Goal: Task Accomplishment & Management: Manage account settings

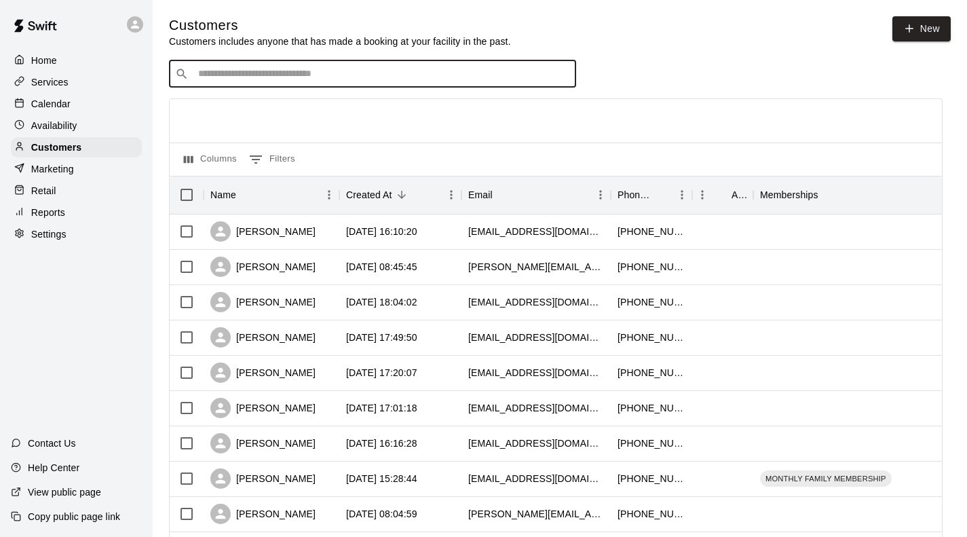
click at [255, 71] on input "Search customers by name or email" at bounding box center [382, 74] width 376 height 14
type input "*****"
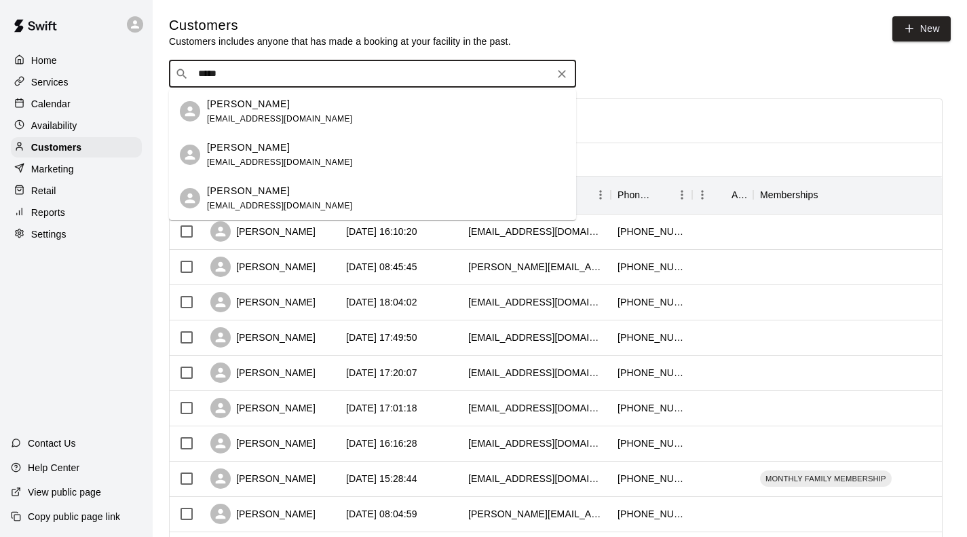
click at [231, 108] on p "[PERSON_NAME]" at bounding box center [248, 104] width 83 height 14
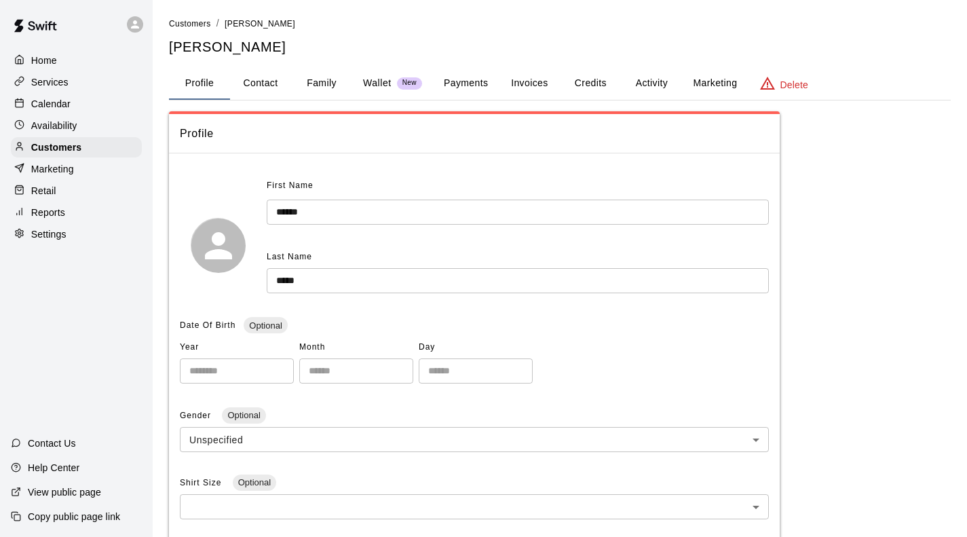
click at [584, 81] on button "Credits" at bounding box center [590, 83] width 61 height 33
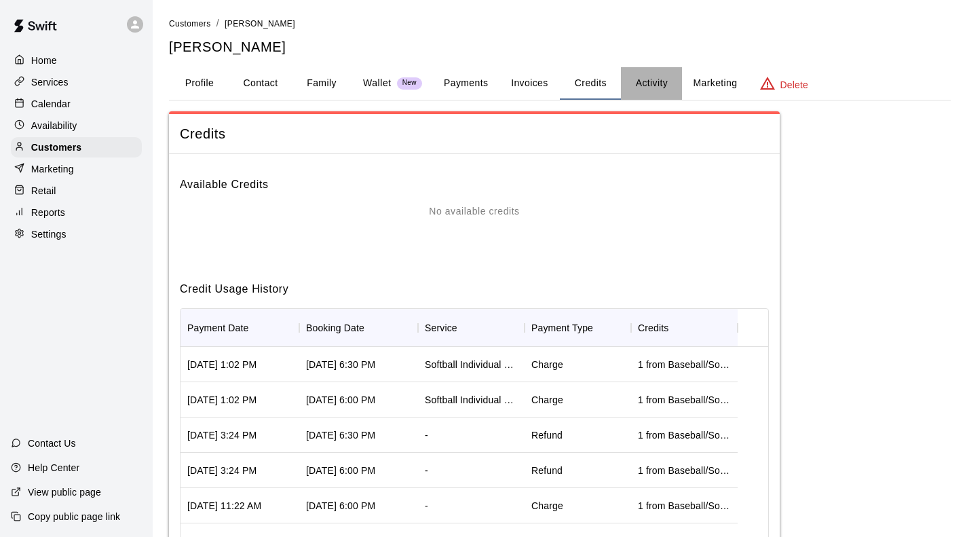
click at [658, 82] on button "Activity" at bounding box center [651, 83] width 61 height 33
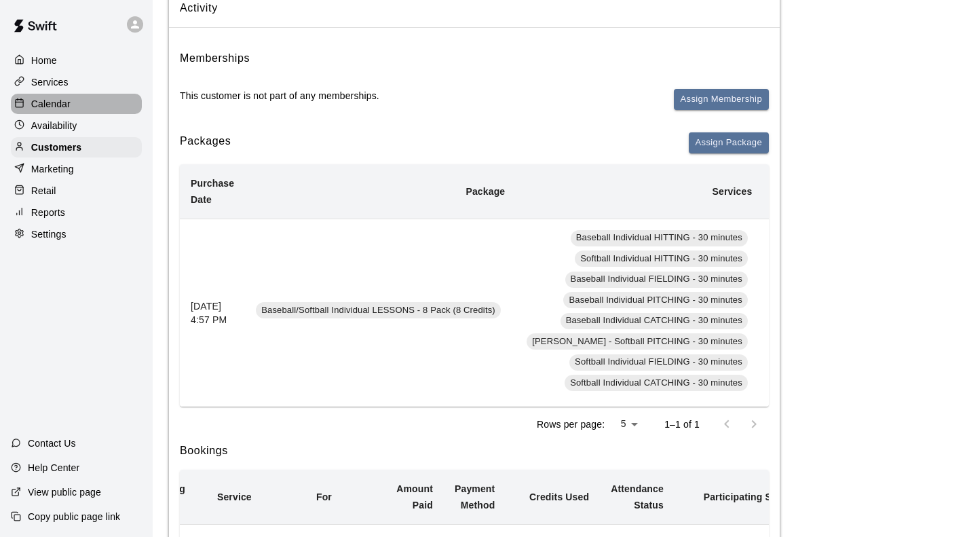
click at [49, 103] on p "Calendar" at bounding box center [50, 104] width 39 height 14
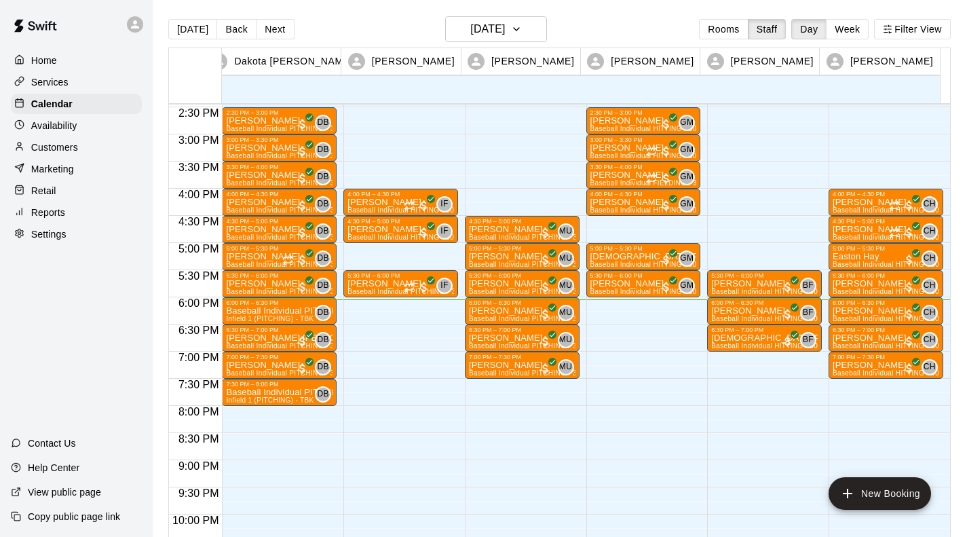
scroll to position [785, 0]
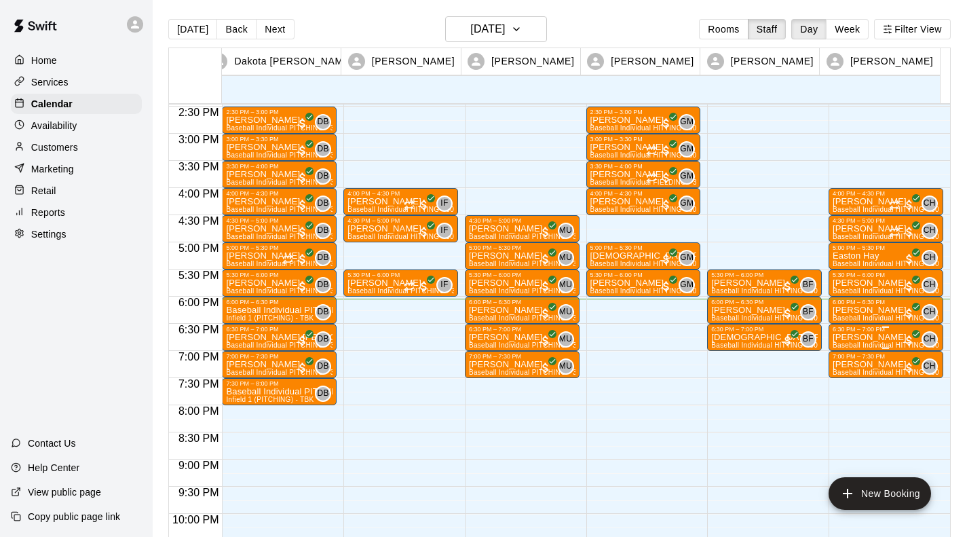
click at [877, 337] on p "[PERSON_NAME]" at bounding box center [886, 337] width 107 height 0
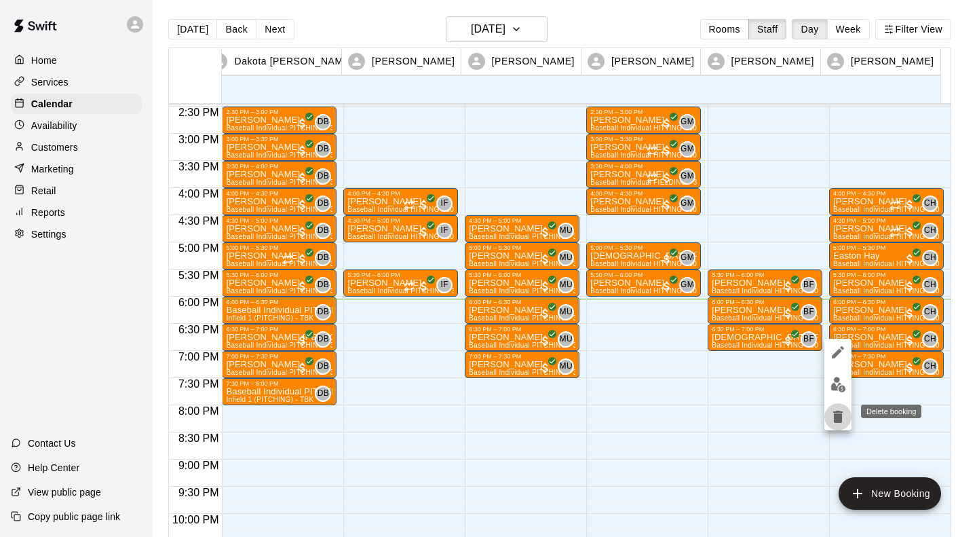
click at [838, 412] on icon "delete" at bounding box center [839, 417] width 10 height 12
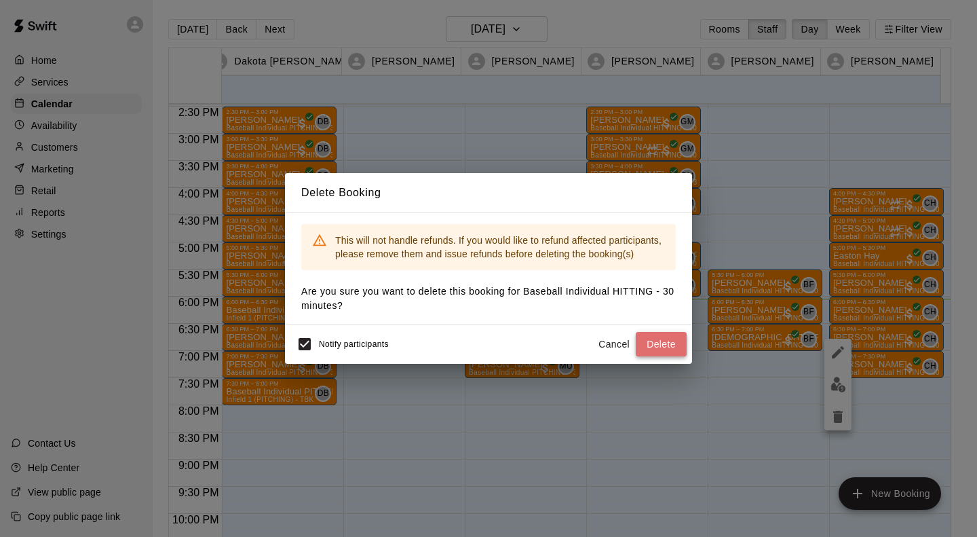
click at [666, 343] on button "Delete" at bounding box center [661, 344] width 51 height 25
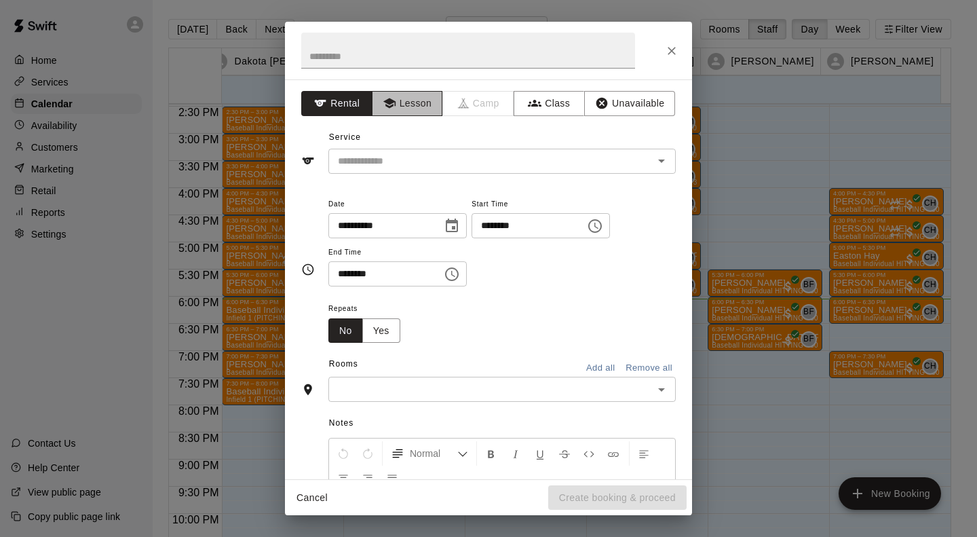
click at [420, 106] on button "Lesson" at bounding box center [407, 103] width 71 height 25
click at [404, 172] on div "​" at bounding box center [503, 161] width 348 height 25
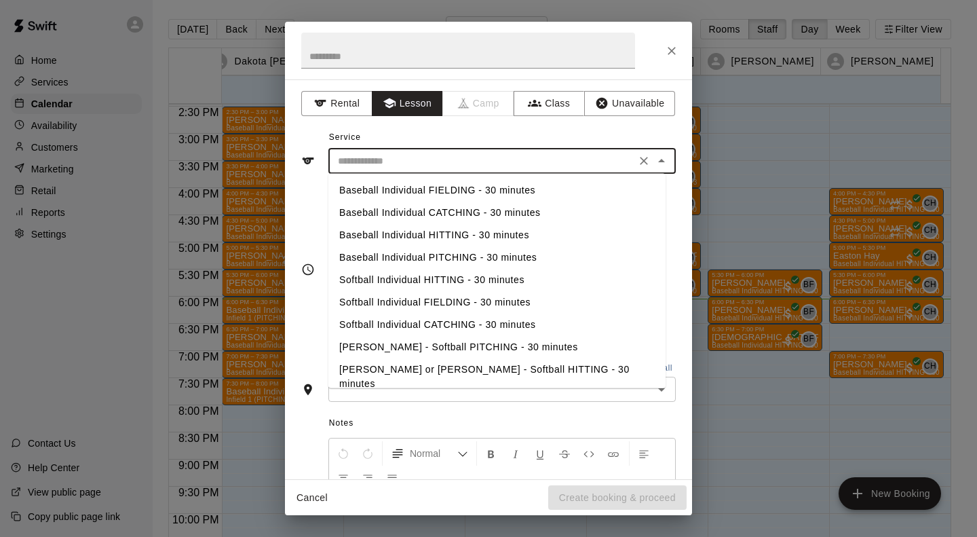
click at [390, 236] on li "Baseball Individual HITTING - 30 minutes" at bounding box center [497, 235] width 337 height 22
type input "**********"
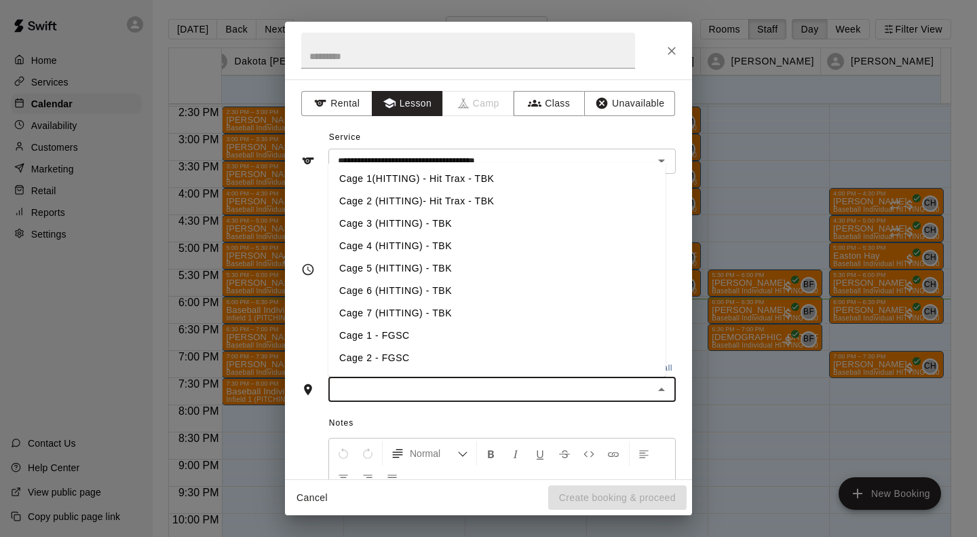
click at [394, 392] on input "text" at bounding box center [491, 389] width 317 height 17
click at [415, 225] on li "Cage 3 (HITTING) - TBK" at bounding box center [497, 223] width 337 height 22
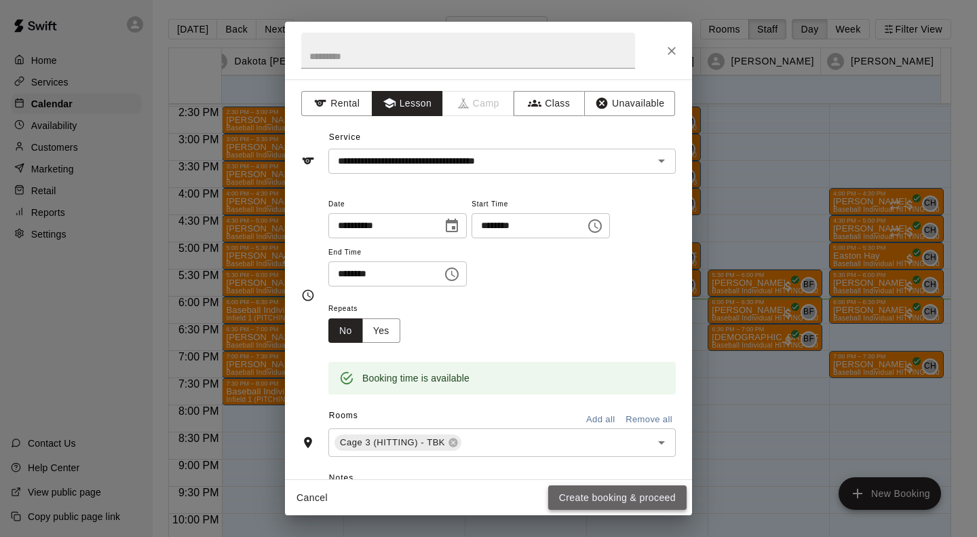
click at [584, 502] on button "Create booking & proceed" at bounding box center [617, 497] width 138 height 25
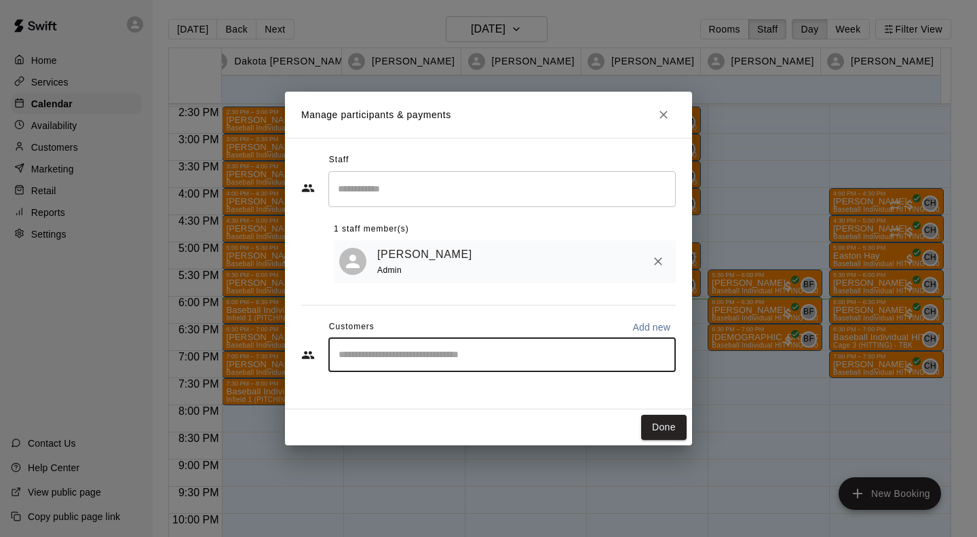
click at [428, 360] on input "Start typing to search customers..." at bounding box center [502, 355] width 335 height 14
type input "***"
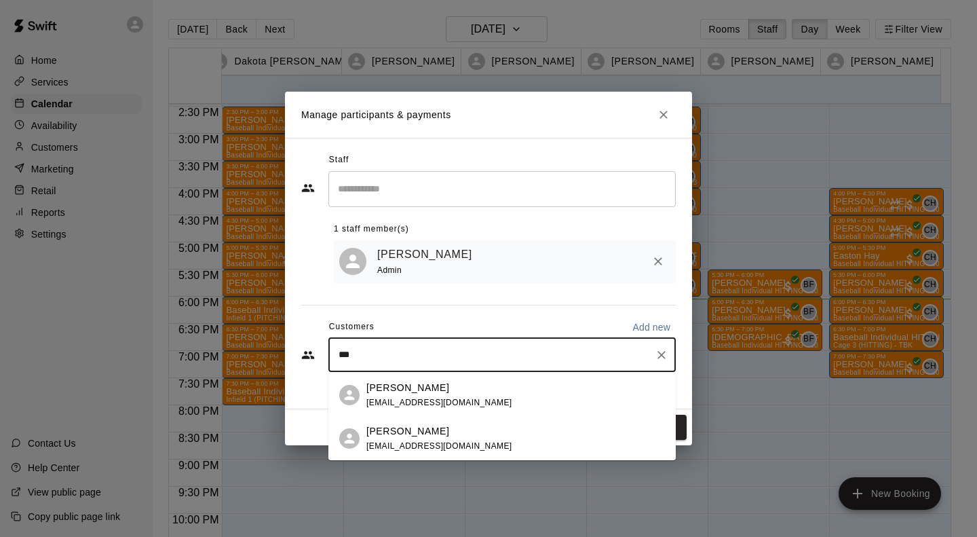
click at [390, 442] on span "[EMAIL_ADDRESS][DOMAIN_NAME]" at bounding box center [440, 446] width 146 height 10
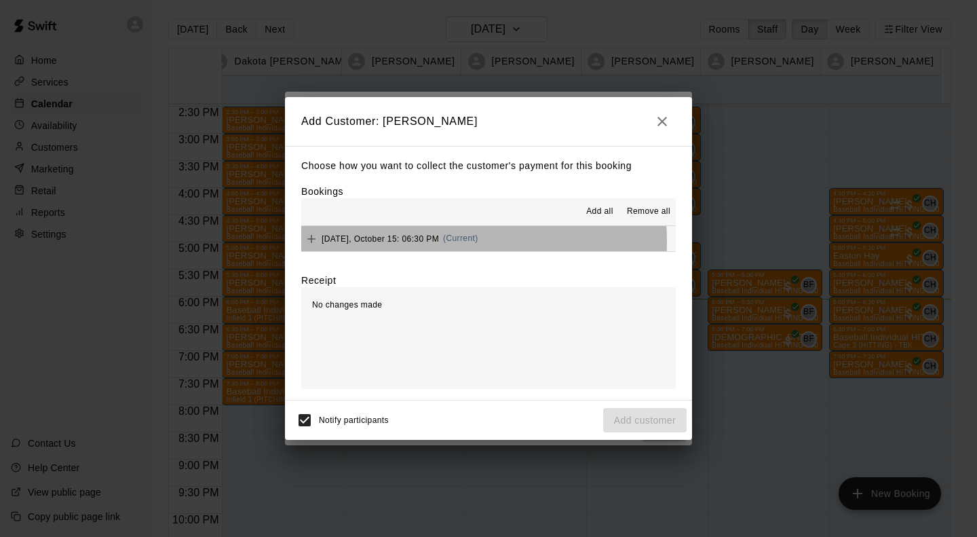
click at [400, 242] on span "[DATE], October 15: 06:30 PM" at bounding box center [380, 239] width 117 height 10
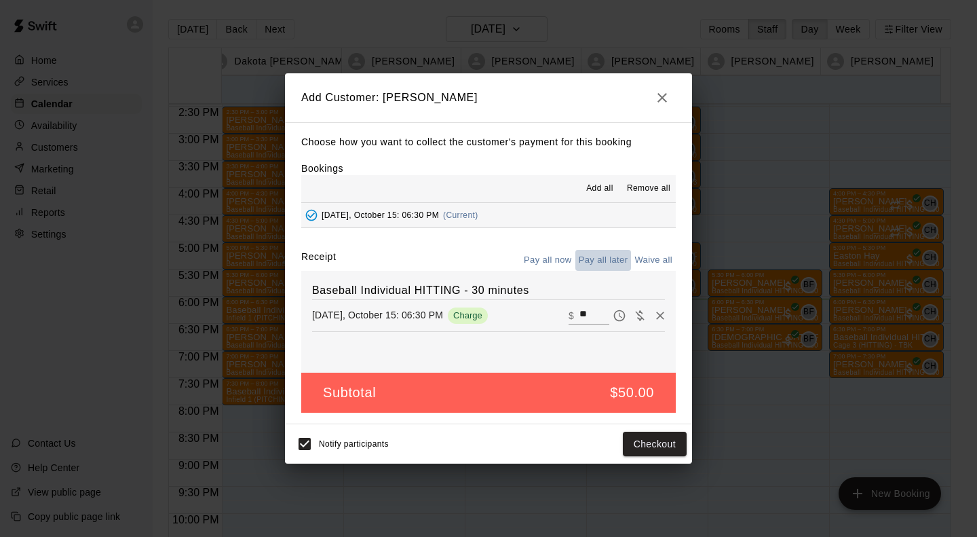
click at [606, 265] on button "Pay all later" at bounding box center [604, 260] width 56 height 21
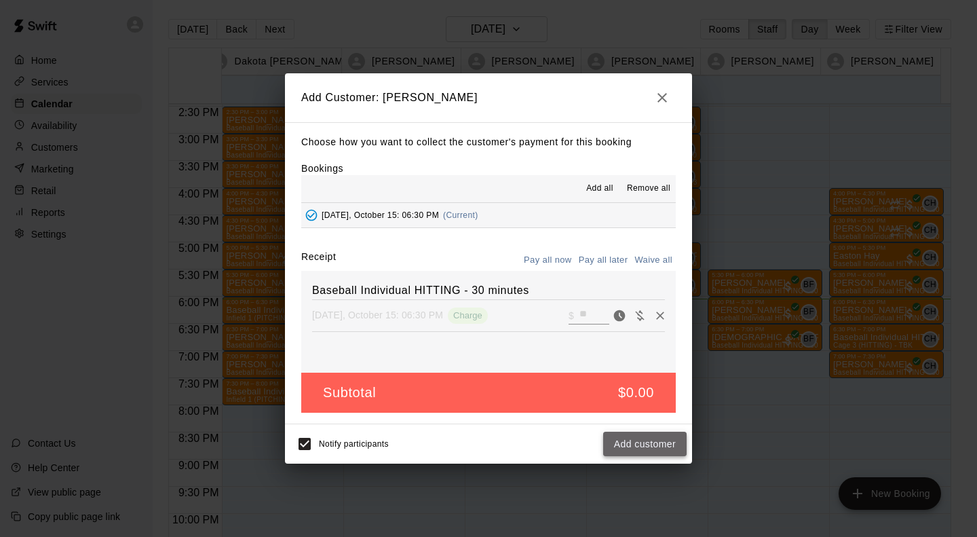
click at [646, 445] on button "Add customer" at bounding box center [644, 444] width 83 height 25
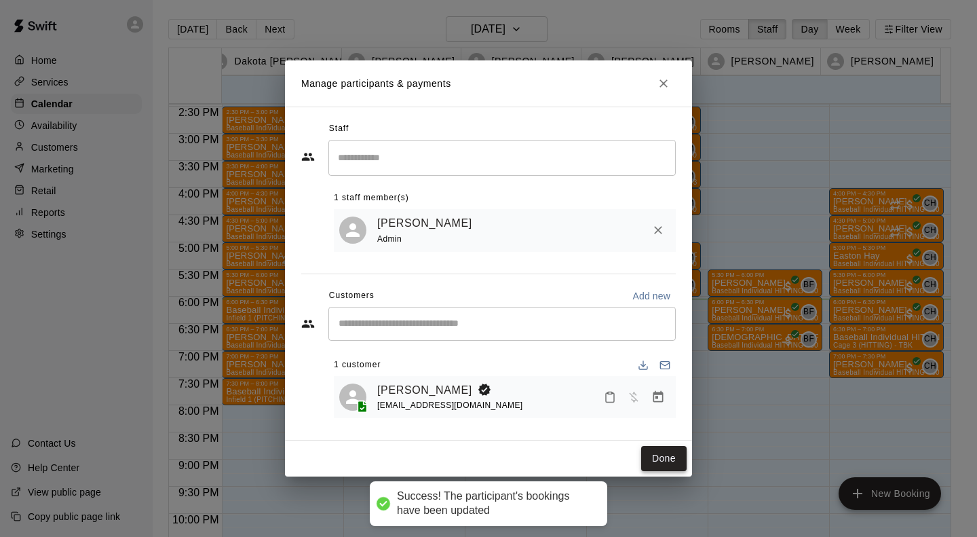
click at [652, 451] on button "Done" at bounding box center [663, 458] width 45 height 25
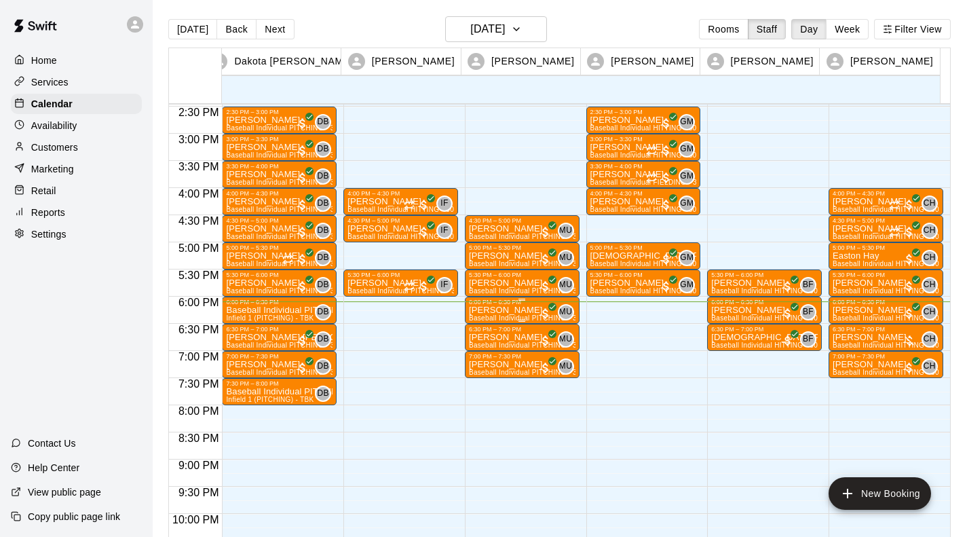
click at [508, 310] on p "[PERSON_NAME]" at bounding box center [522, 310] width 107 height 0
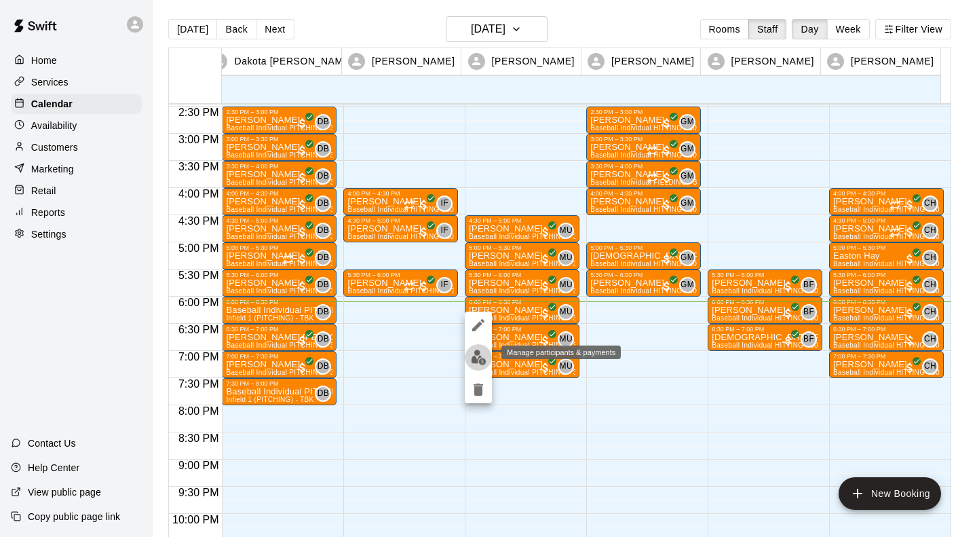
click at [478, 359] on img "edit" at bounding box center [479, 358] width 16 height 16
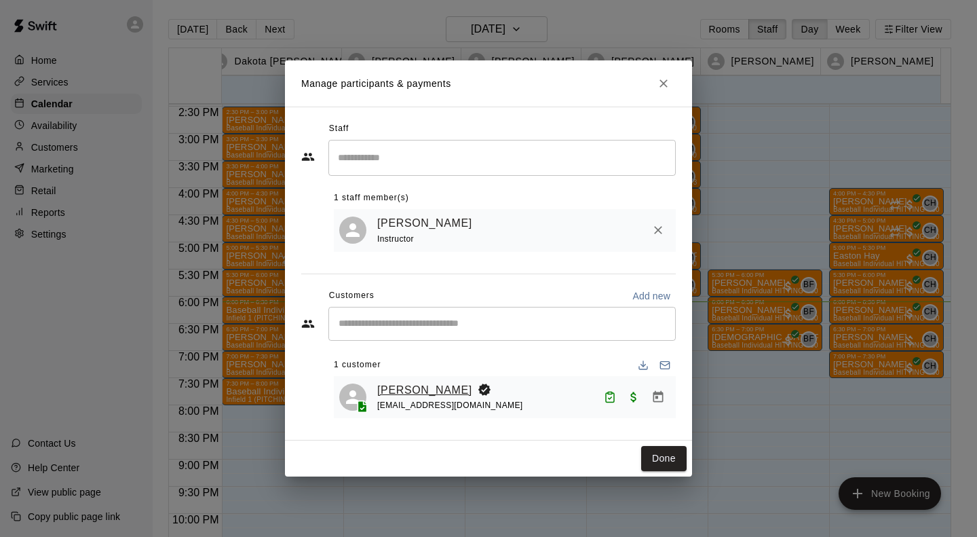
click at [412, 389] on link "[PERSON_NAME]" at bounding box center [424, 390] width 95 height 18
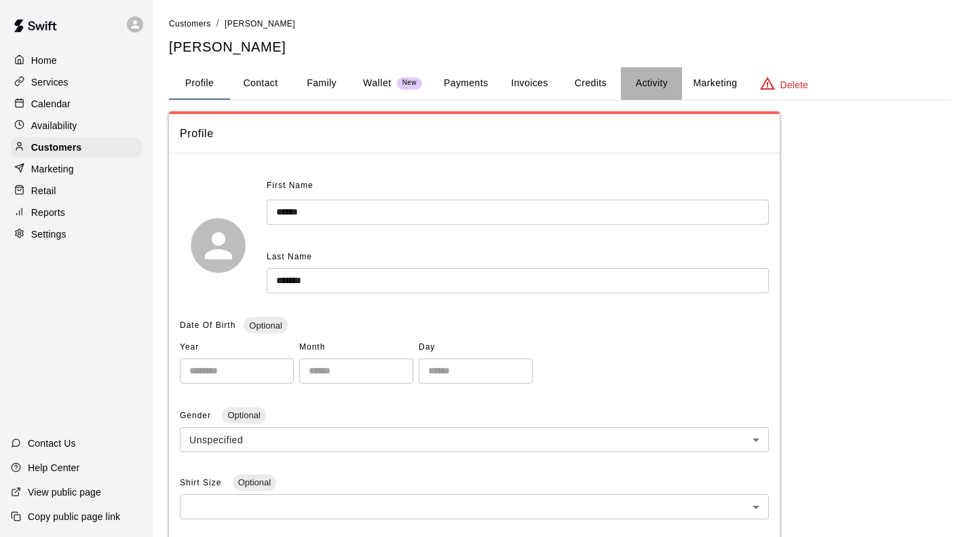
click at [665, 84] on button "Activity" at bounding box center [651, 83] width 61 height 33
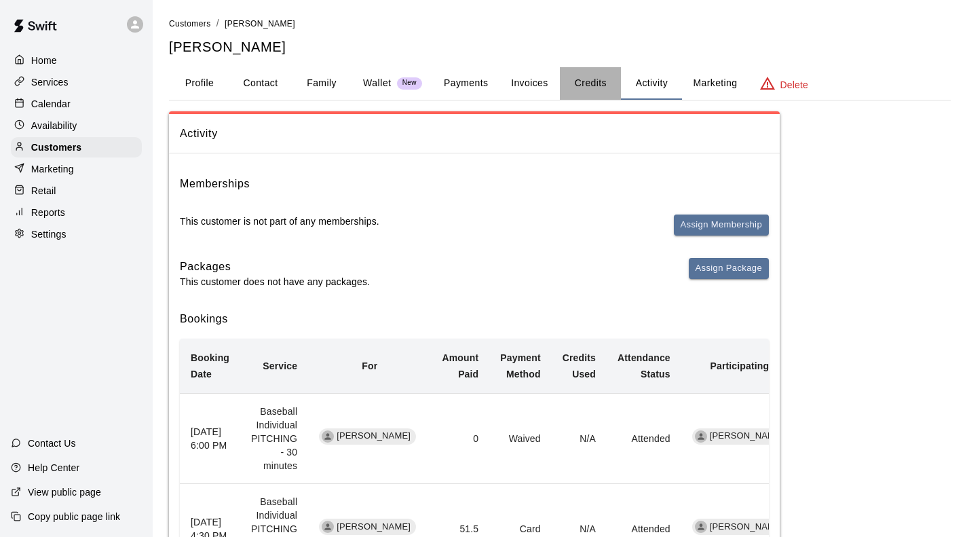
click at [591, 87] on button "Credits" at bounding box center [590, 83] width 61 height 33
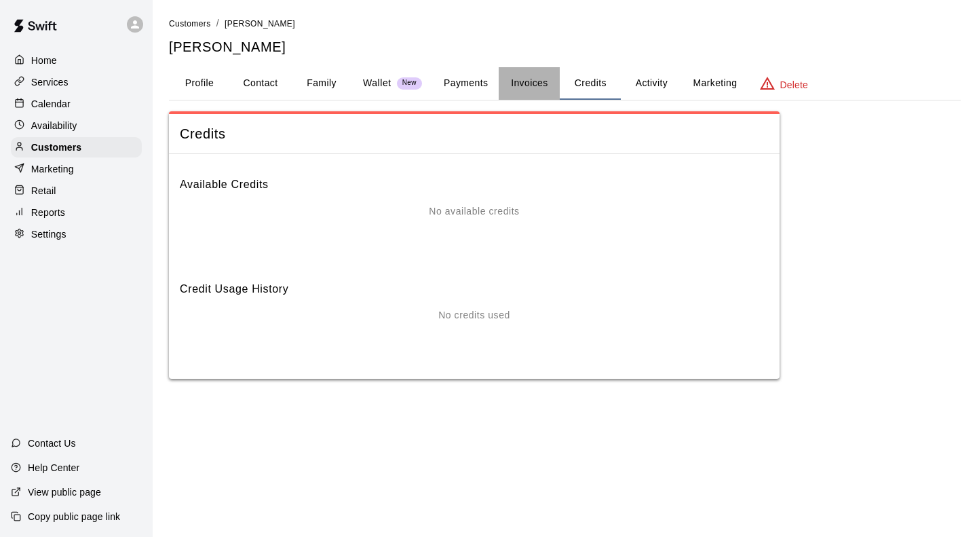
click at [518, 75] on button "Invoices" at bounding box center [529, 83] width 61 height 33
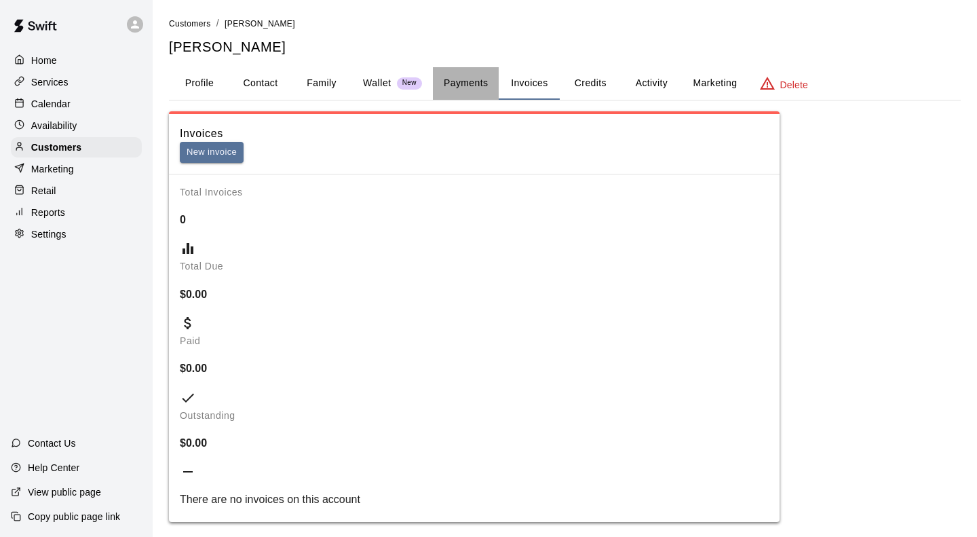
click at [465, 81] on button "Payments" at bounding box center [466, 83] width 66 height 33
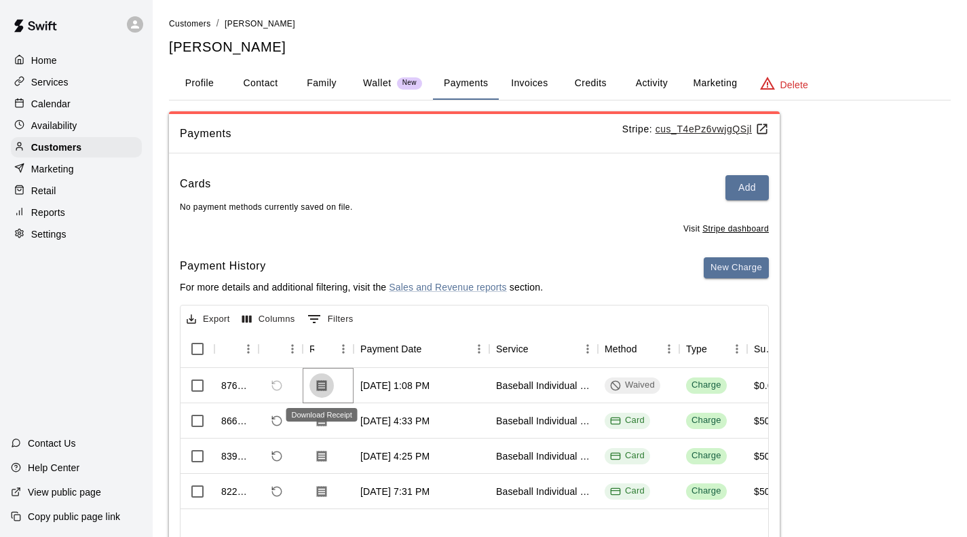
click at [320, 386] on icon "Download Receipt" at bounding box center [322, 385] width 10 height 12
click at [50, 103] on p "Calendar" at bounding box center [50, 104] width 39 height 14
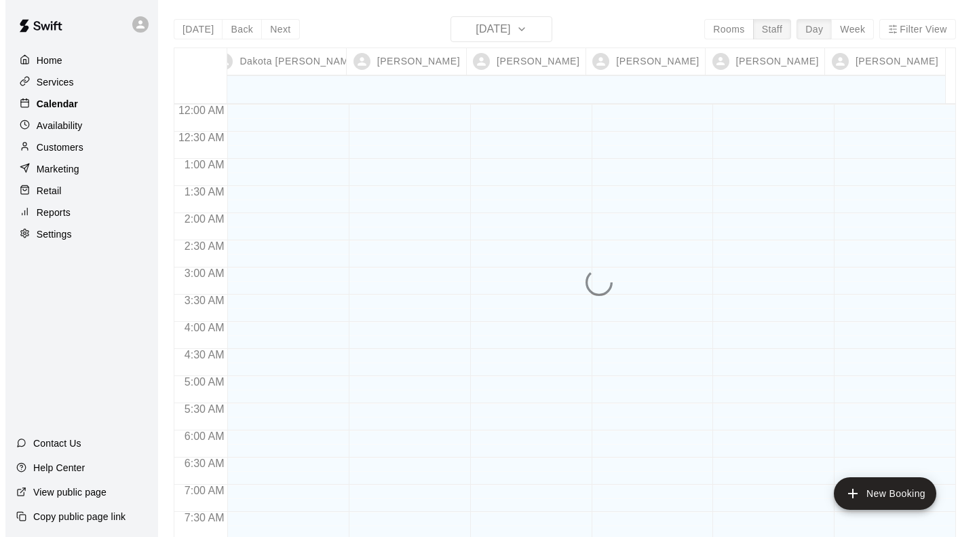
scroll to position [856, 0]
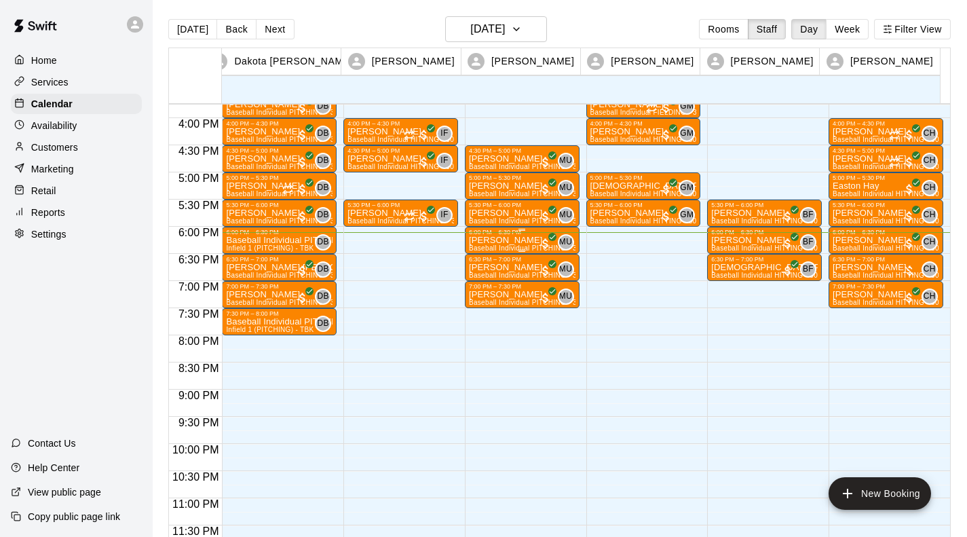
click at [487, 240] on p "[PERSON_NAME]" at bounding box center [522, 240] width 107 height 0
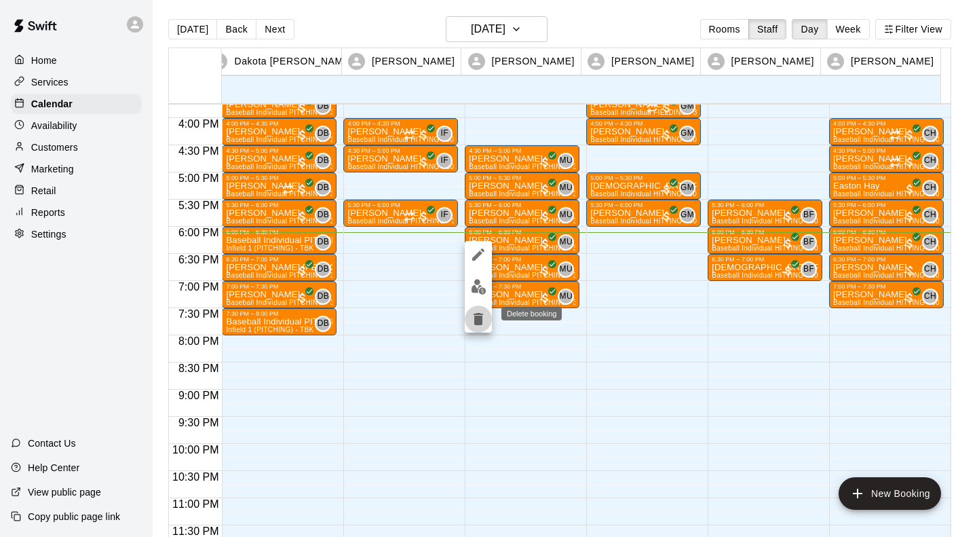
click at [478, 322] on icon "delete" at bounding box center [479, 319] width 10 height 12
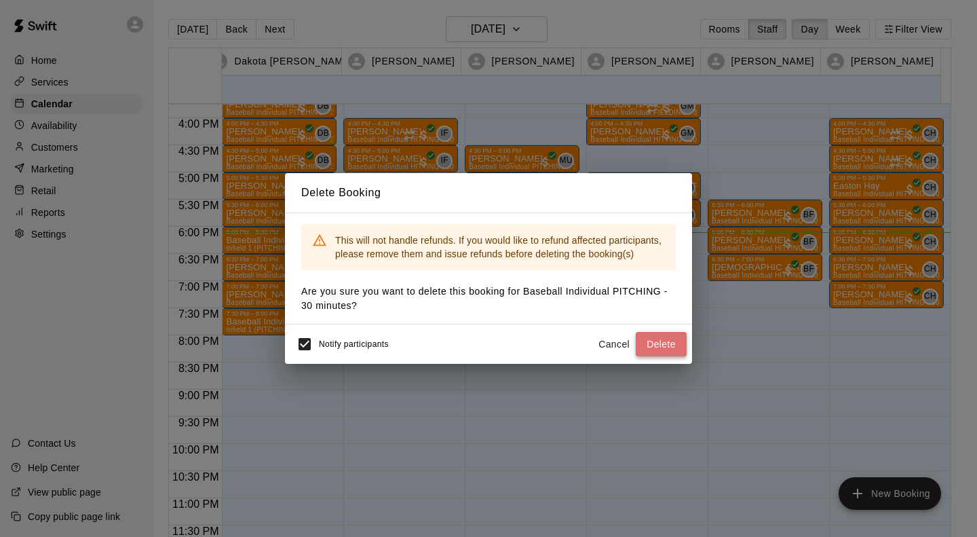
click at [665, 337] on button "Delete" at bounding box center [661, 344] width 51 height 25
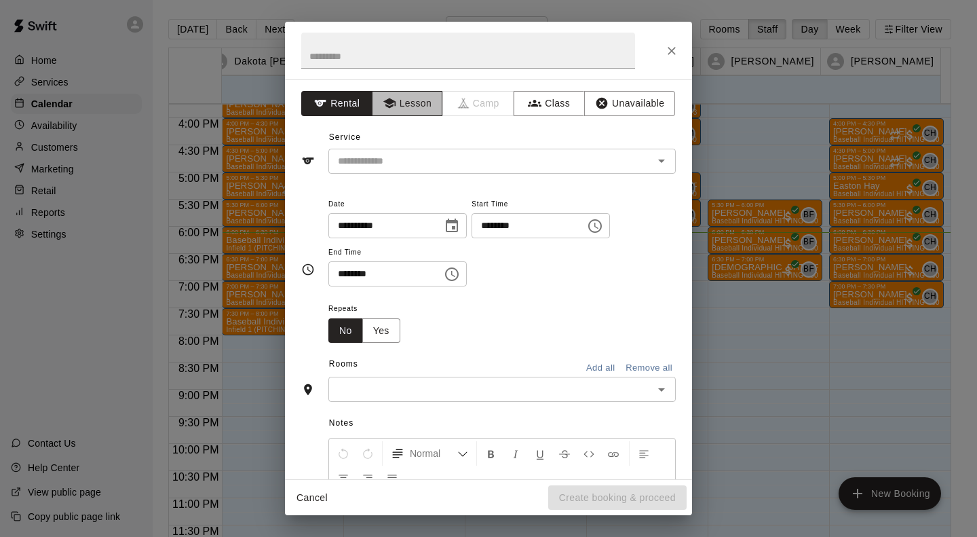
click at [411, 94] on button "Lesson" at bounding box center [407, 103] width 71 height 25
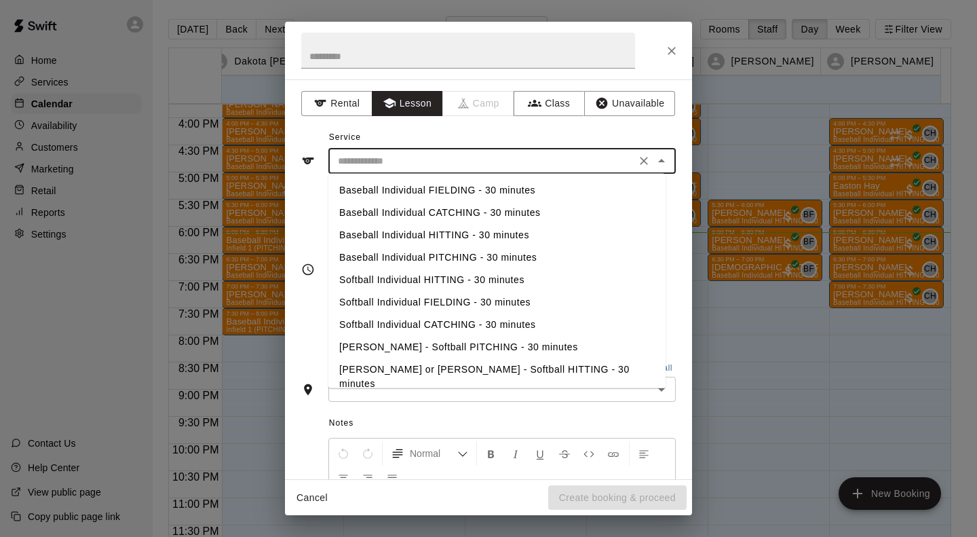
click at [396, 157] on input "text" at bounding box center [482, 161] width 299 height 17
click at [401, 251] on li "Baseball Individual PITCHING - 30 minutes" at bounding box center [497, 257] width 337 height 22
type input "**********"
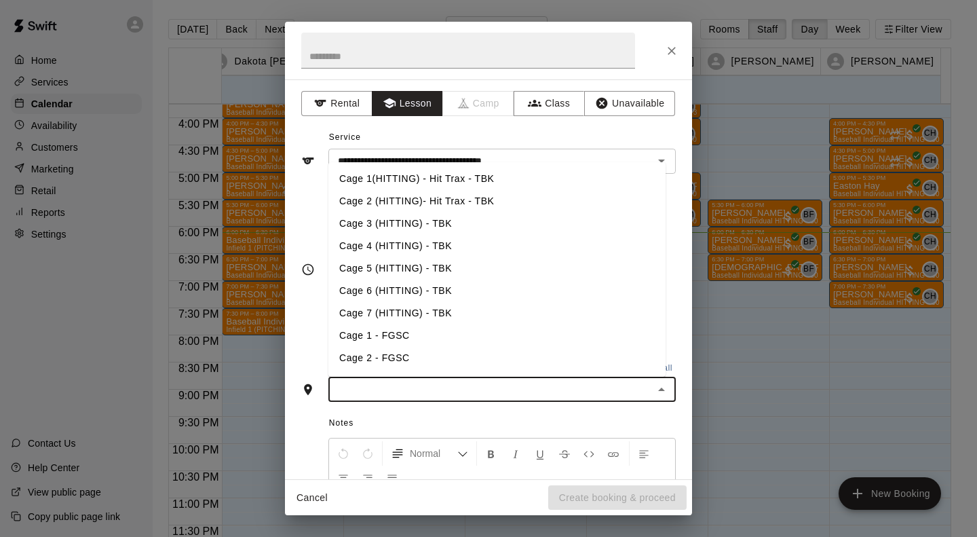
click at [379, 394] on input "text" at bounding box center [491, 389] width 317 height 17
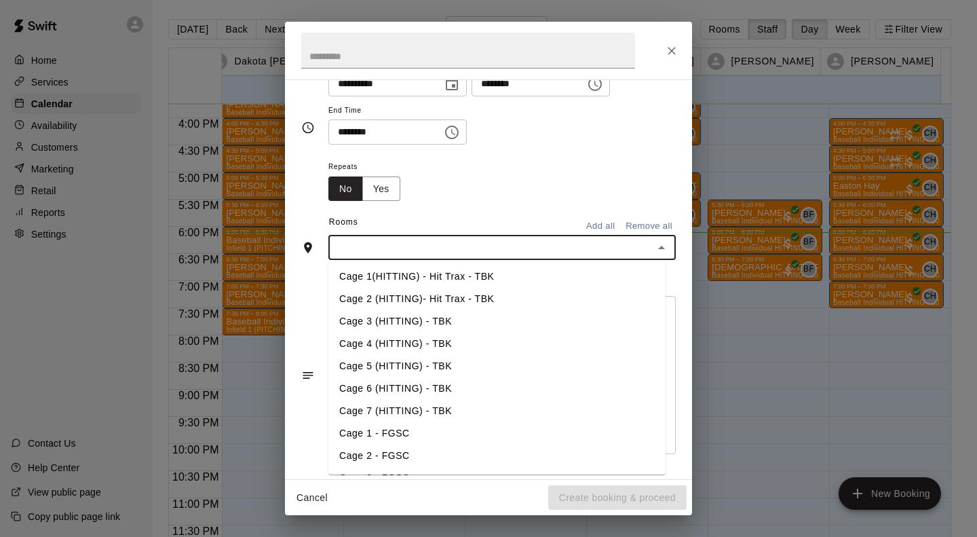
scroll to position [188, 0]
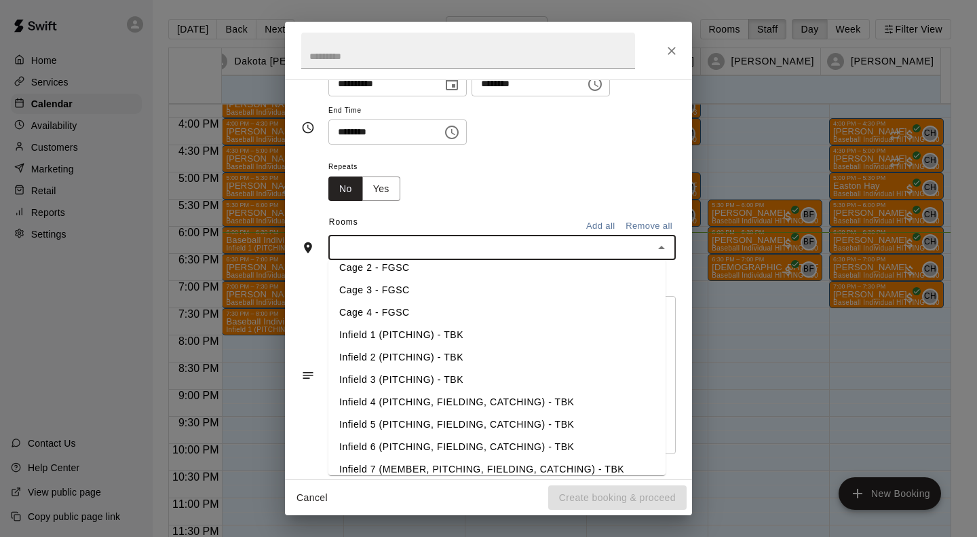
click at [380, 358] on li "Infield 2 (PITCHING) - TBK" at bounding box center [497, 357] width 337 height 22
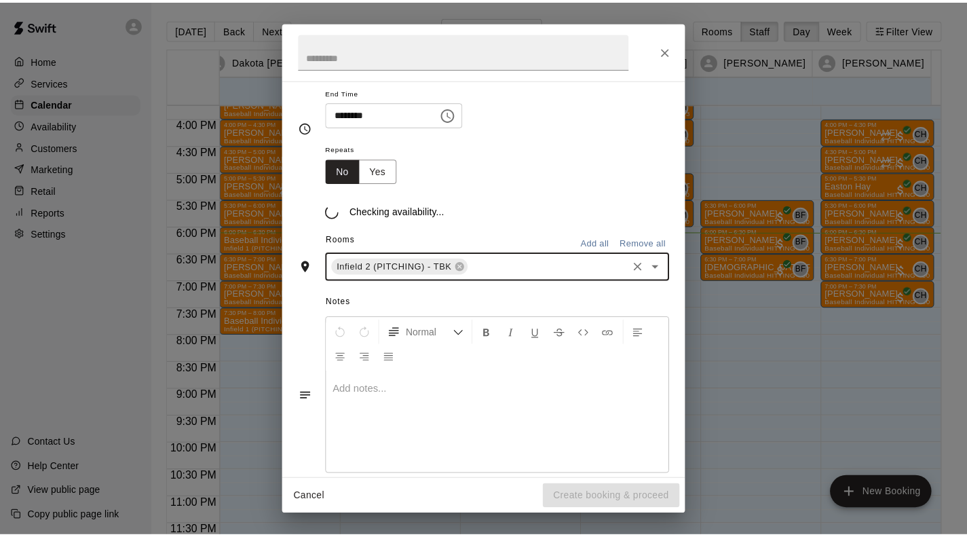
scroll to position [168, 0]
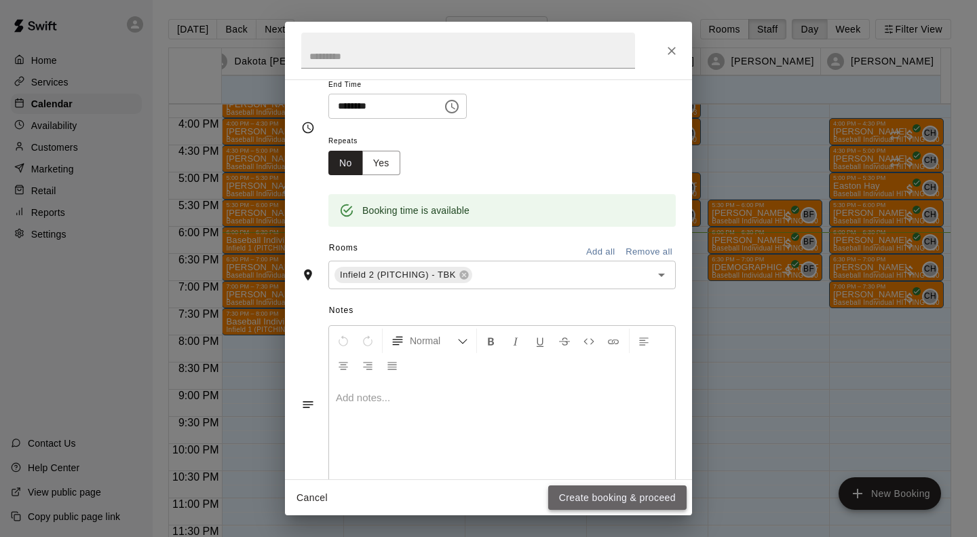
click at [612, 494] on button "Create booking & proceed" at bounding box center [617, 497] width 138 height 25
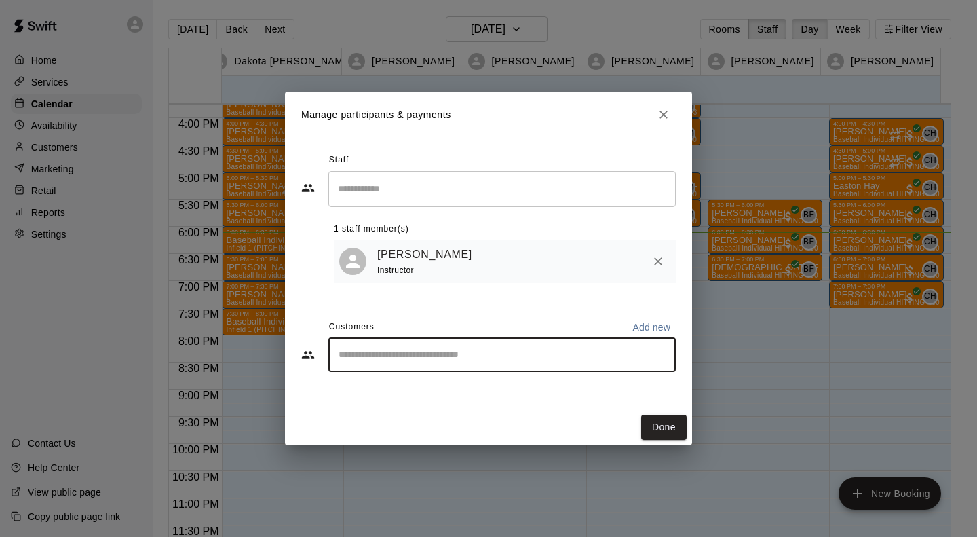
click at [466, 356] on input "Start typing to search customers..." at bounding box center [502, 355] width 335 height 14
type input "*******"
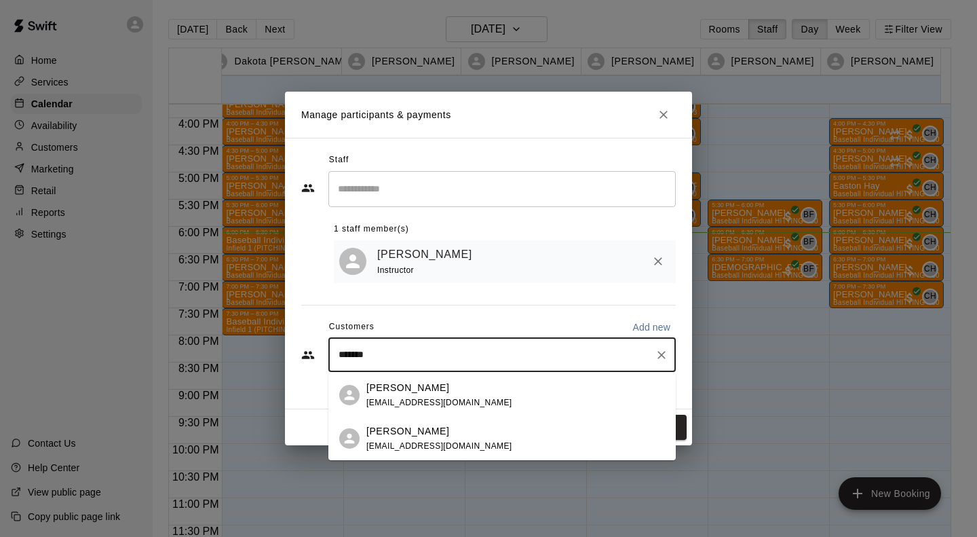
click at [386, 436] on p "[PERSON_NAME]" at bounding box center [408, 431] width 83 height 14
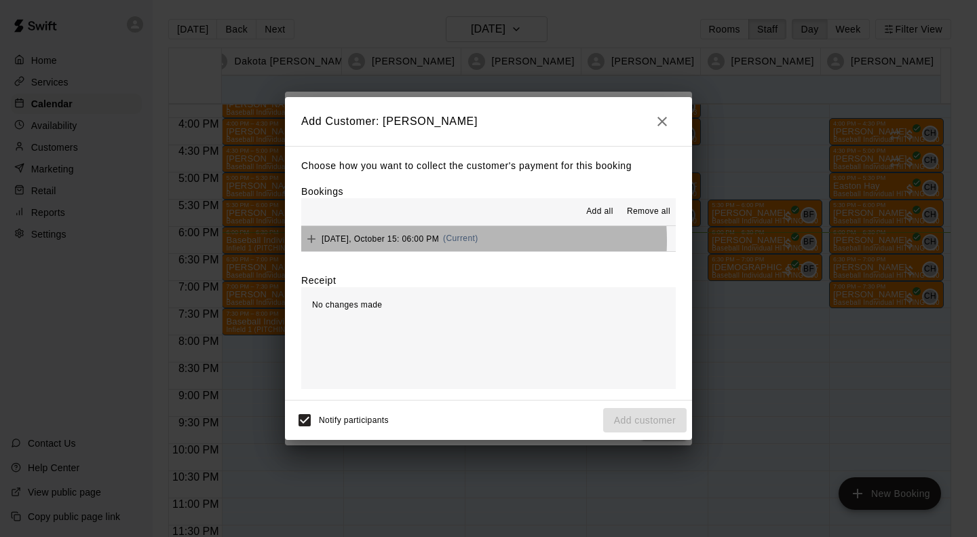
click at [439, 242] on span "[DATE], October 15: 06:00 PM" at bounding box center [380, 239] width 117 height 10
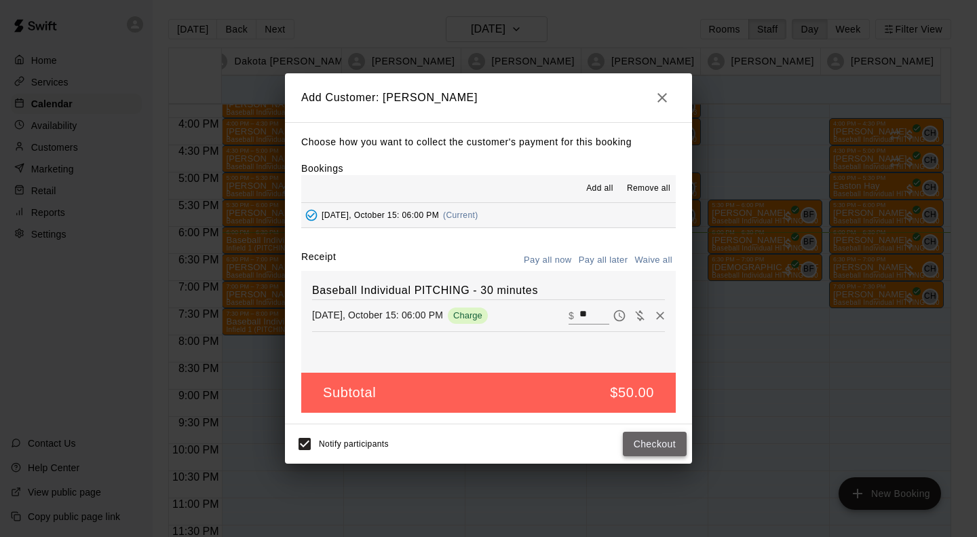
click at [656, 436] on button "Checkout" at bounding box center [655, 444] width 64 height 25
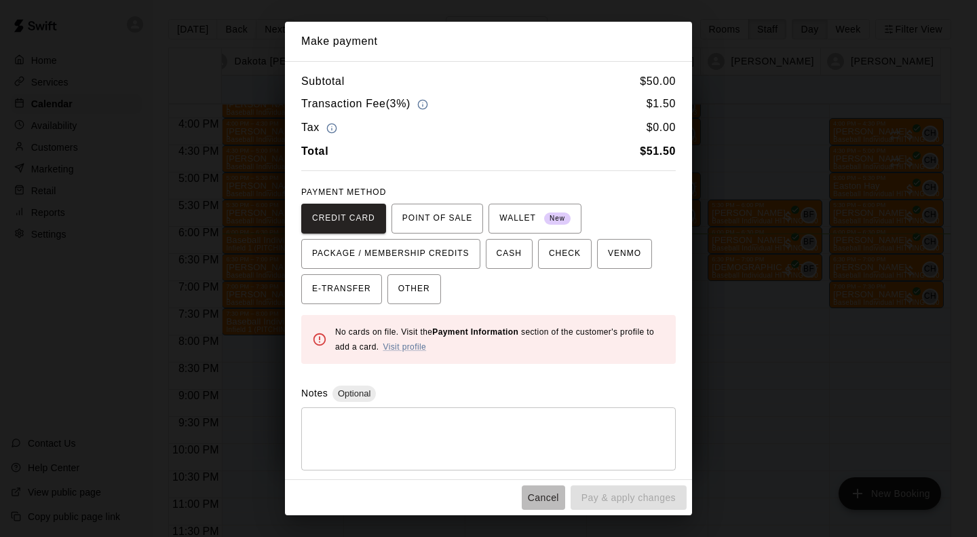
click at [546, 498] on button "Cancel" at bounding box center [543, 497] width 43 height 25
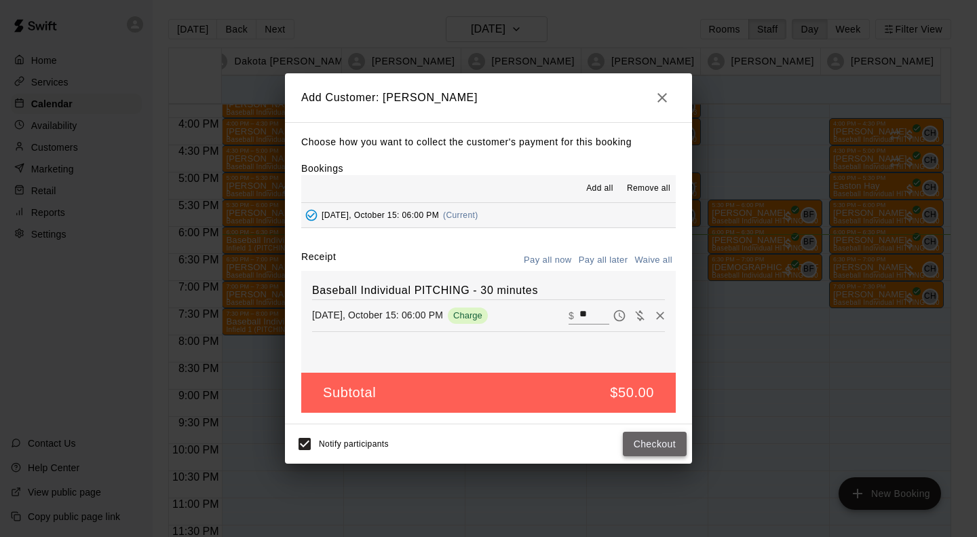
click at [648, 447] on button "Checkout" at bounding box center [655, 444] width 64 height 25
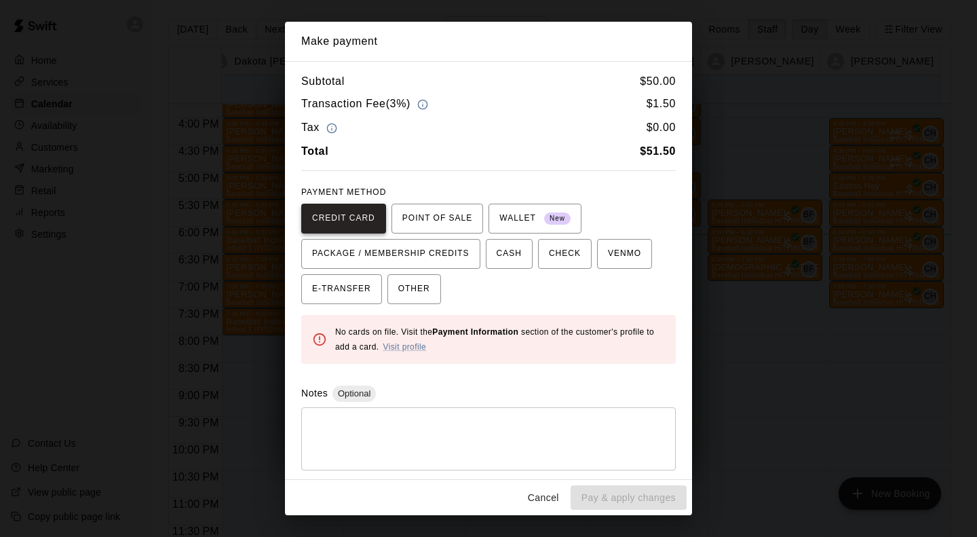
click at [331, 221] on span "CREDIT CARD" at bounding box center [343, 219] width 63 height 22
click at [401, 347] on link "Visit profile" at bounding box center [404, 347] width 43 height 10
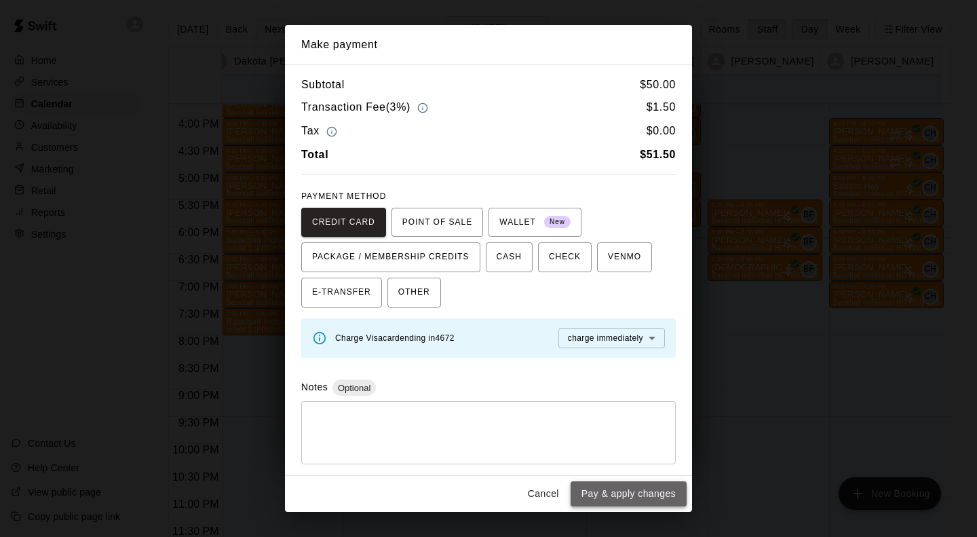
click at [622, 489] on button "Pay & apply changes" at bounding box center [629, 493] width 116 height 25
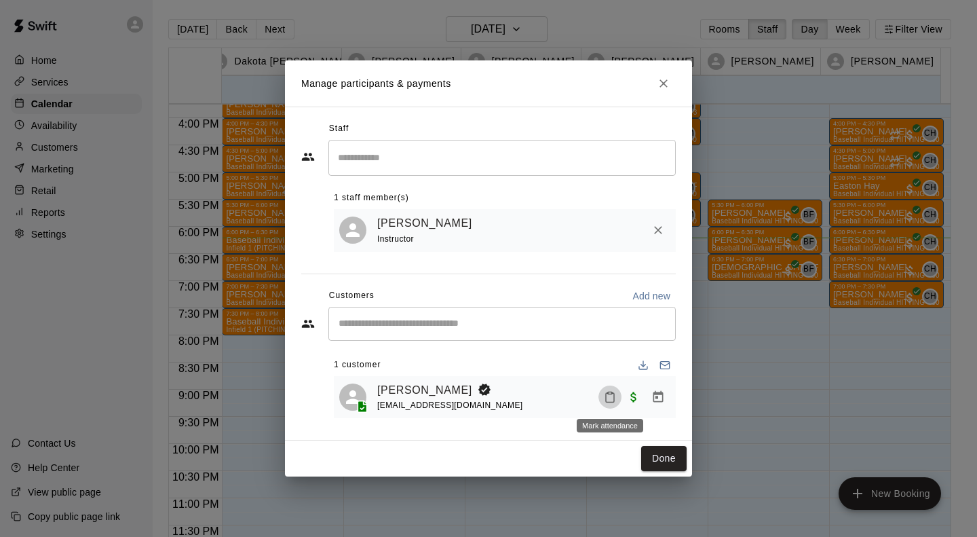
click at [611, 396] on icon "Mark attendance" at bounding box center [610, 397] width 12 height 12
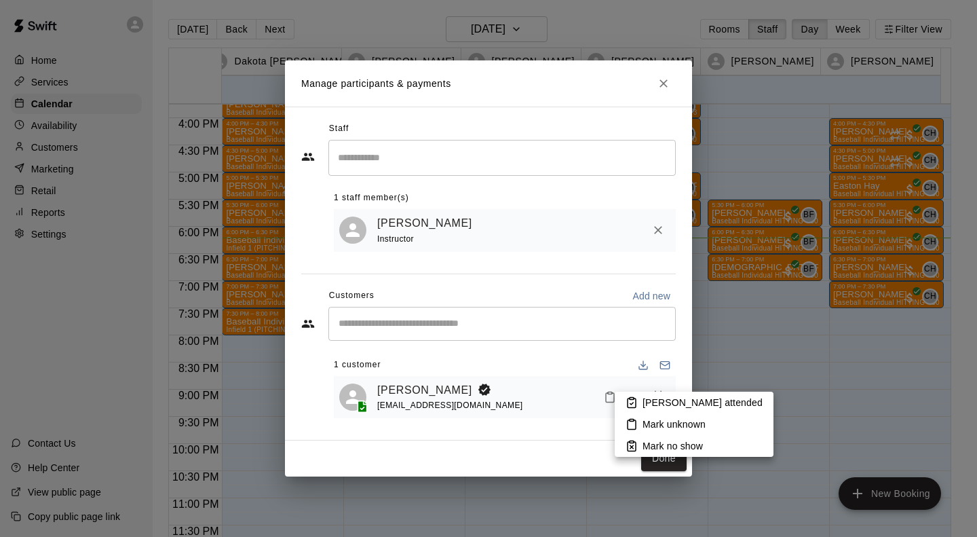
click at [646, 401] on p "[PERSON_NAME] attended" at bounding box center [703, 403] width 120 height 14
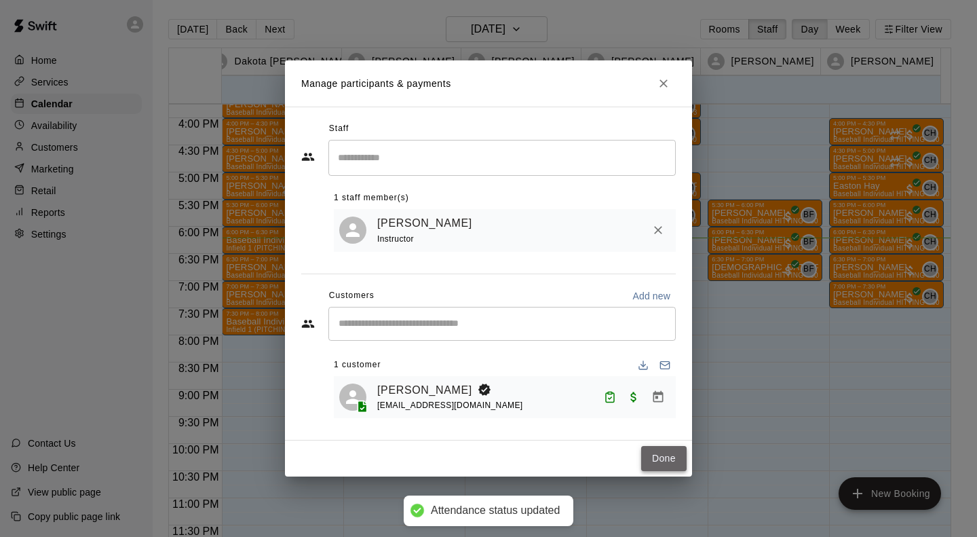
click at [675, 464] on button "Done" at bounding box center [663, 458] width 45 height 25
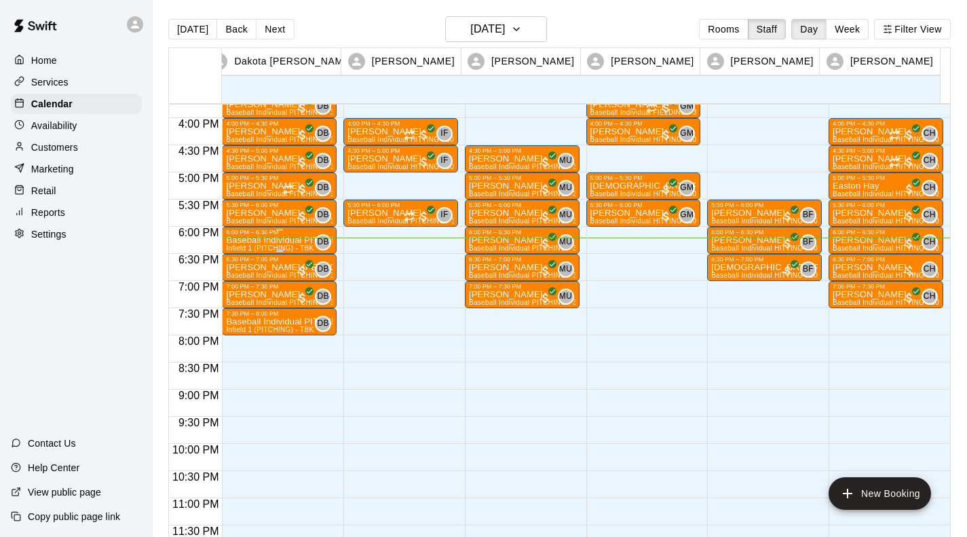
click at [263, 247] on span "Infield 1 (PITCHING) - TBK" at bounding box center [270, 247] width 88 height 7
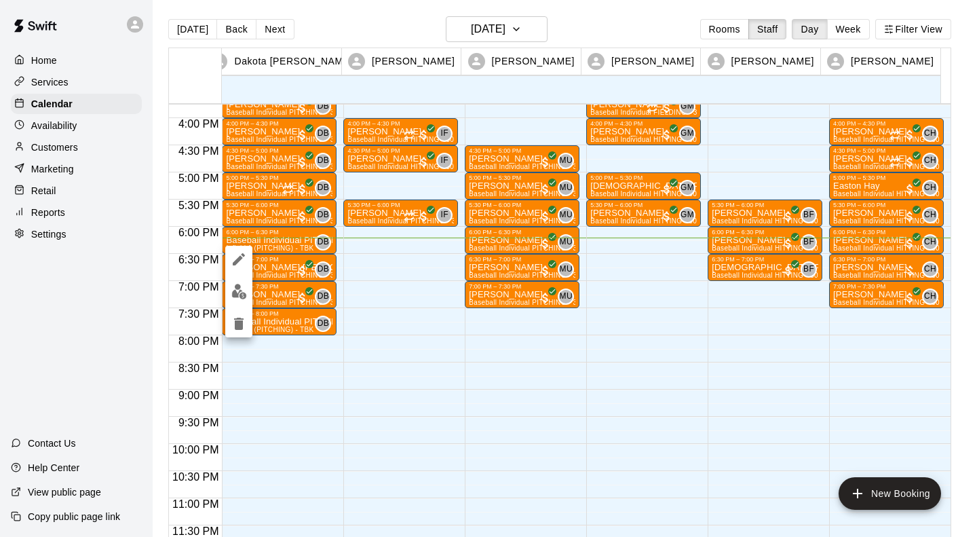
click at [272, 325] on div at bounding box center [488, 268] width 977 height 537
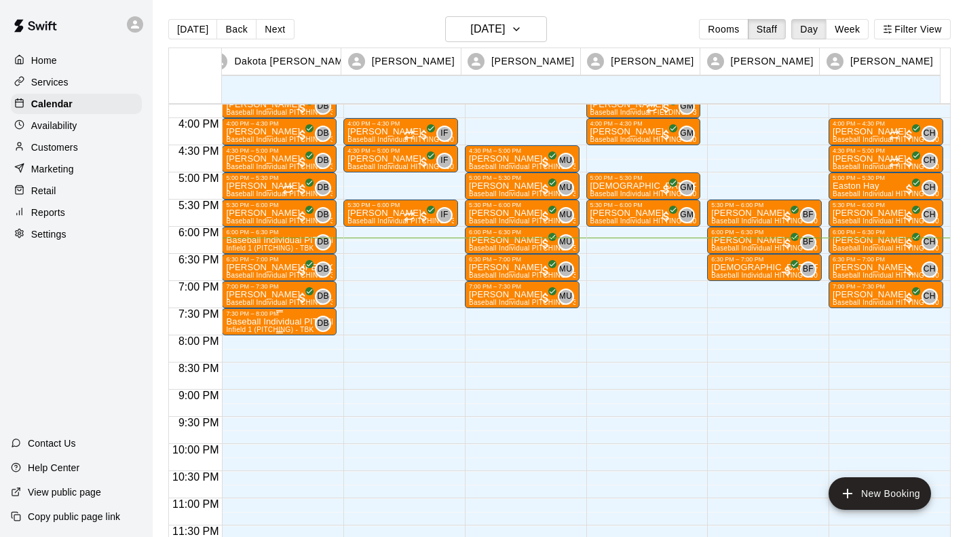
click at [272, 322] on p "Baseball Individual PITCHING - 30 minutes" at bounding box center [279, 322] width 107 height 0
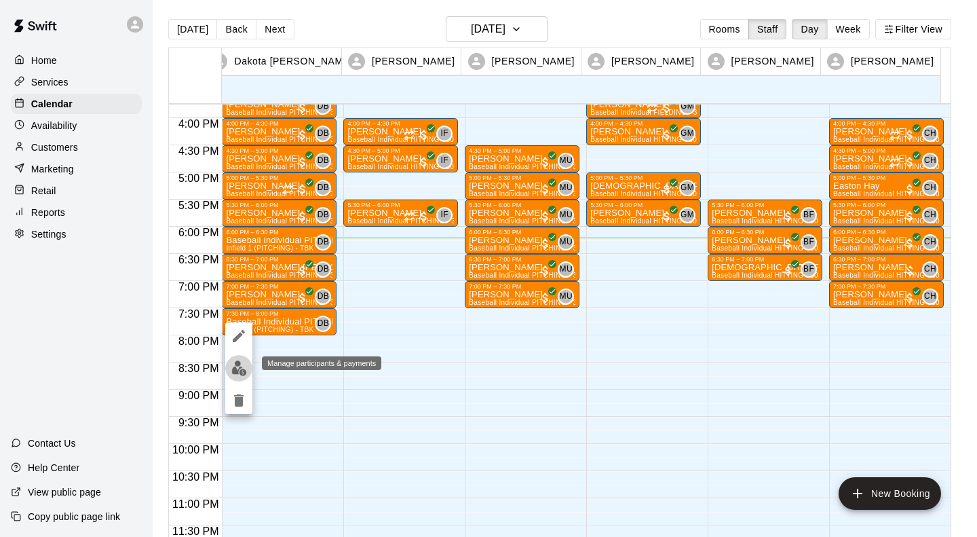
click at [239, 366] on img "edit" at bounding box center [239, 368] width 16 height 16
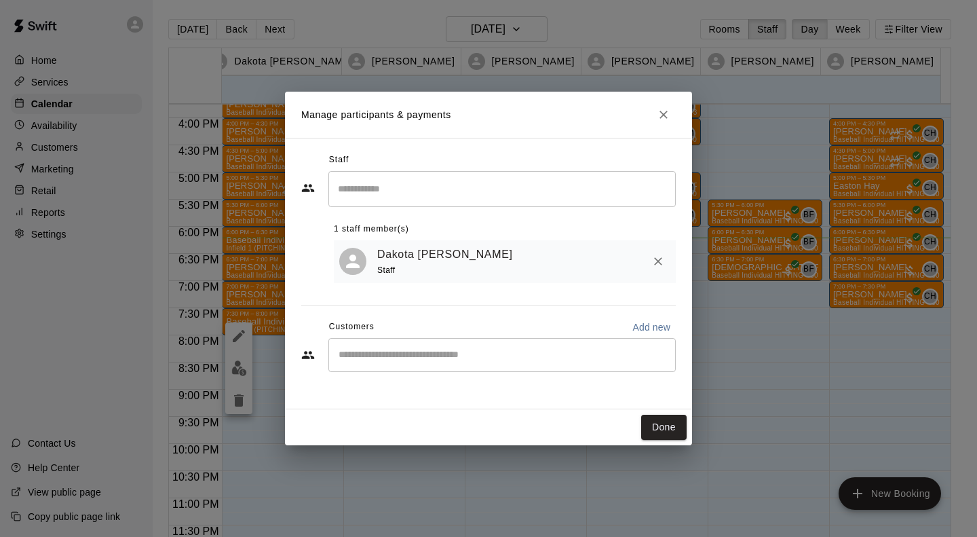
click at [433, 363] on div "​" at bounding box center [503, 355] width 348 height 34
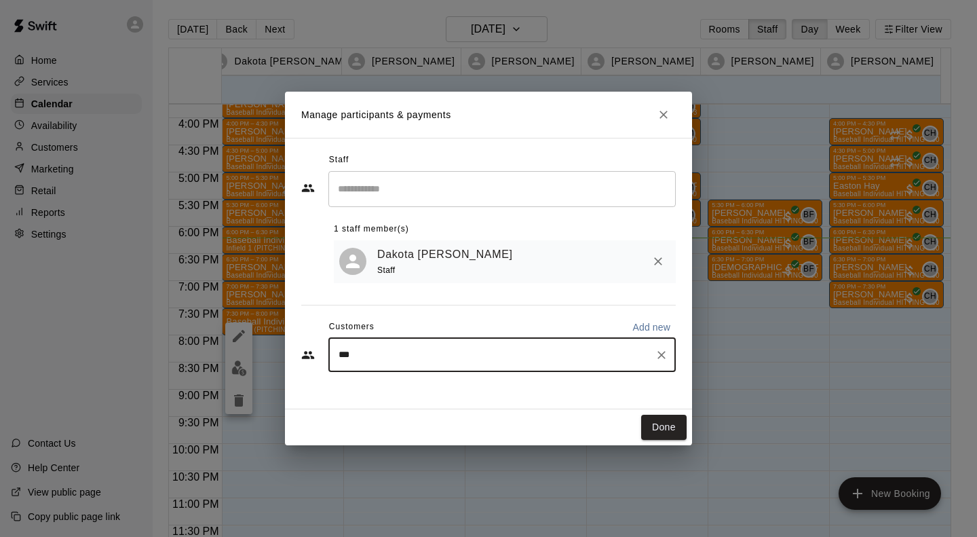
type input "****"
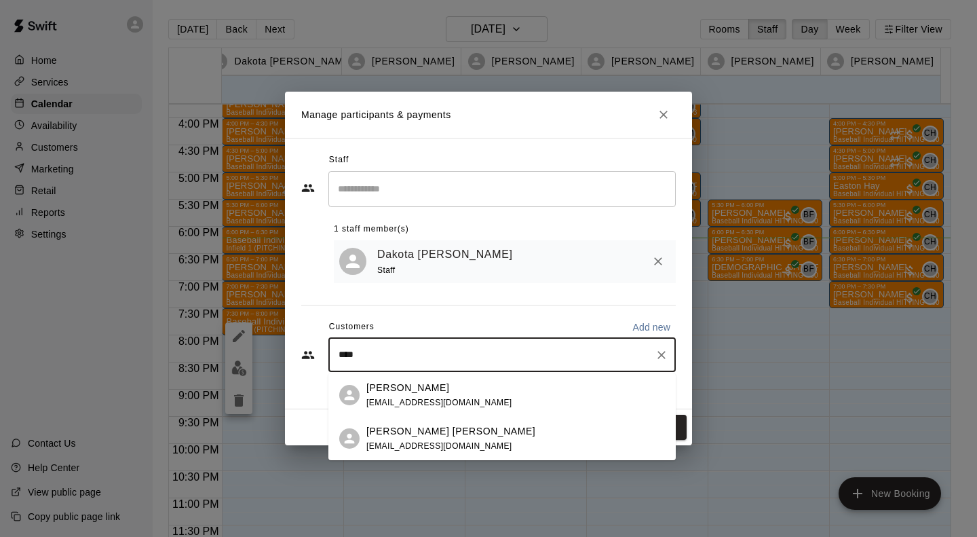
click at [395, 431] on p "[PERSON_NAME] [PERSON_NAME]" at bounding box center [451, 431] width 169 height 14
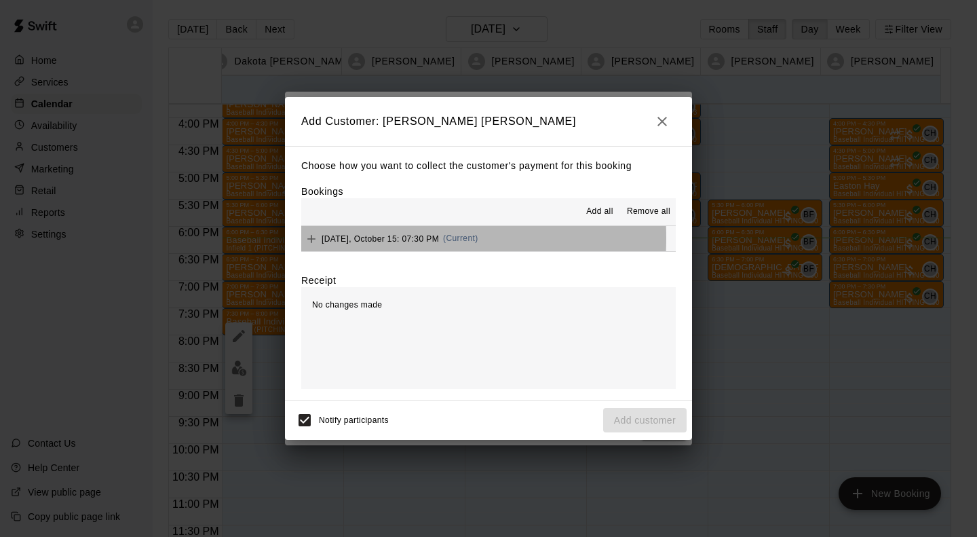
click at [356, 239] on span "Wednesday, October 15: 07:30 PM" at bounding box center [380, 239] width 117 height 10
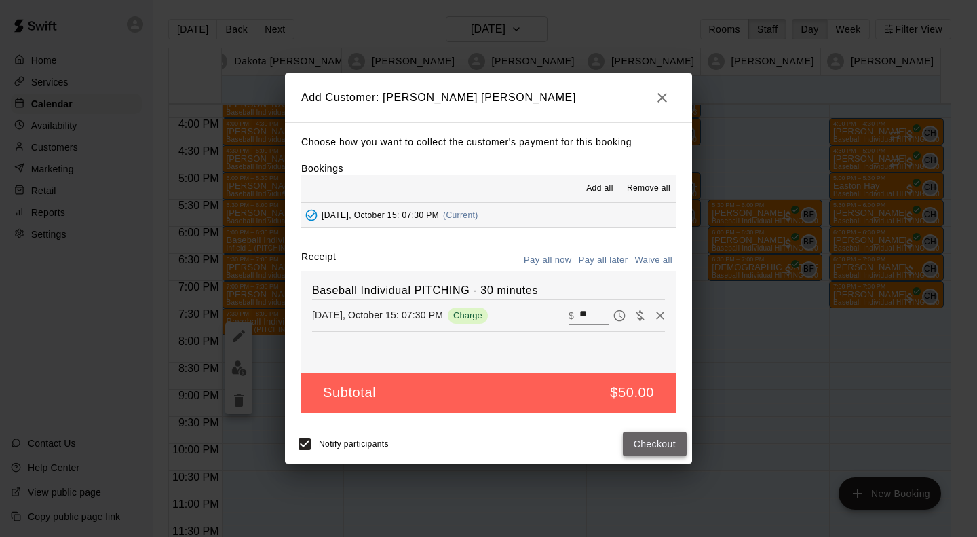
click at [647, 446] on button "Checkout" at bounding box center [655, 444] width 64 height 25
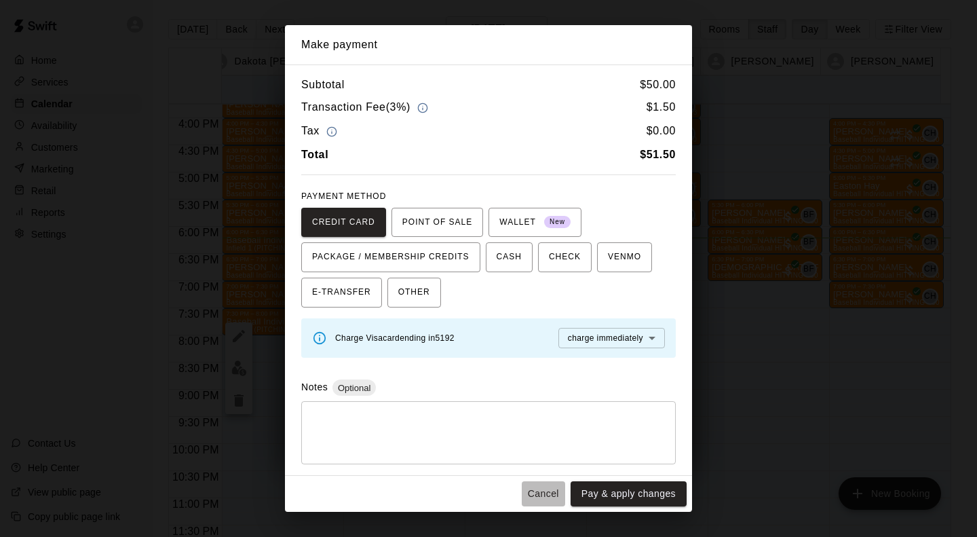
click at [558, 489] on button "Cancel" at bounding box center [543, 493] width 43 height 25
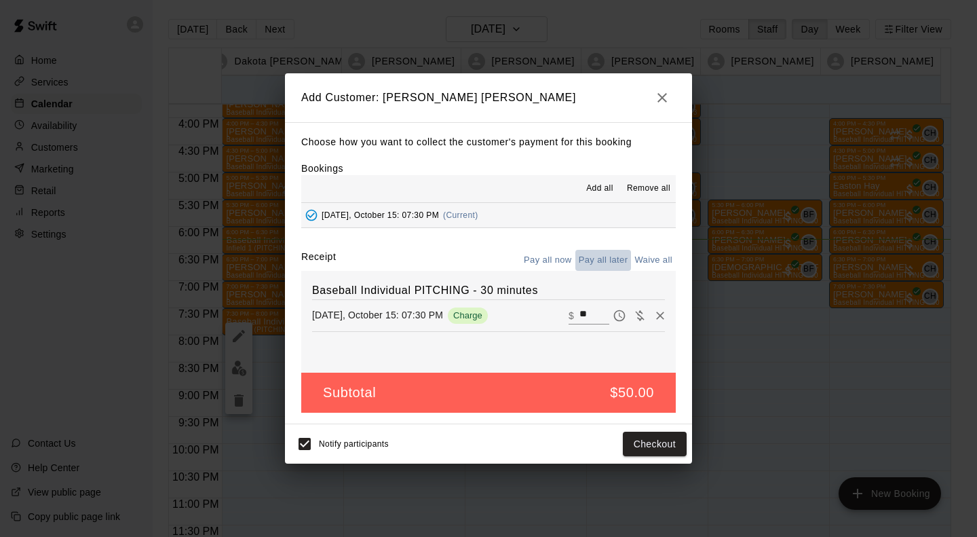
click at [592, 262] on button "Pay all later" at bounding box center [604, 260] width 56 height 21
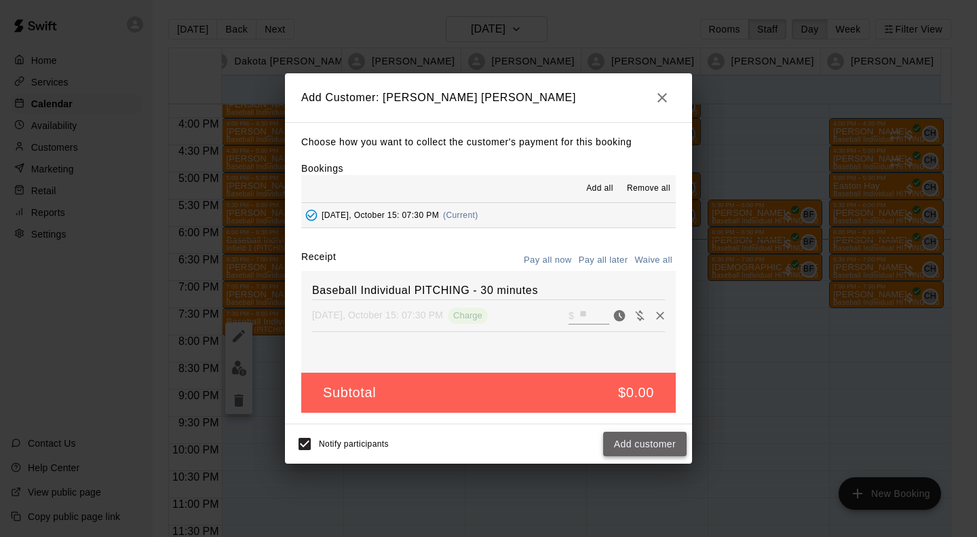
click at [660, 444] on button "Add customer" at bounding box center [644, 444] width 83 height 25
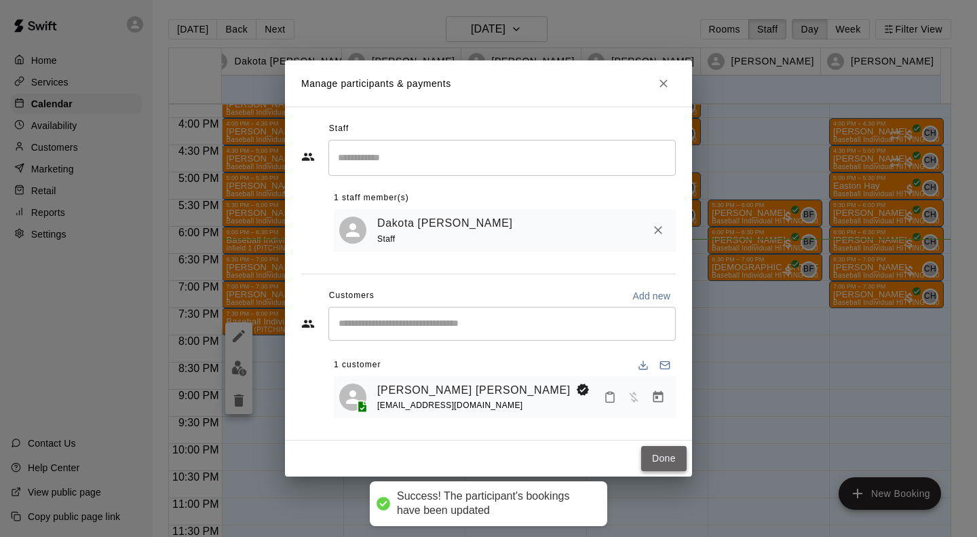
click at [661, 456] on button "Done" at bounding box center [663, 458] width 45 height 25
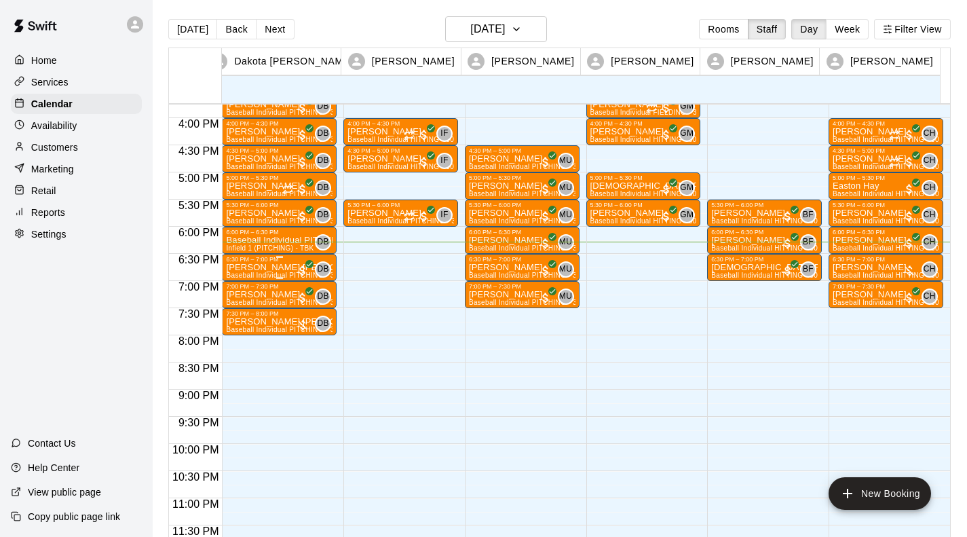
click at [257, 267] on p "[PERSON_NAME] [PERSON_NAME]" at bounding box center [279, 267] width 107 height 0
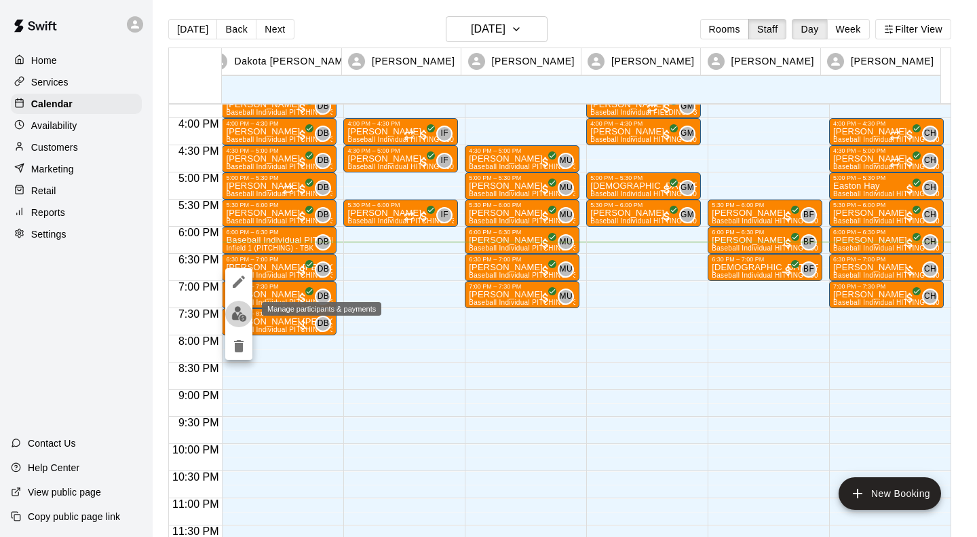
click at [239, 313] on img "edit" at bounding box center [239, 314] width 16 height 16
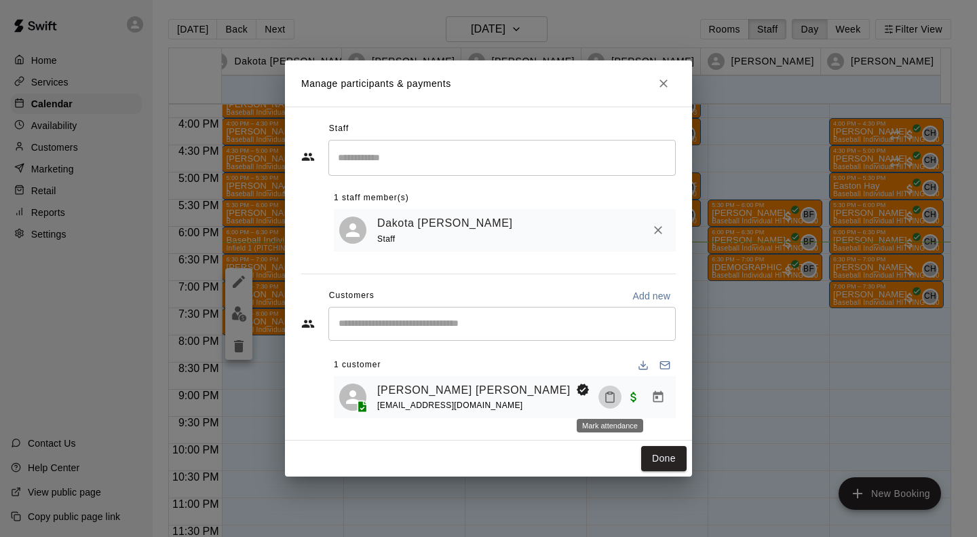
click at [611, 390] on button "Mark attendance" at bounding box center [610, 397] width 23 height 23
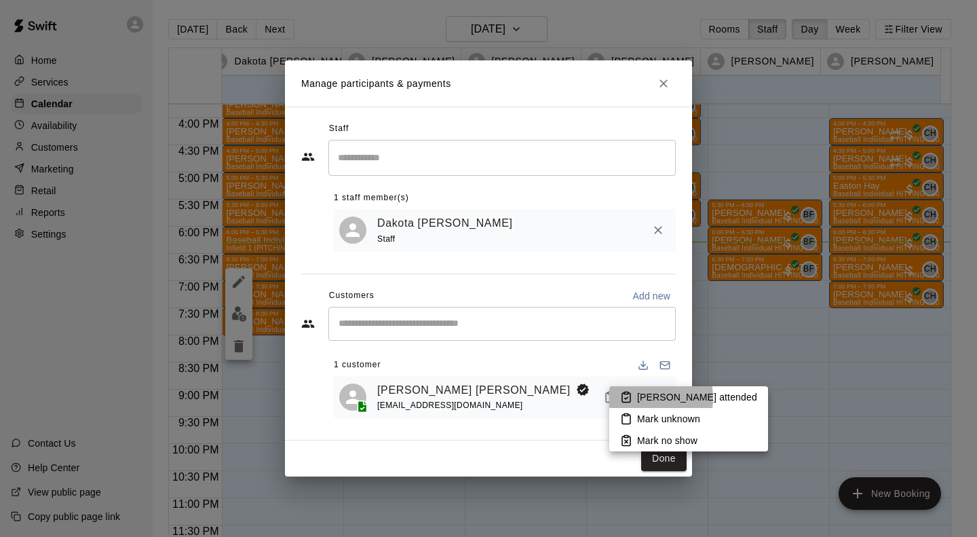
click at [635, 398] on li "[PERSON_NAME] attended" at bounding box center [689, 397] width 159 height 22
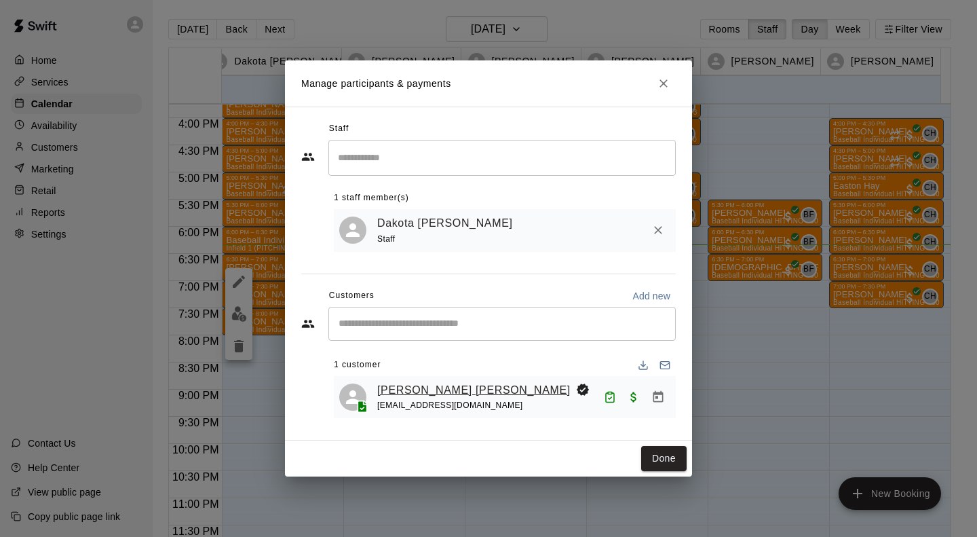
click at [392, 392] on link "[PERSON_NAME] [PERSON_NAME]" at bounding box center [473, 390] width 193 height 18
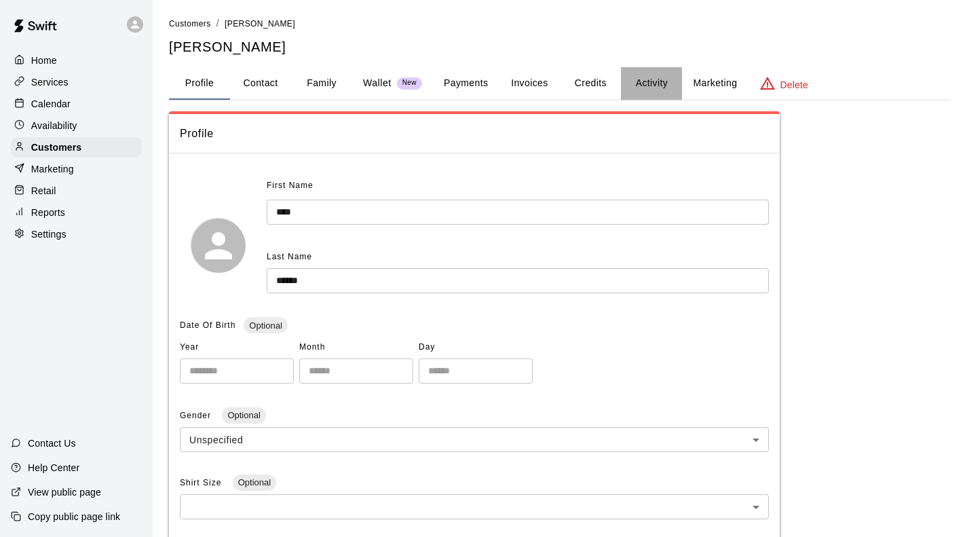
click at [646, 82] on button "Activity" at bounding box center [651, 83] width 61 height 33
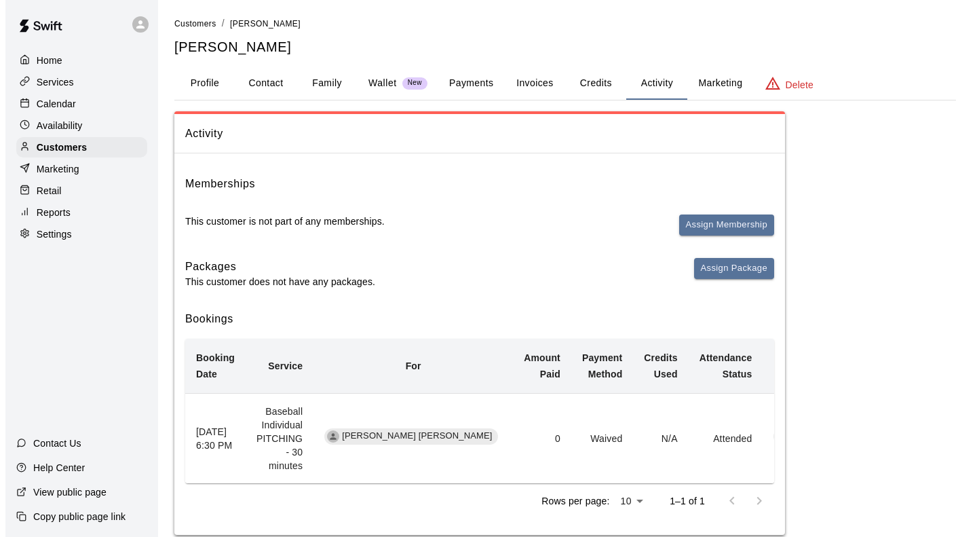
scroll to position [24, 0]
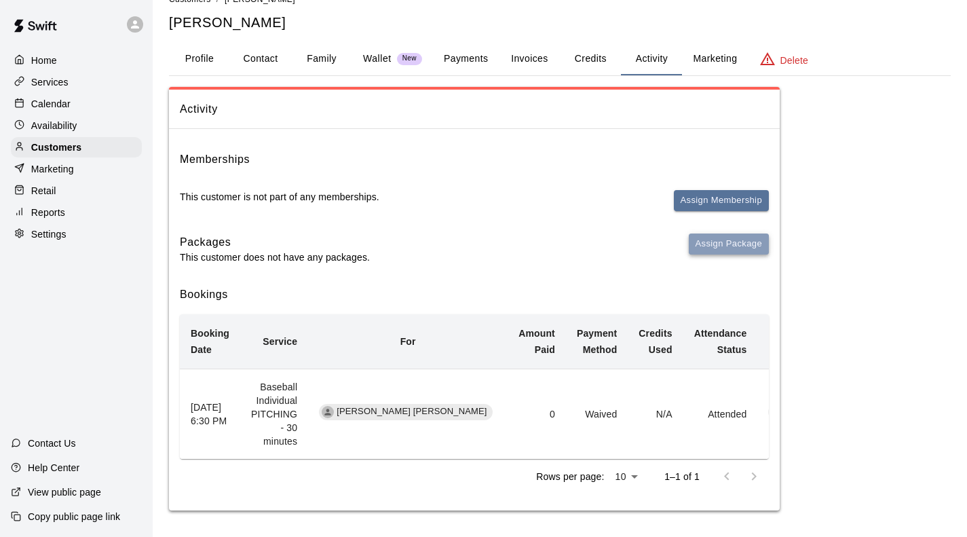
click at [718, 244] on button "Assign Package" at bounding box center [729, 244] width 80 height 21
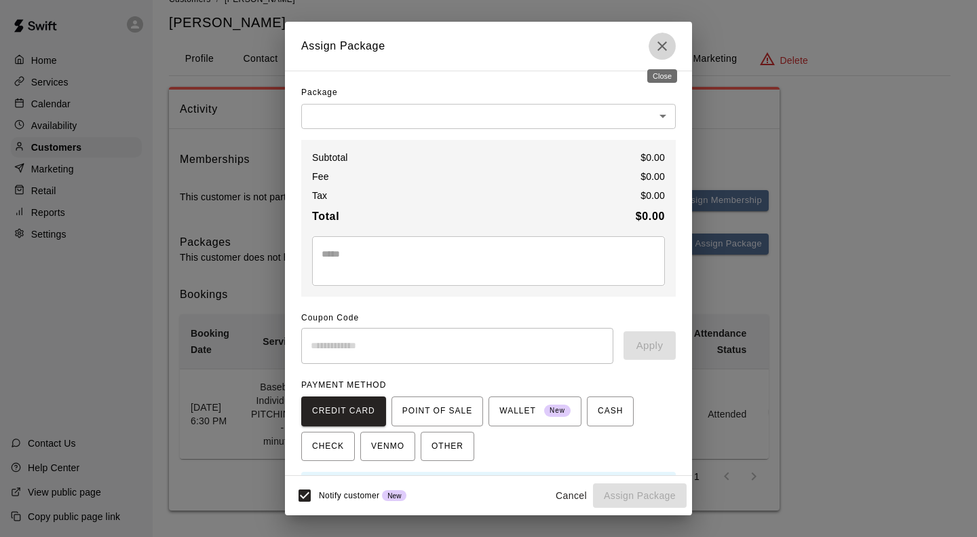
click at [661, 45] on icon "Close" at bounding box center [663, 46] width 10 height 10
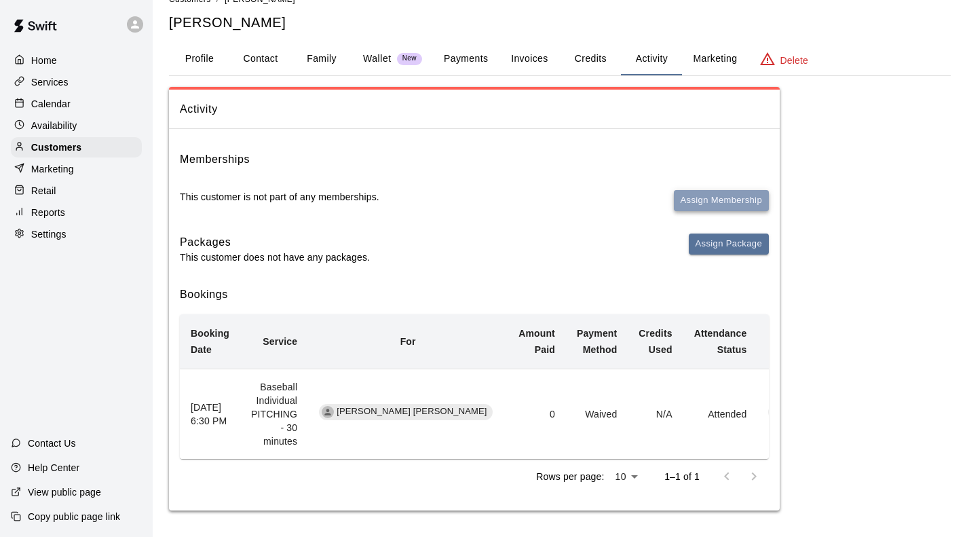
click at [692, 193] on button "Assign Membership" at bounding box center [721, 200] width 95 height 21
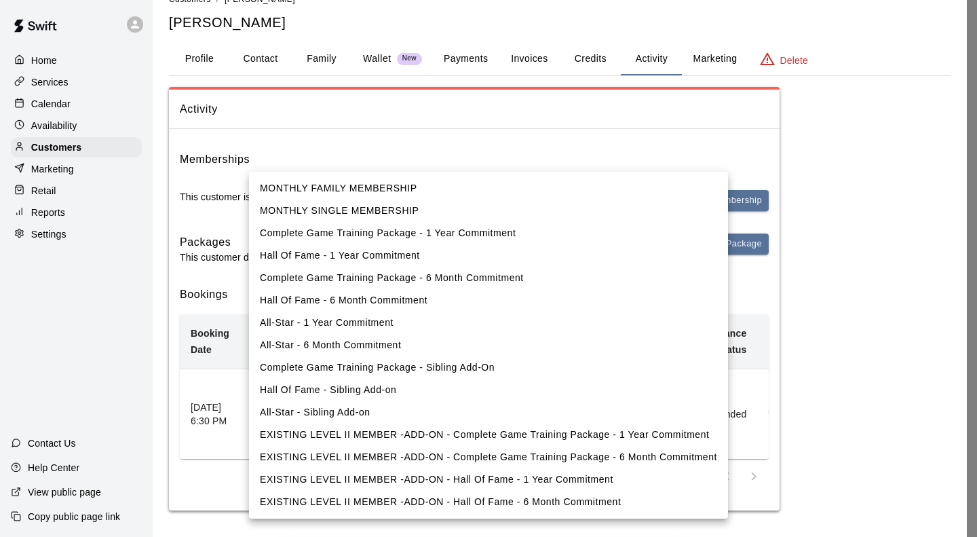
click at [350, 161] on body "Home Services Calendar Availability Customers Marketing Retail Reports Settings…" at bounding box center [488, 413] width 977 height 874
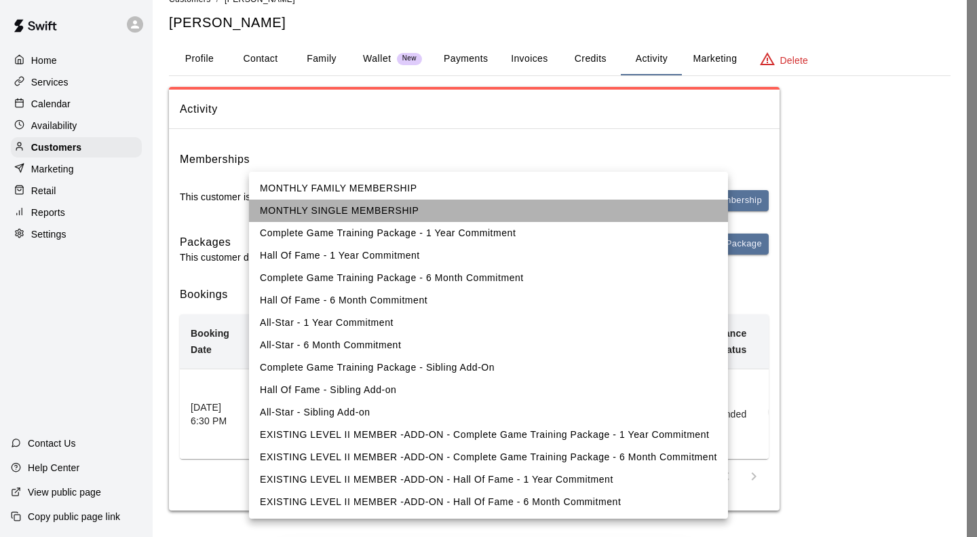
click at [332, 209] on li "MONTHLY SINGLE MEMBERSHIP" at bounding box center [488, 211] width 479 height 22
type input "**********"
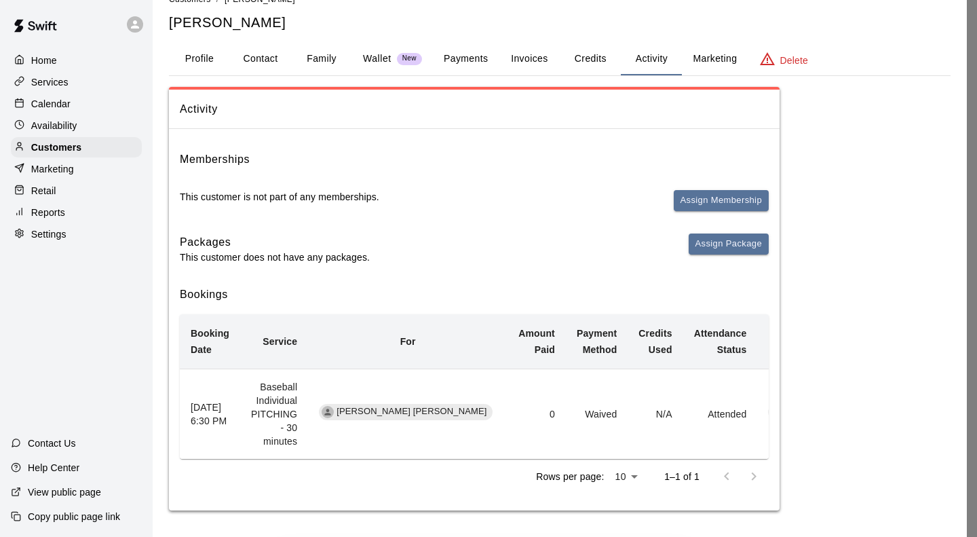
scroll to position [96, 0]
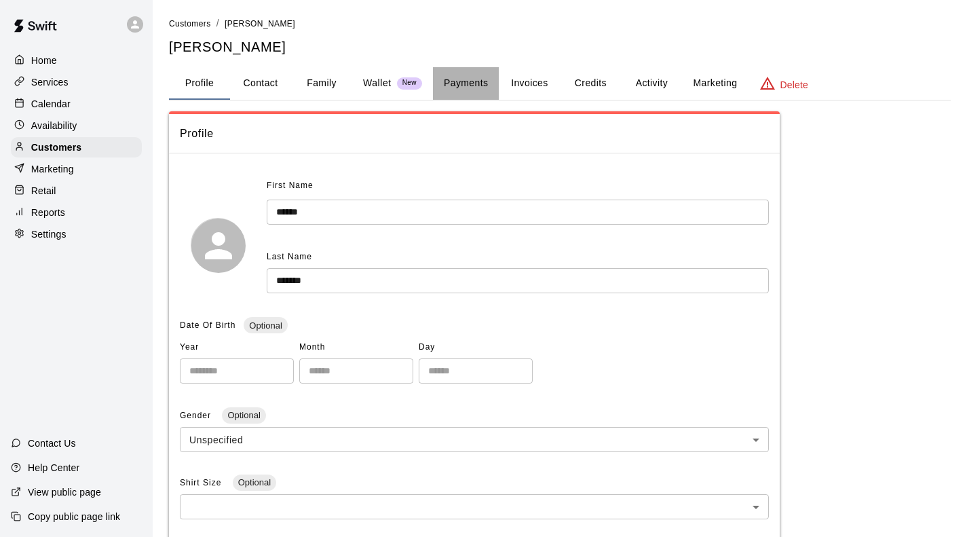
click at [468, 85] on button "Payments" at bounding box center [466, 83] width 66 height 33
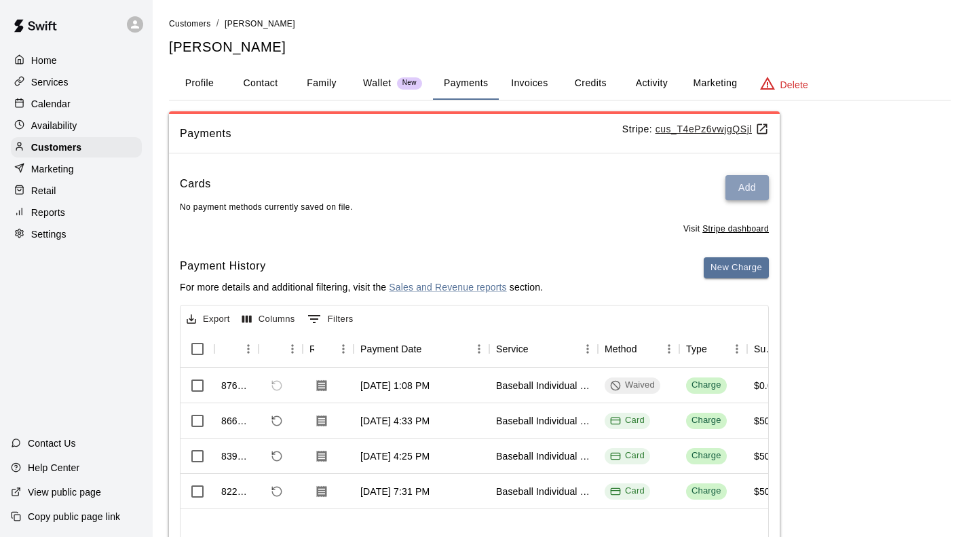
click at [748, 193] on button "Add" at bounding box center [747, 187] width 43 height 25
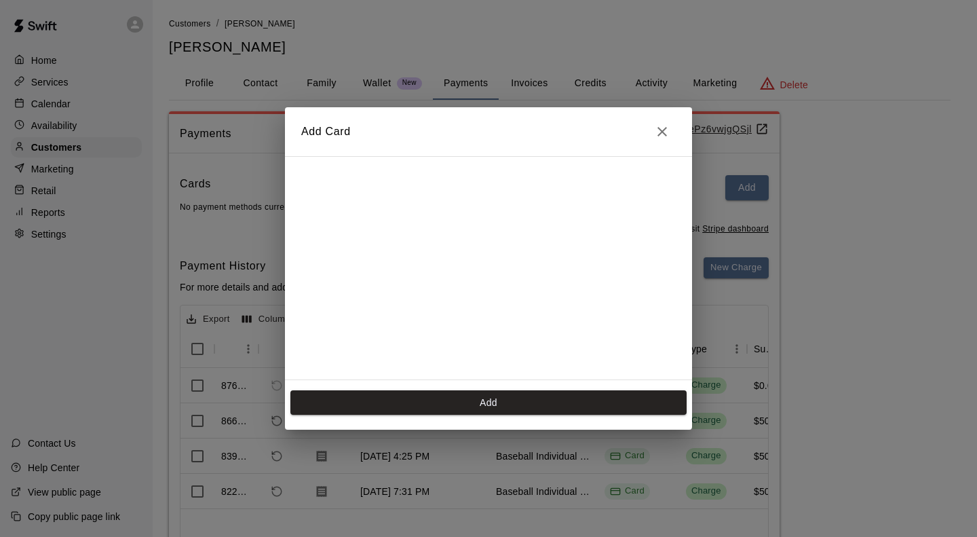
scroll to position [271, 0]
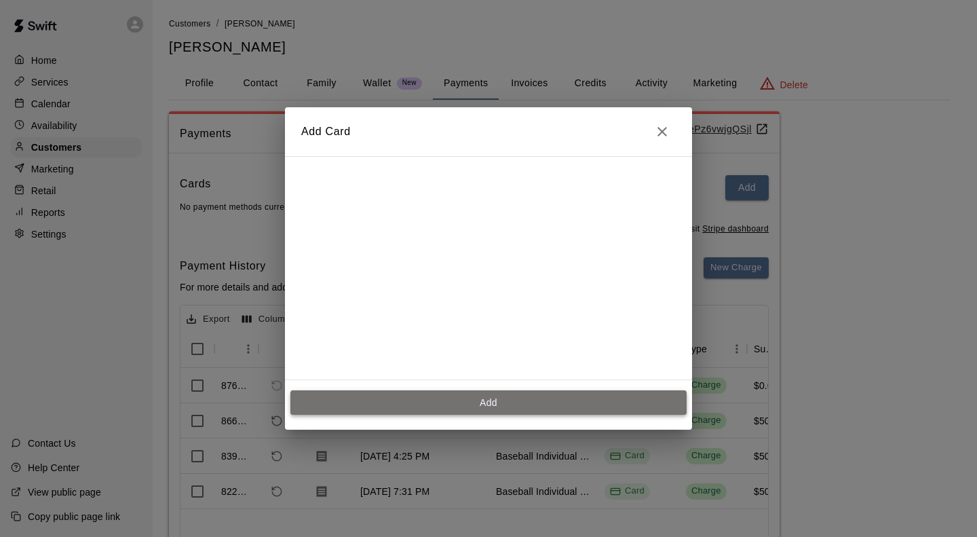
click at [455, 402] on button "Add" at bounding box center [489, 402] width 396 height 25
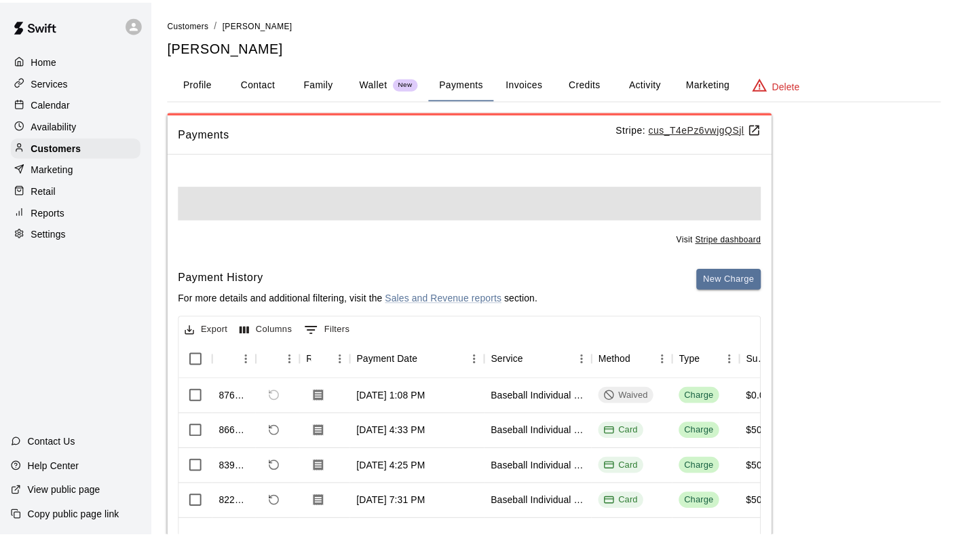
scroll to position [0, 0]
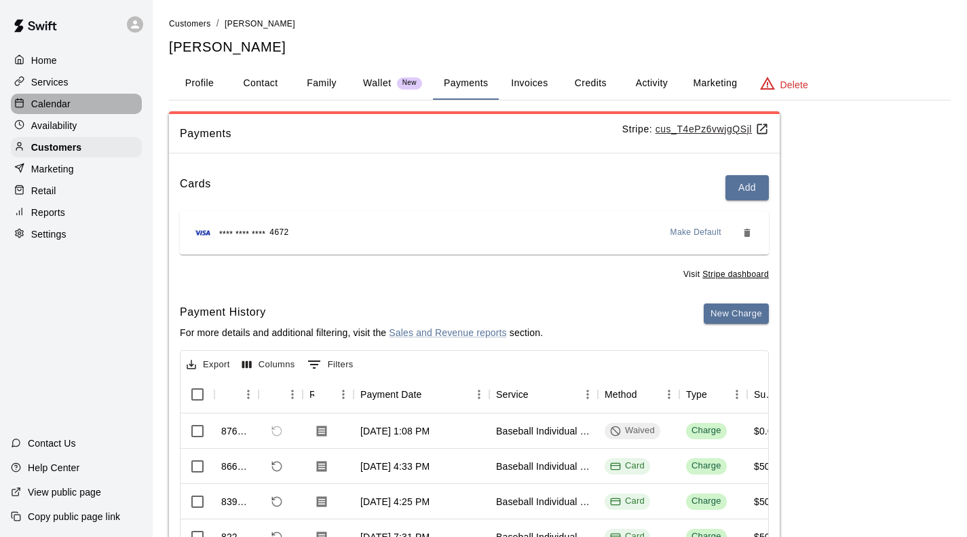
click at [37, 98] on div "Calendar" at bounding box center [76, 104] width 131 height 20
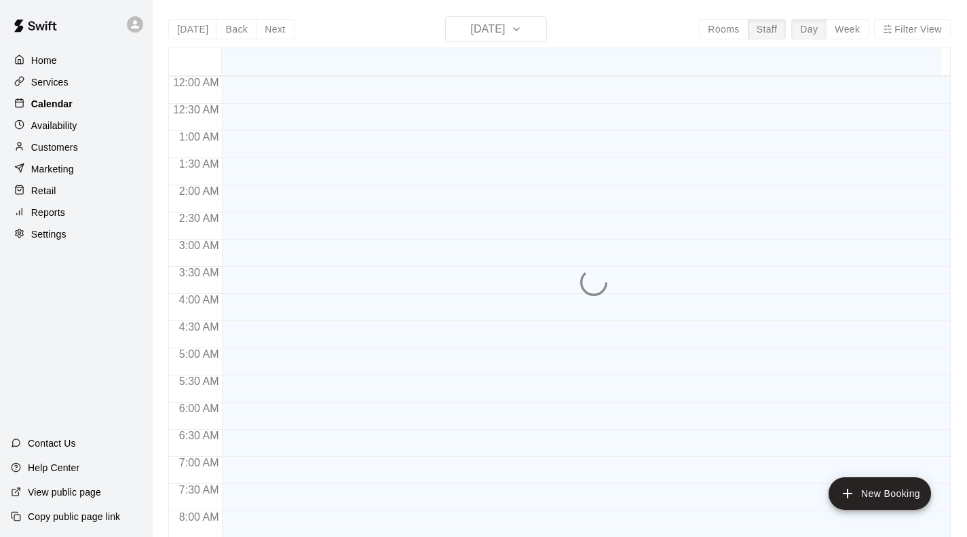
scroll to position [828, 0]
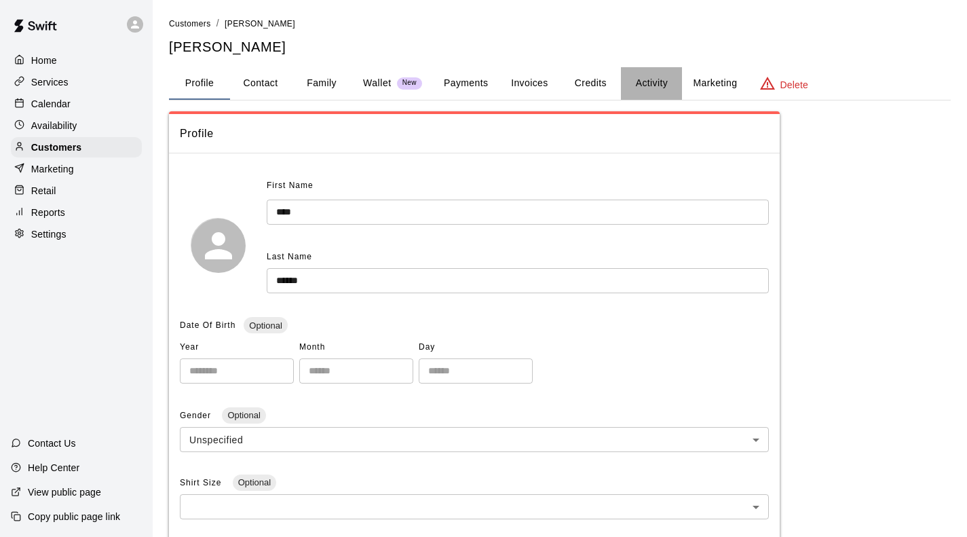
click at [657, 82] on button "Activity" at bounding box center [651, 83] width 61 height 33
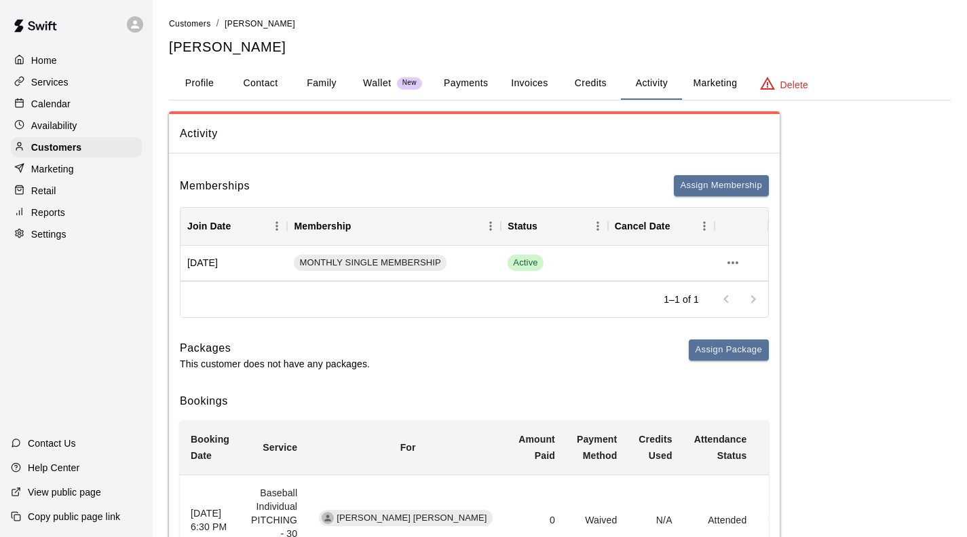
scroll to position [106, 0]
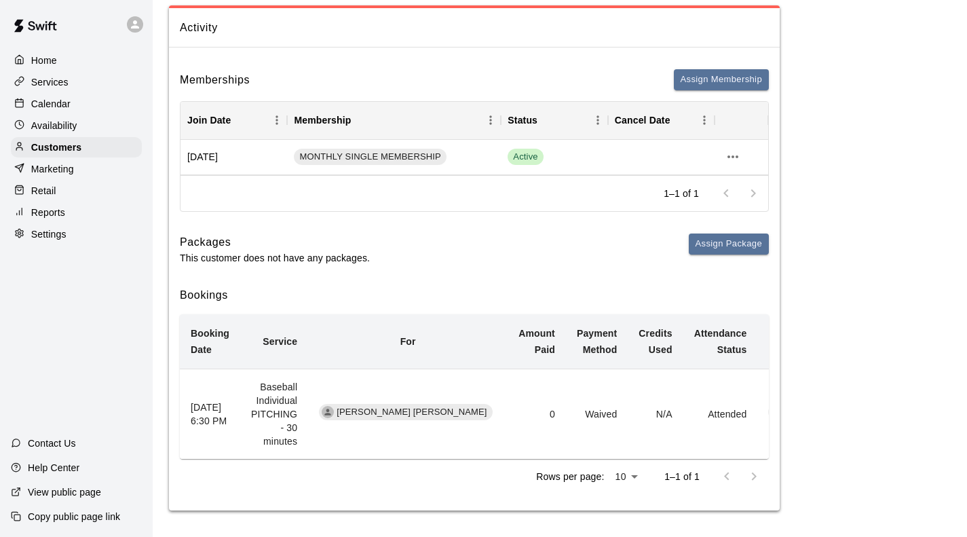
click at [50, 101] on p "Calendar" at bounding box center [50, 104] width 39 height 14
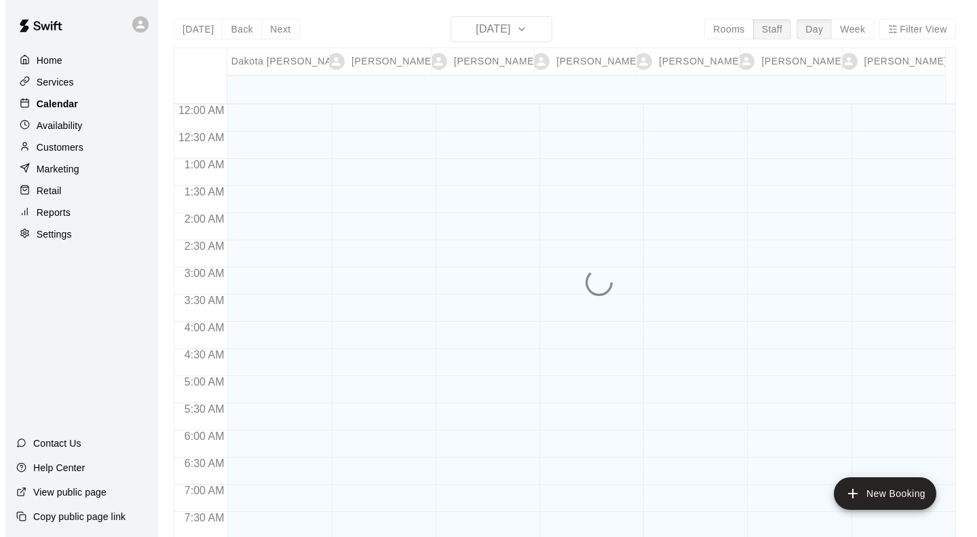
scroll to position [856, 0]
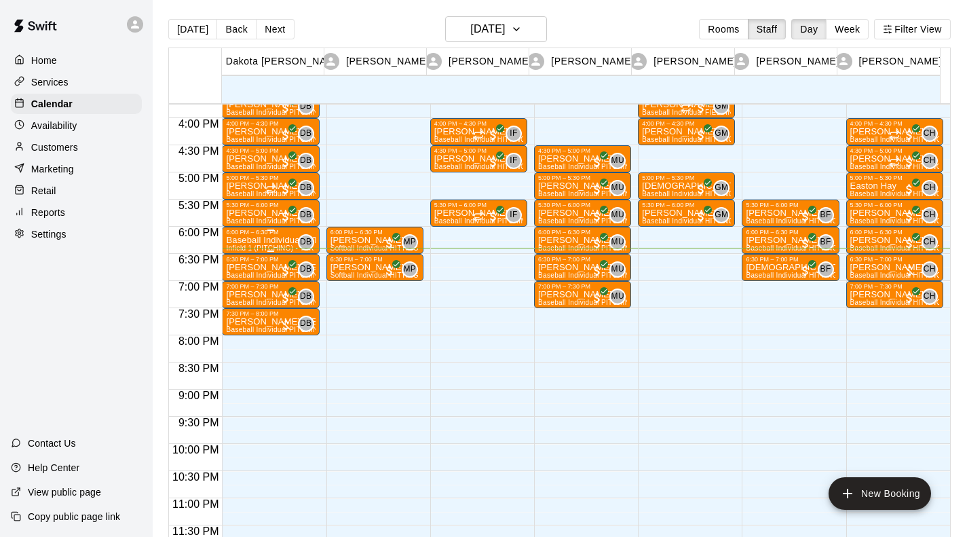
click at [259, 235] on div "6:00 PM – 6:30 PM" at bounding box center [270, 232] width 89 height 7
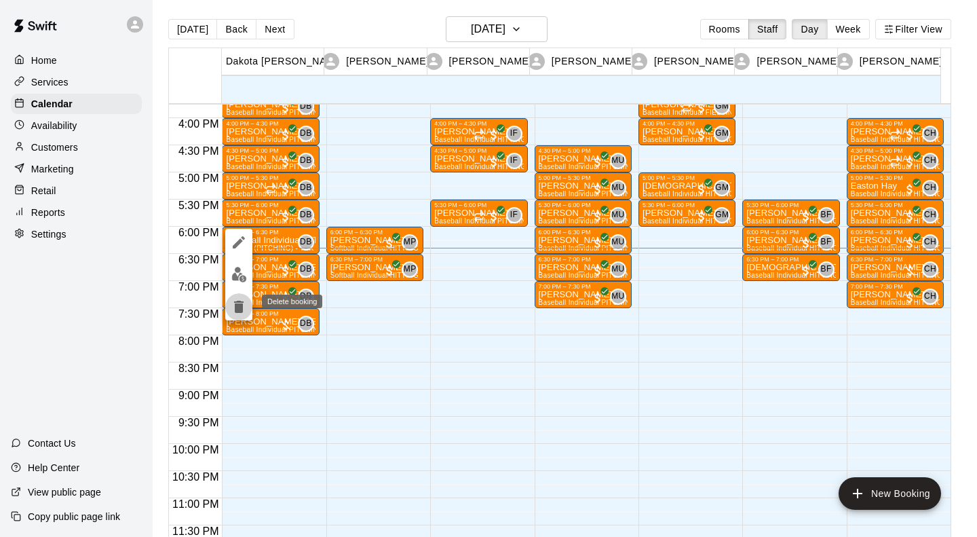
click at [240, 307] on icon "delete" at bounding box center [239, 307] width 10 height 12
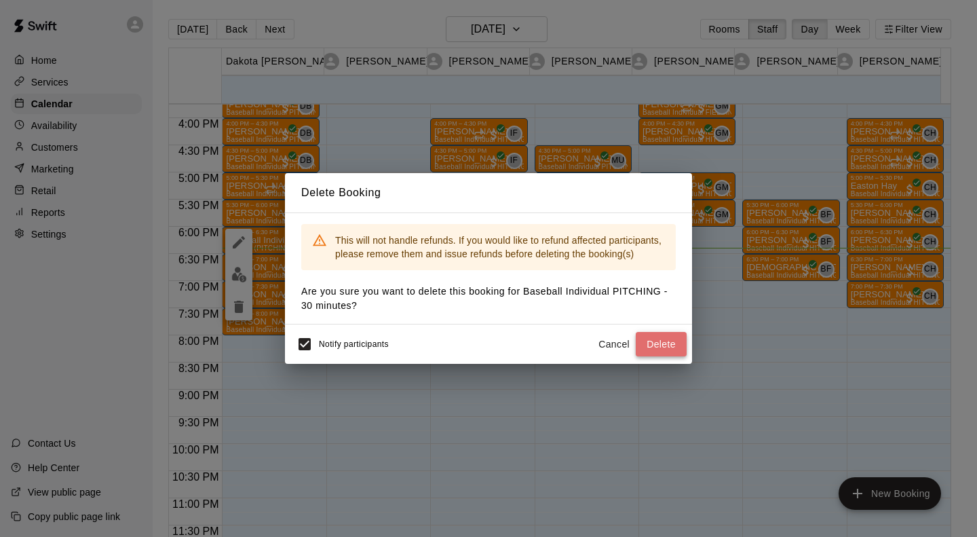
click at [664, 339] on button "Delete" at bounding box center [661, 344] width 51 height 25
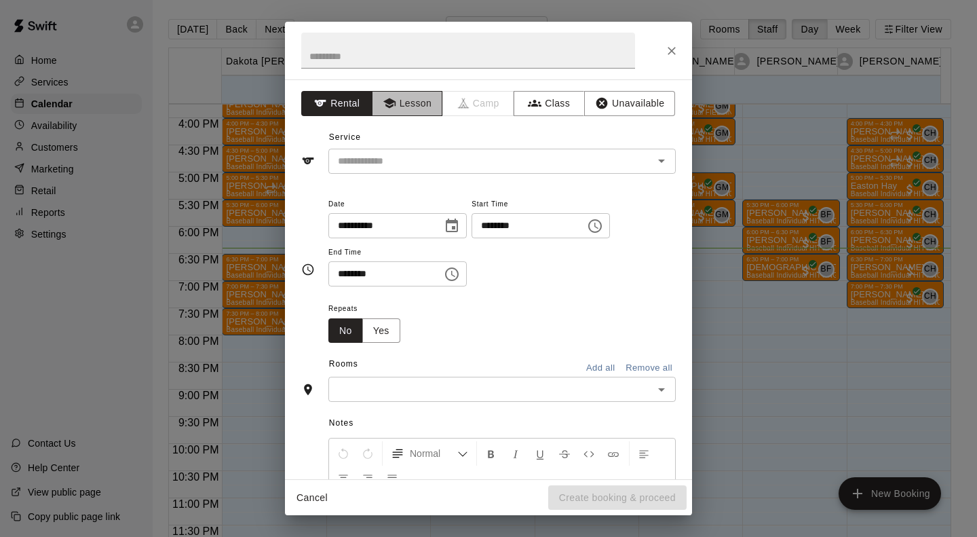
click at [394, 98] on button "Lesson" at bounding box center [407, 103] width 71 height 25
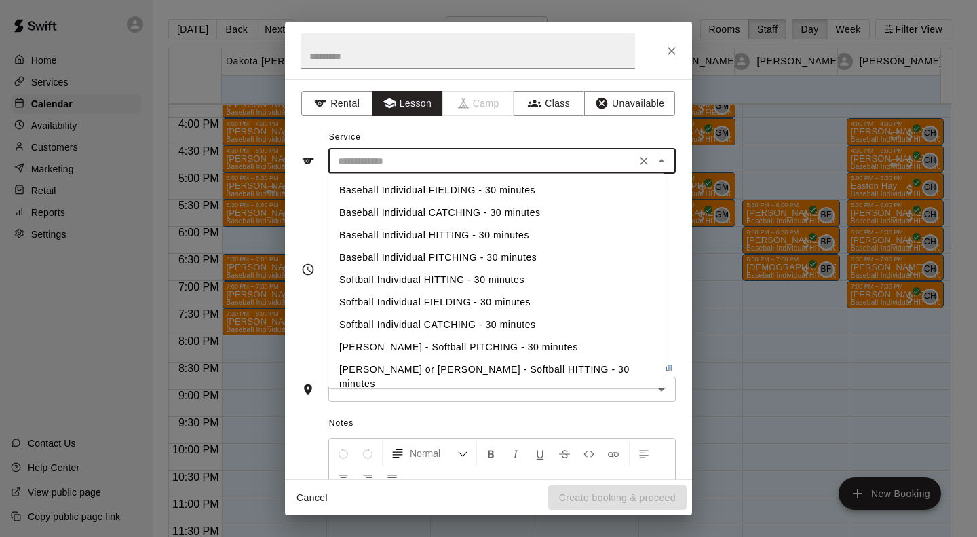
click at [384, 160] on input "text" at bounding box center [482, 161] width 299 height 17
click at [393, 257] on li "Baseball Individual PITCHING - 30 minutes" at bounding box center [497, 257] width 337 height 22
type input "**********"
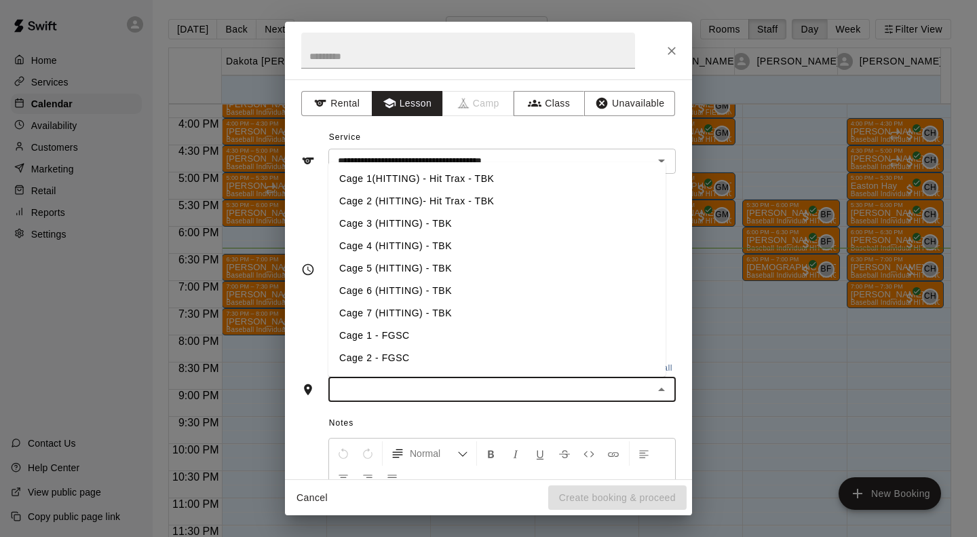
click at [377, 387] on input "text" at bounding box center [491, 389] width 317 height 17
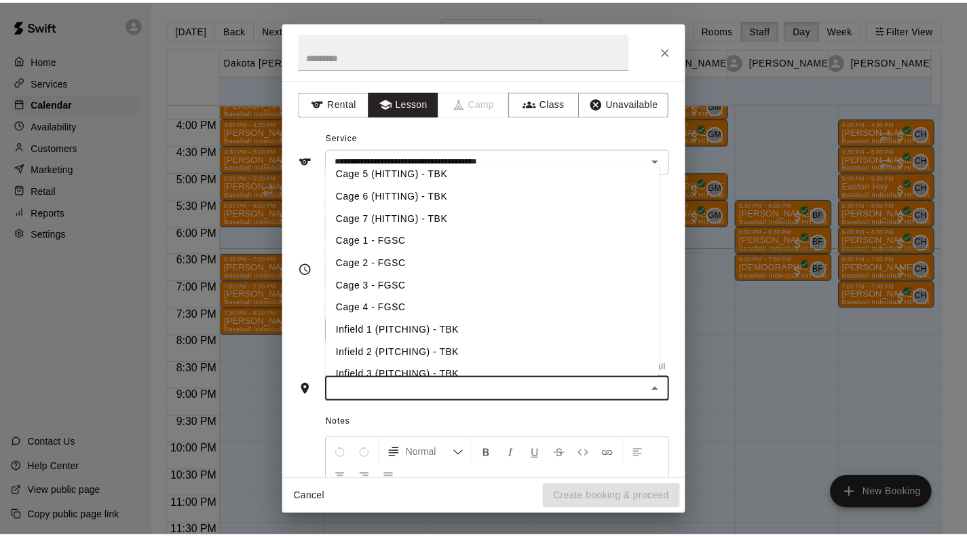
scroll to position [96, 0]
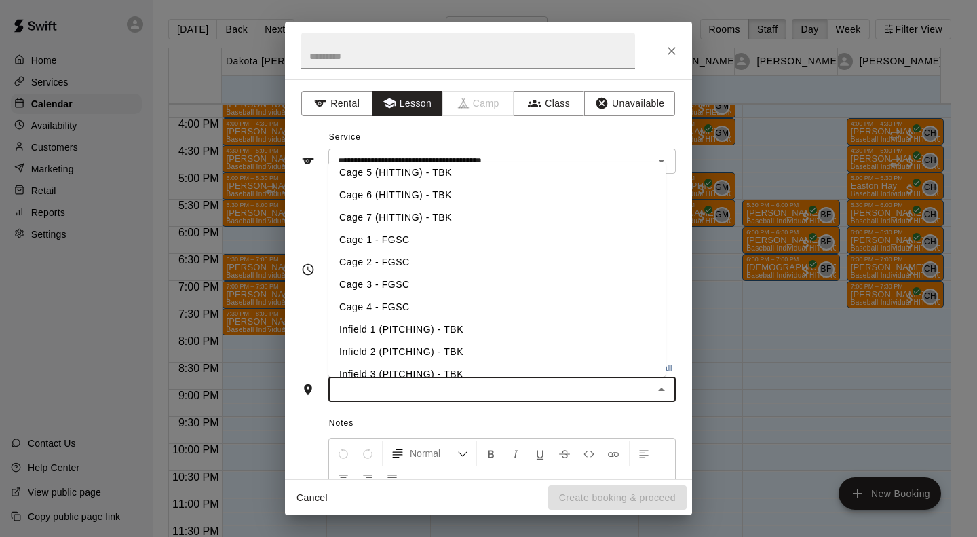
click at [390, 329] on li "Infield 1 (PITCHING) - TBK" at bounding box center [497, 329] width 337 height 22
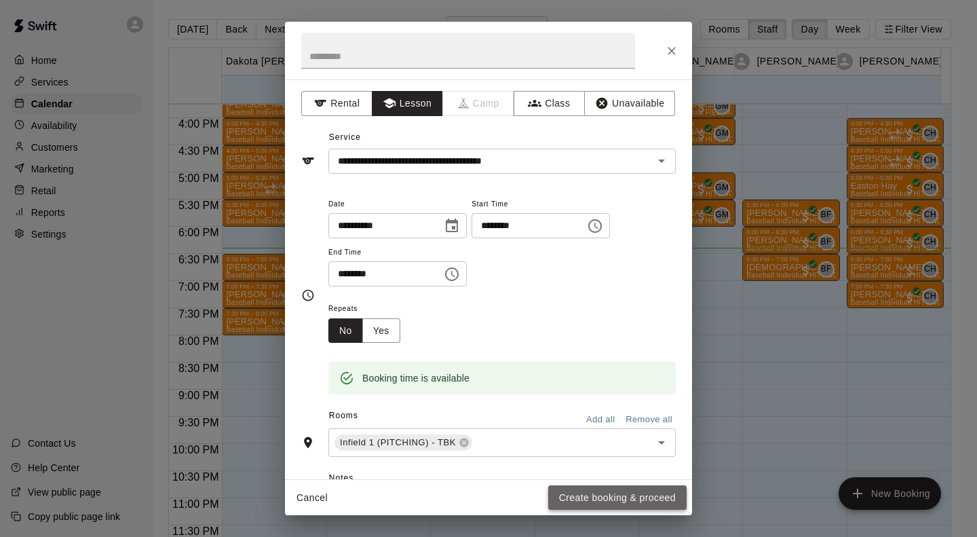
click at [612, 494] on button "Create booking & proceed" at bounding box center [617, 497] width 138 height 25
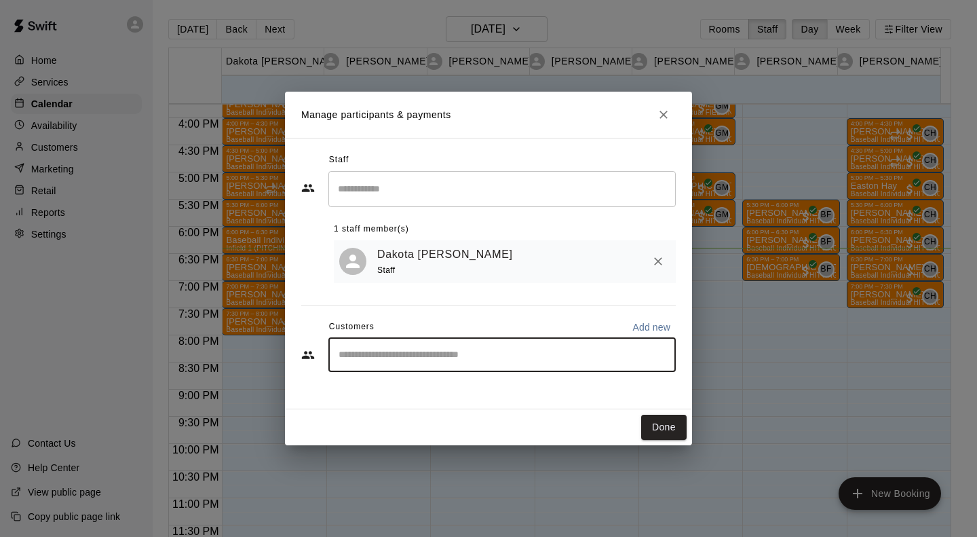
click at [355, 351] on input "Start typing to search customers..." at bounding box center [502, 355] width 335 height 14
type input "****"
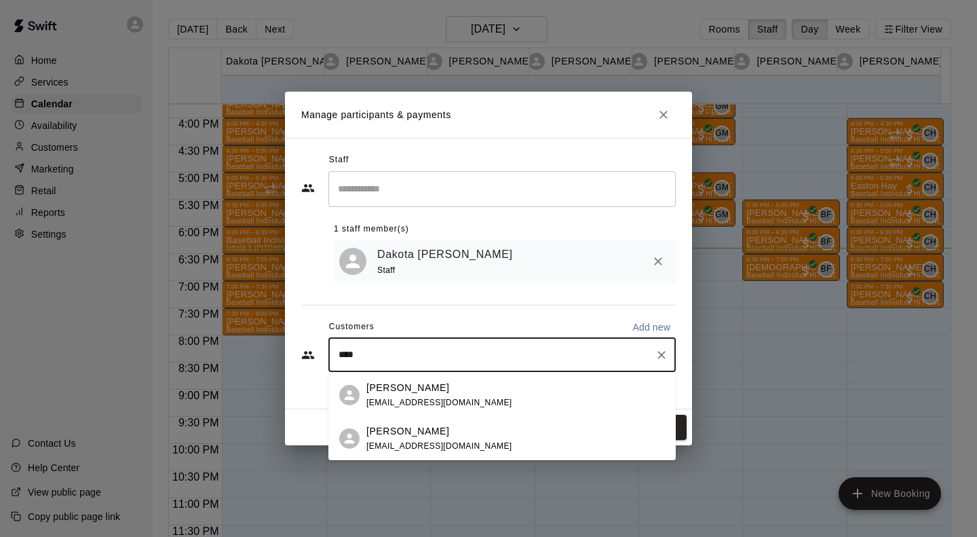
click at [379, 434] on p "[PERSON_NAME]" at bounding box center [408, 431] width 83 height 14
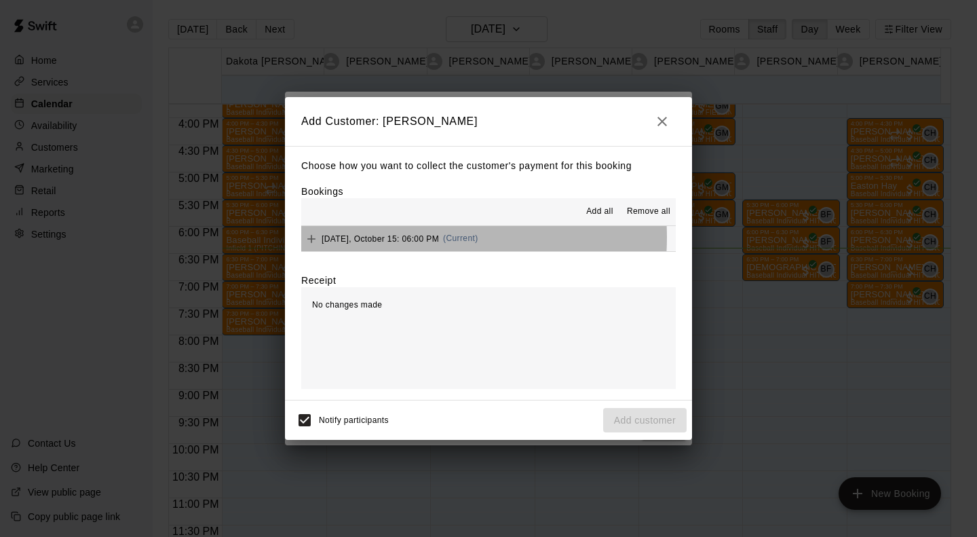
click at [402, 238] on span "[DATE], October 15: 06:00 PM" at bounding box center [380, 239] width 117 height 10
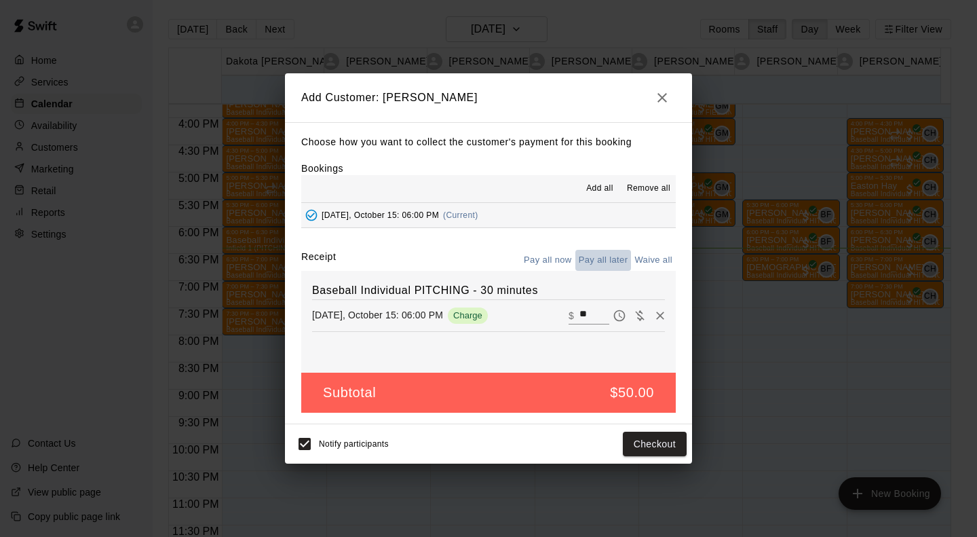
click at [601, 262] on button "Pay all later" at bounding box center [604, 260] width 56 height 21
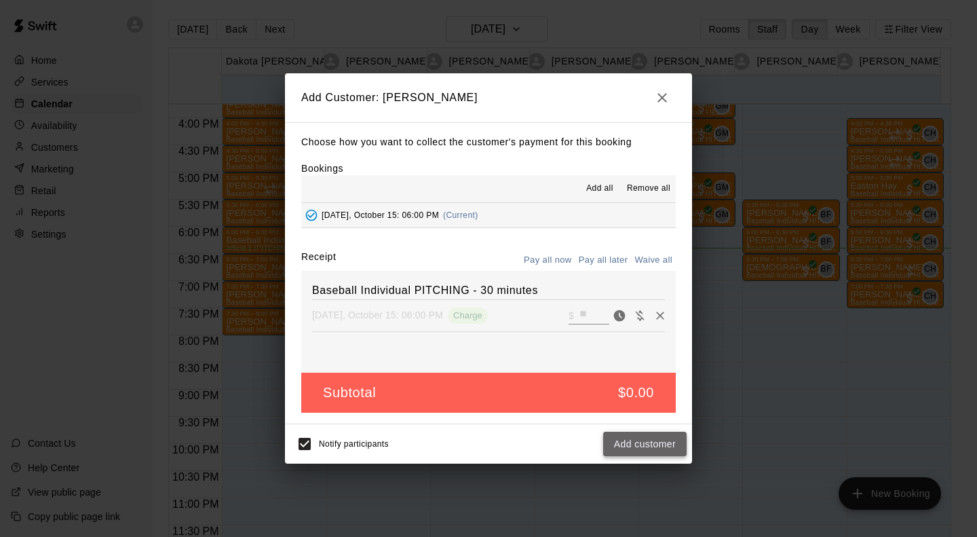
click at [671, 451] on button "Add customer" at bounding box center [644, 444] width 83 height 25
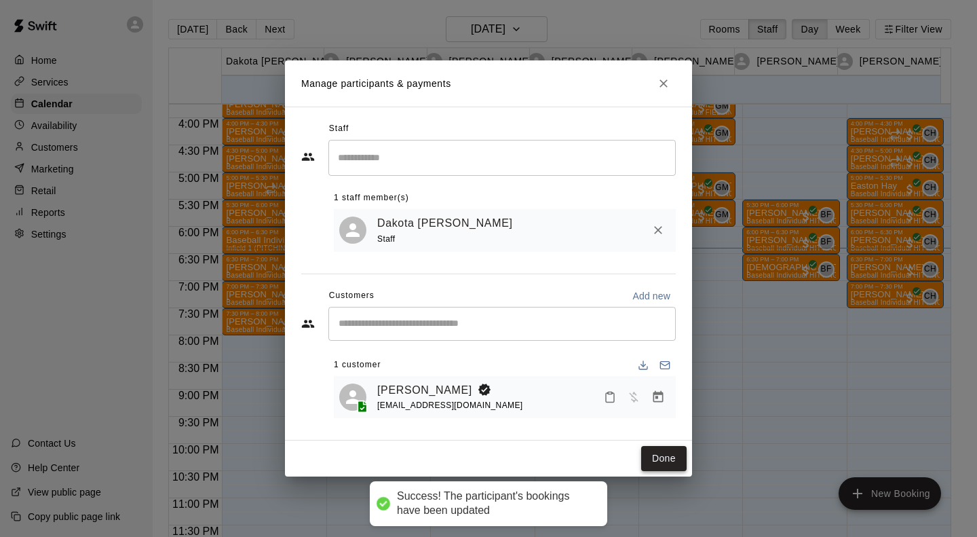
click at [669, 460] on button "Done" at bounding box center [663, 458] width 45 height 25
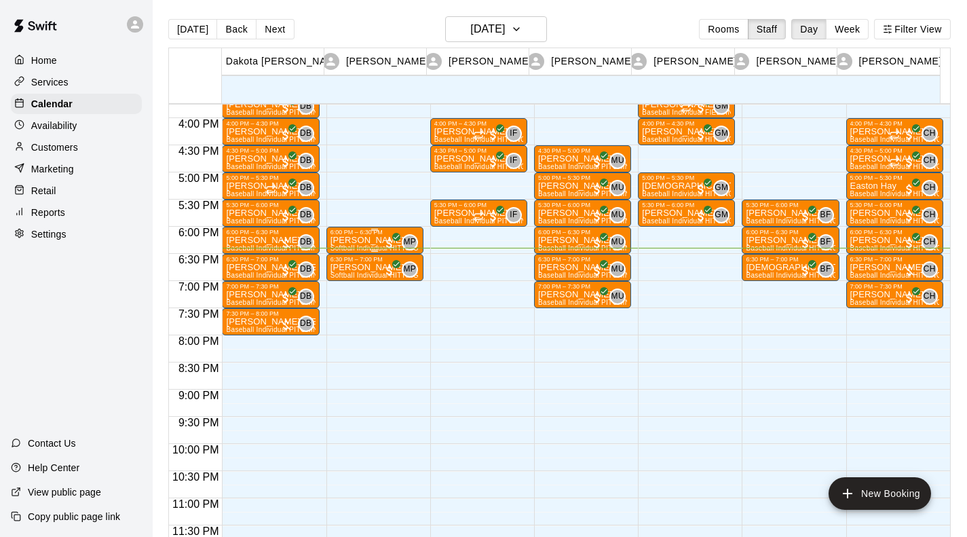
click at [361, 240] on p "[PERSON_NAME]" at bounding box center [375, 240] width 89 height 0
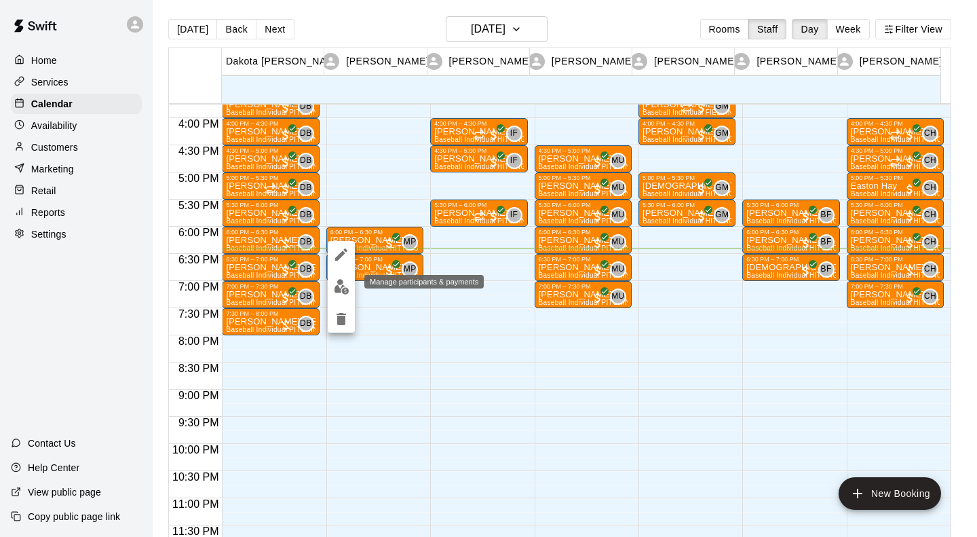
click at [345, 291] on img "edit" at bounding box center [342, 287] width 16 height 16
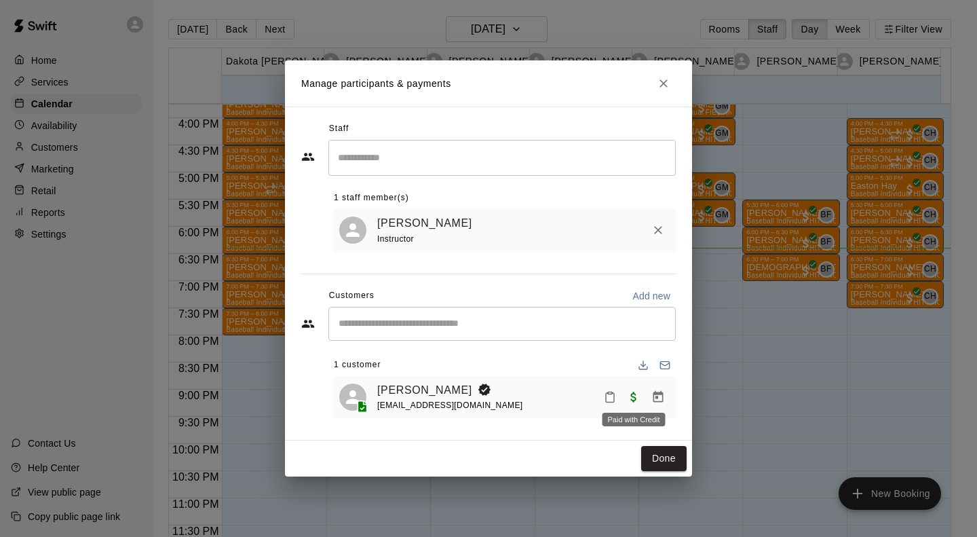
click at [632, 396] on span "Paid with Credit" at bounding box center [634, 396] width 24 height 12
click at [655, 394] on icon "Manage bookings & payment" at bounding box center [659, 397] width 10 height 12
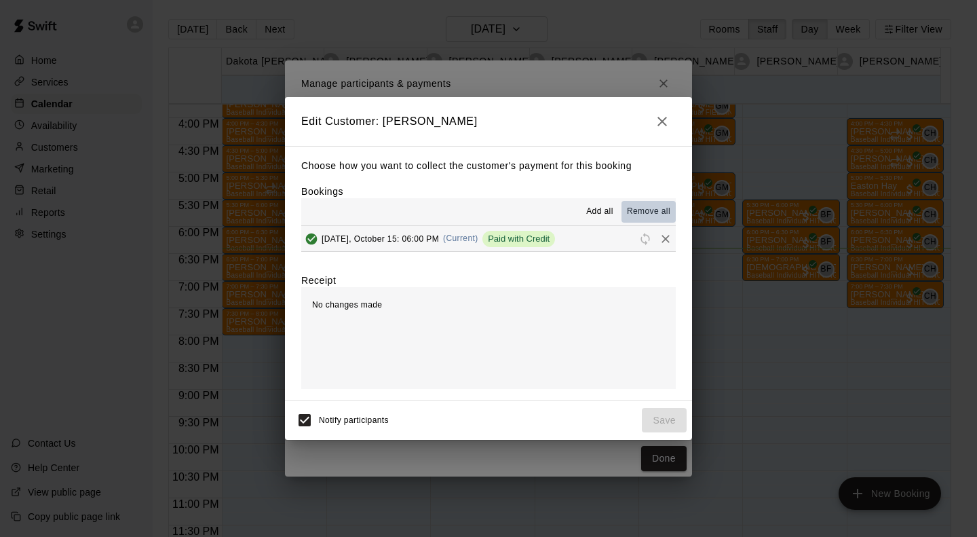
click at [648, 206] on span "Remove all" at bounding box center [648, 212] width 43 height 14
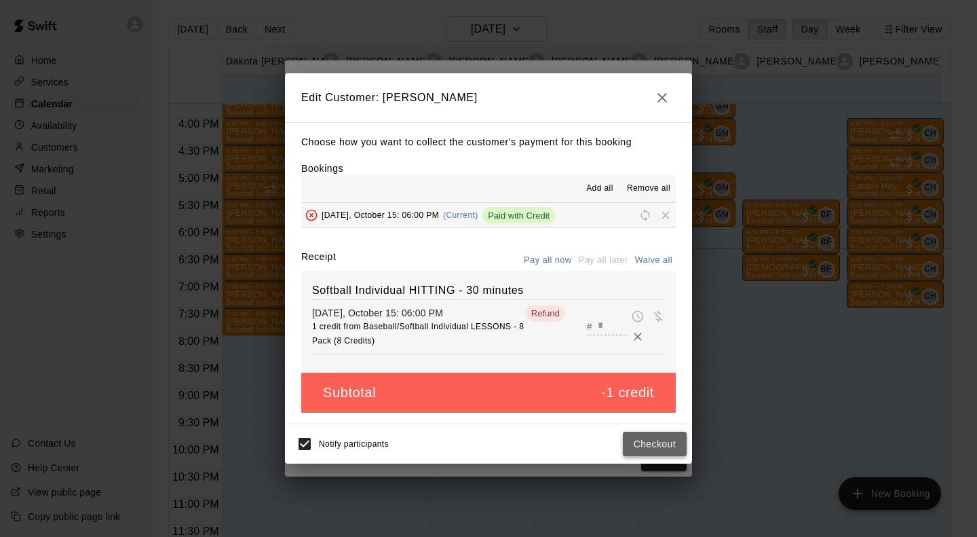
click at [655, 455] on button "Checkout" at bounding box center [655, 444] width 64 height 25
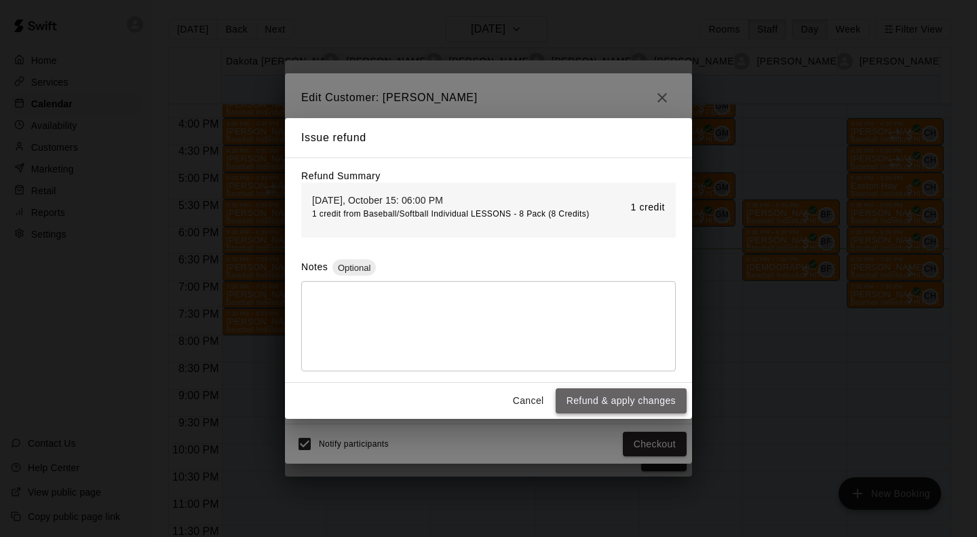
click at [629, 410] on button "Refund & apply changes" at bounding box center [621, 400] width 131 height 25
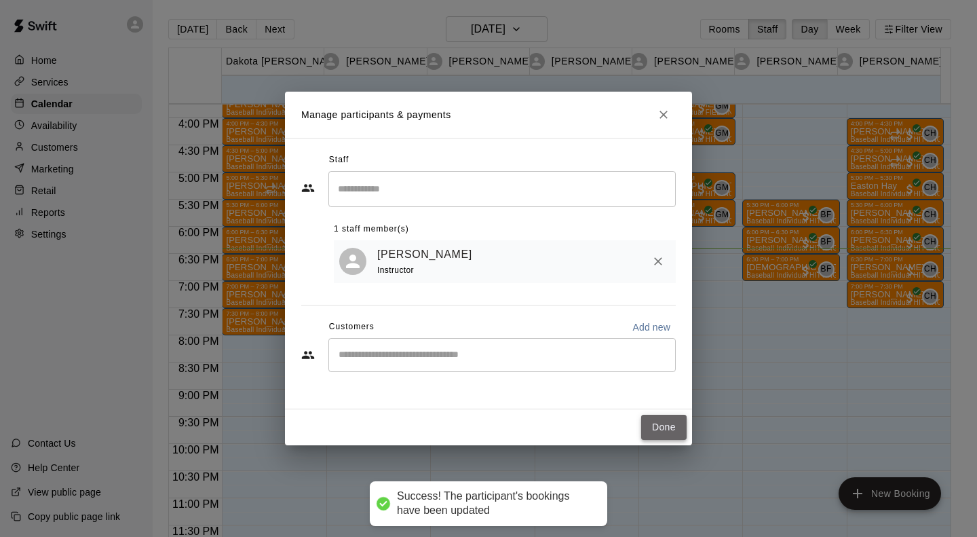
click at [661, 432] on button "Done" at bounding box center [663, 427] width 45 height 25
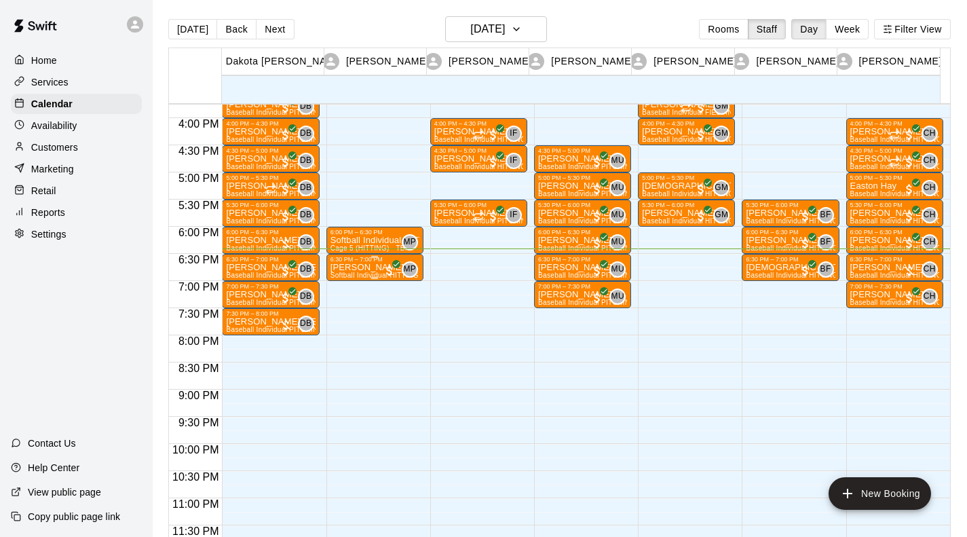
click at [362, 267] on p "[PERSON_NAME]" at bounding box center [375, 267] width 89 height 0
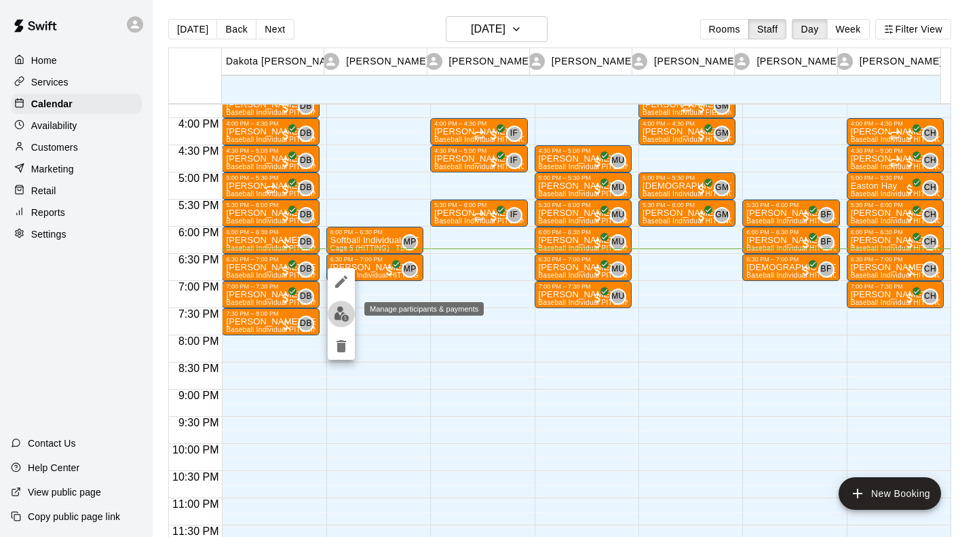
click at [348, 317] on img "edit" at bounding box center [342, 314] width 16 height 16
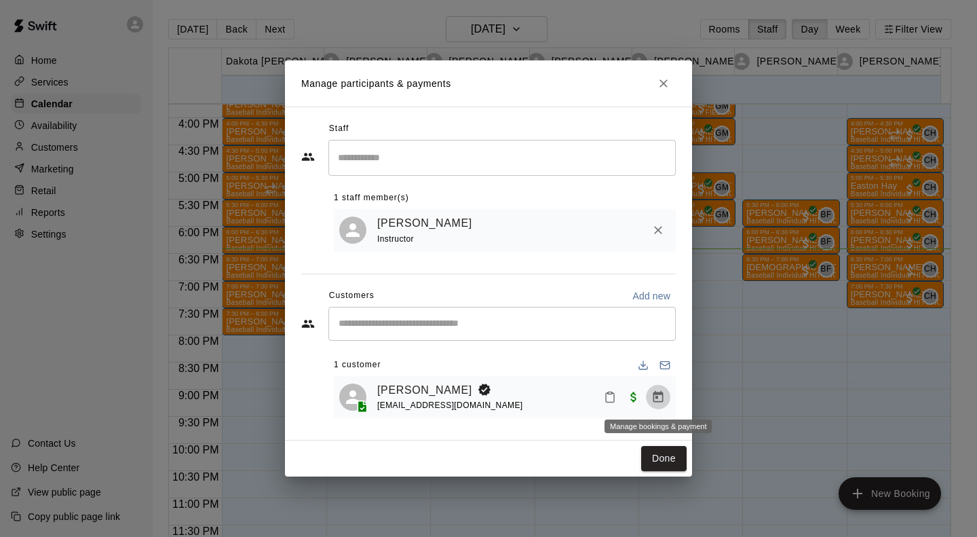
click at [660, 399] on icon "Manage bookings & payment" at bounding box center [659, 397] width 14 height 14
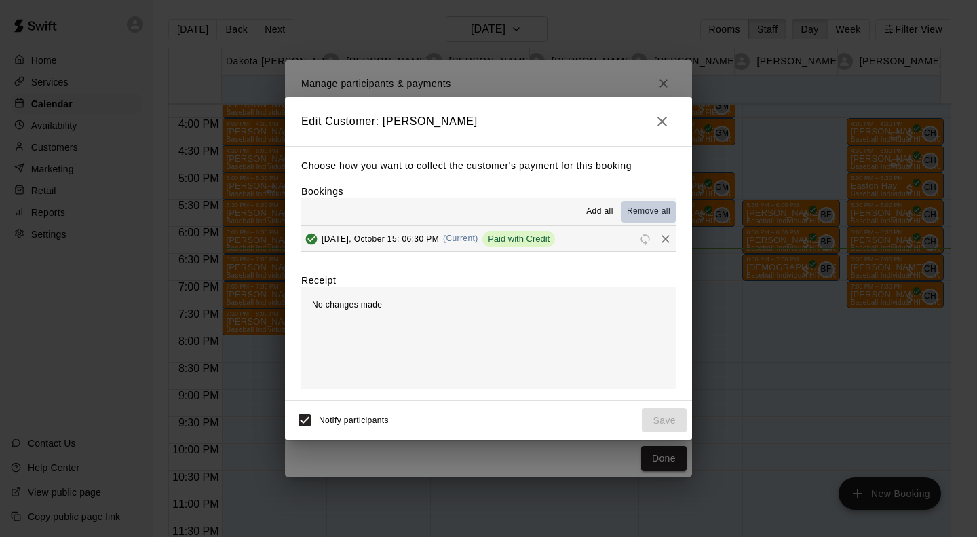
click at [644, 215] on span "Remove all" at bounding box center [648, 212] width 43 height 14
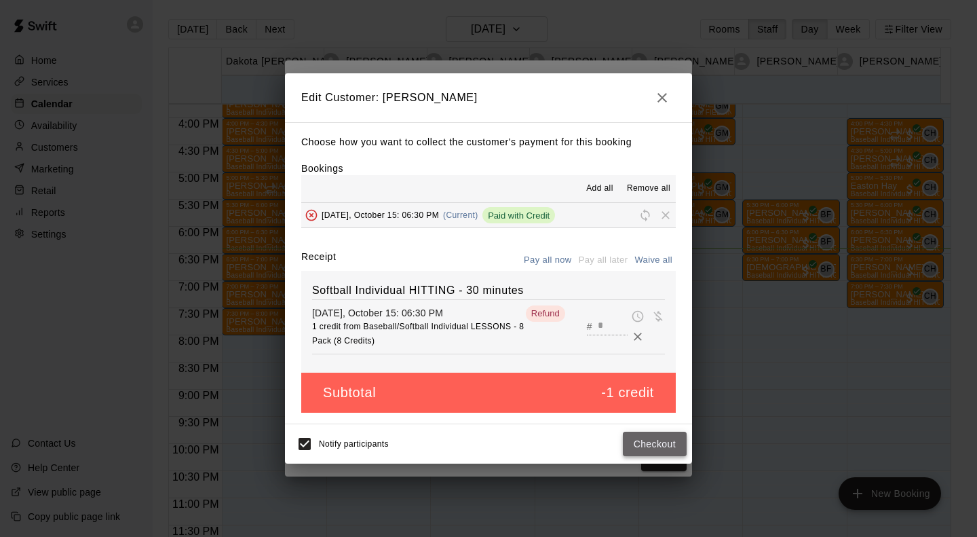
click at [659, 447] on button "Checkout" at bounding box center [655, 444] width 64 height 25
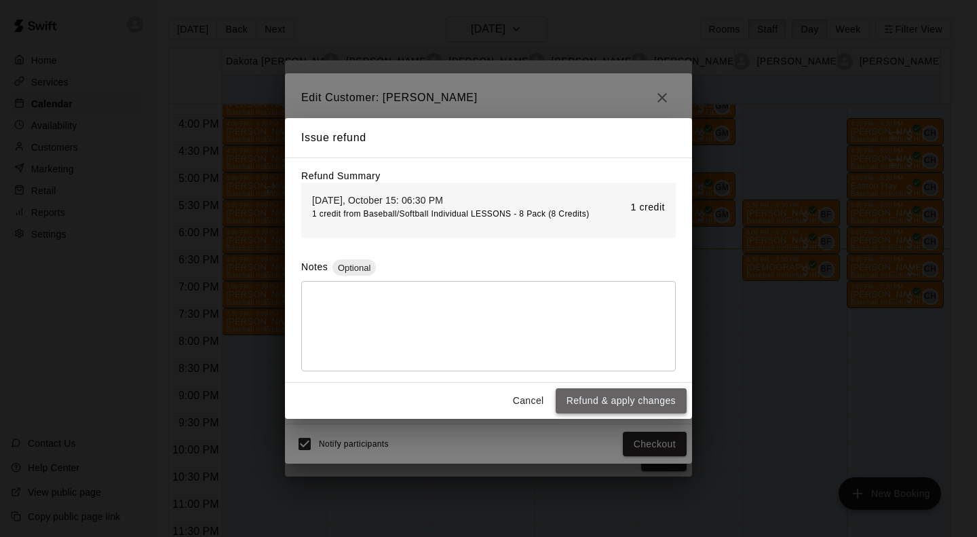
click at [628, 404] on button "Refund & apply changes" at bounding box center [621, 400] width 131 height 25
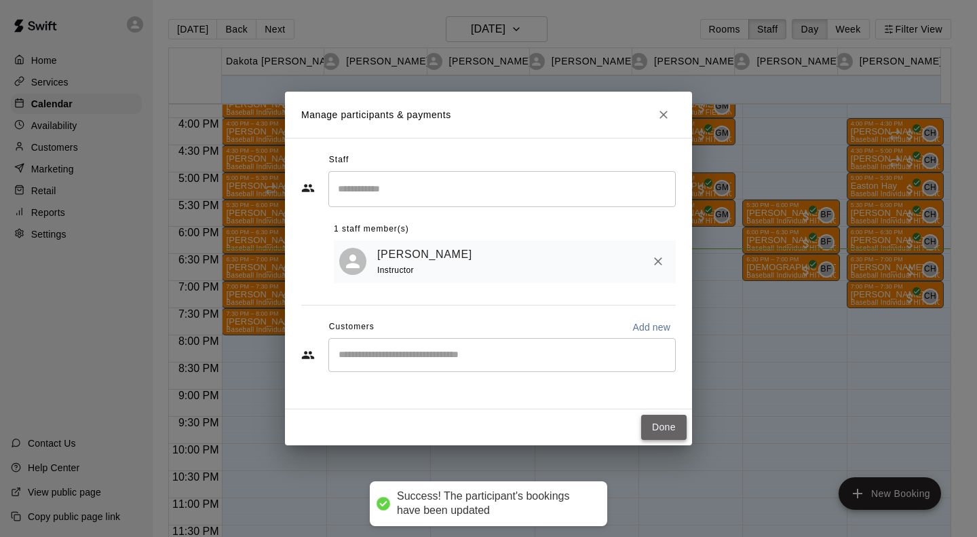
click at [669, 423] on button "Done" at bounding box center [663, 427] width 45 height 25
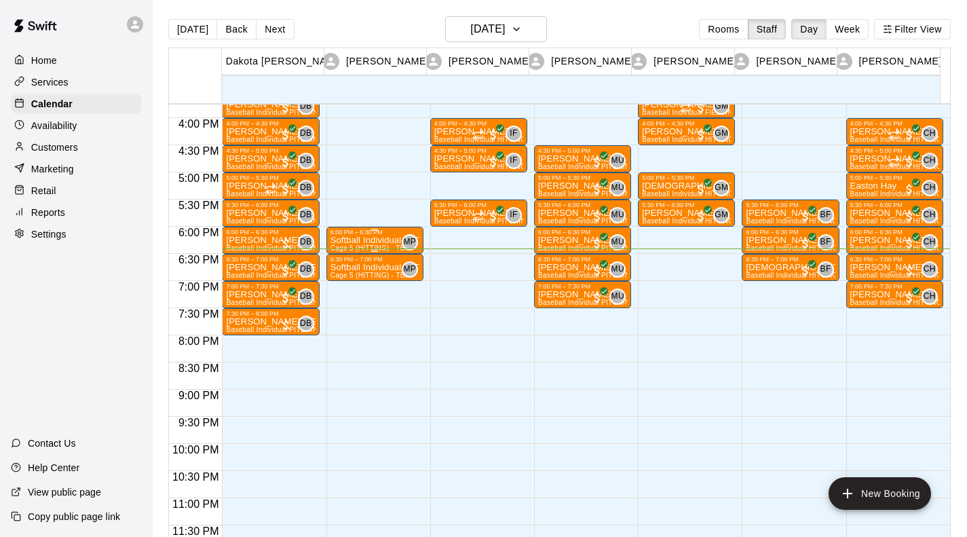
click at [343, 245] on div "Softball Individual HITTING - 30 minutes Cage 5 (HITTING) - TBK" at bounding box center [375, 504] width 89 height 537
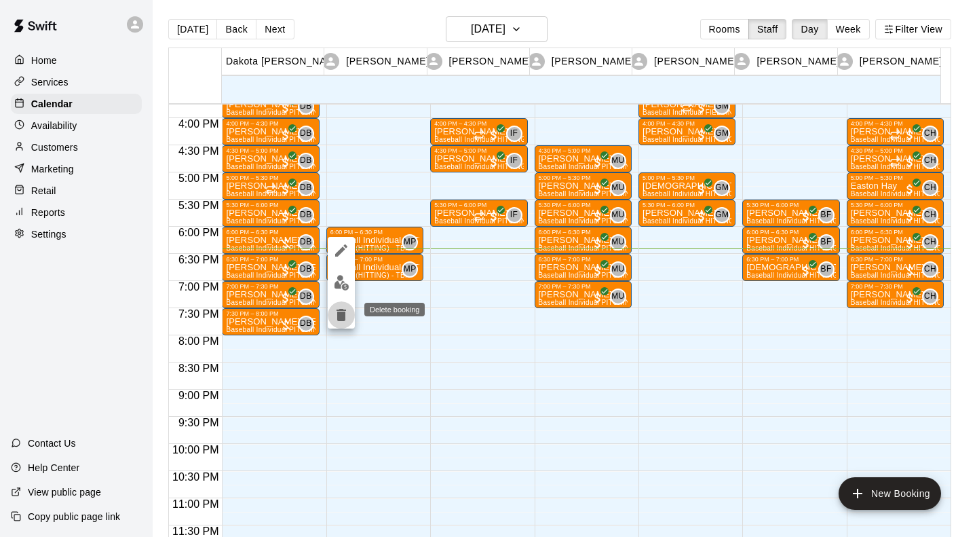
click at [338, 317] on icon "delete" at bounding box center [342, 315] width 10 height 12
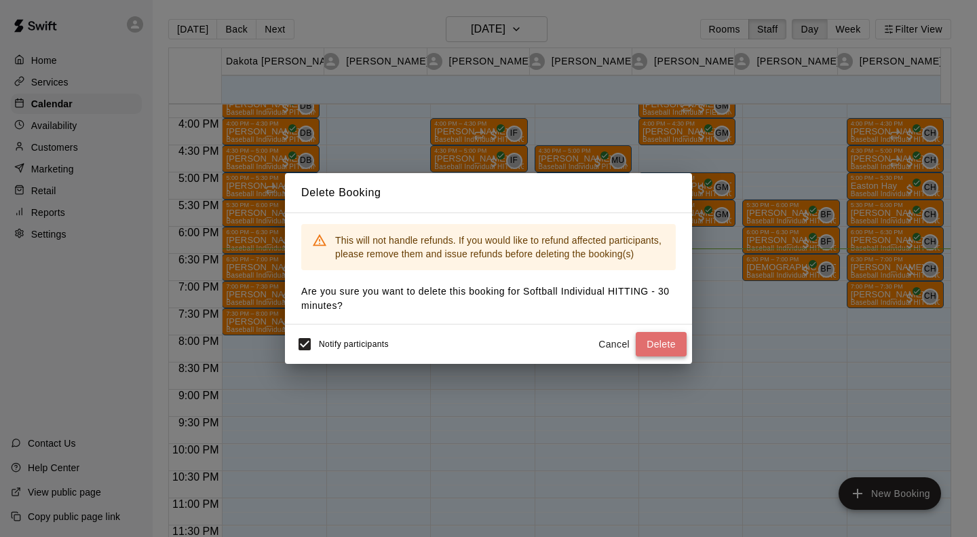
click at [649, 343] on button "Delete" at bounding box center [661, 344] width 51 height 25
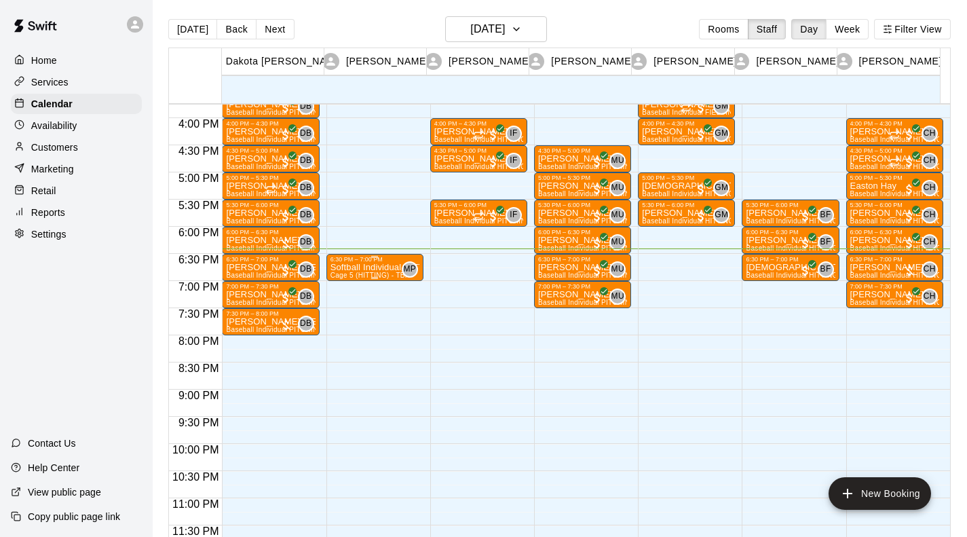
click at [367, 267] on p "Softball Individual HITTING - 30 minutes" at bounding box center [375, 267] width 89 height 0
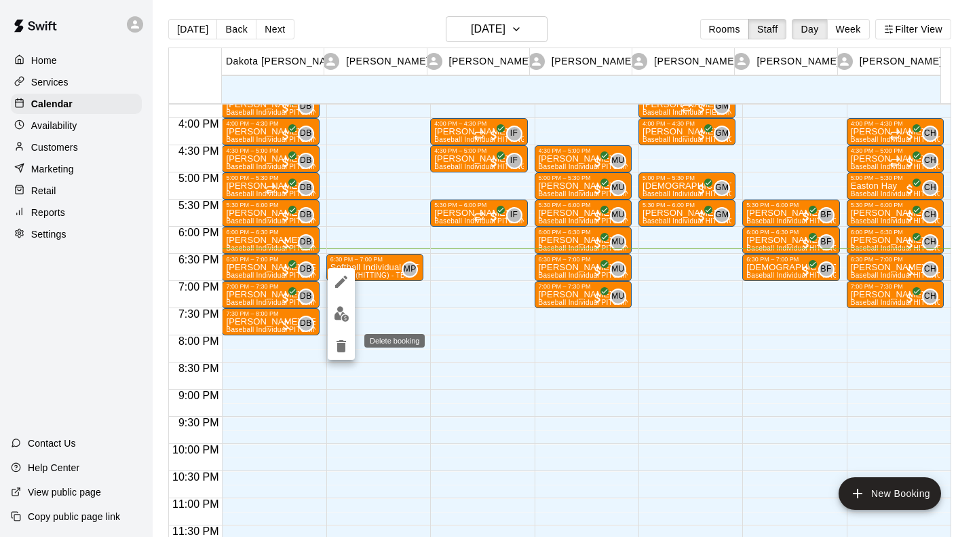
click at [343, 348] on icon "delete" at bounding box center [342, 346] width 10 height 12
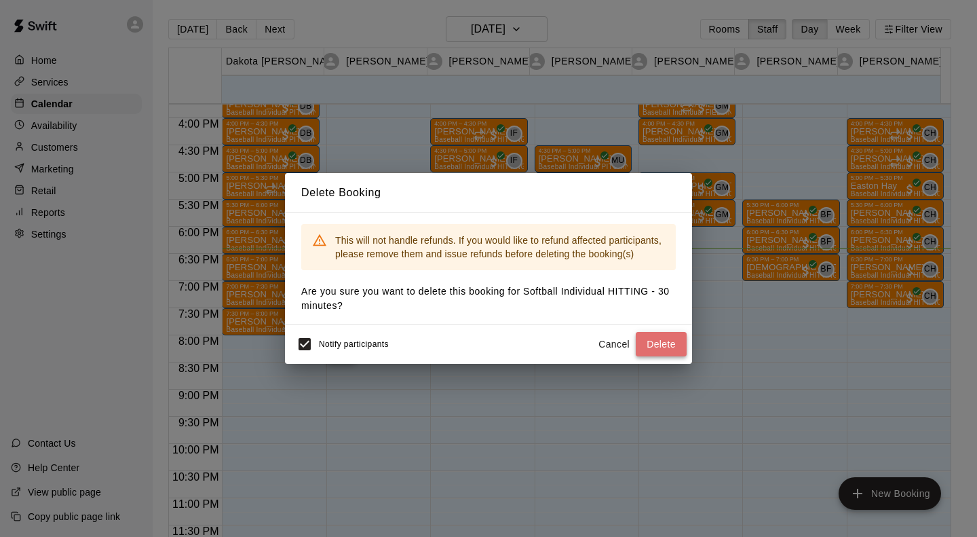
click at [664, 337] on button "Delete" at bounding box center [661, 344] width 51 height 25
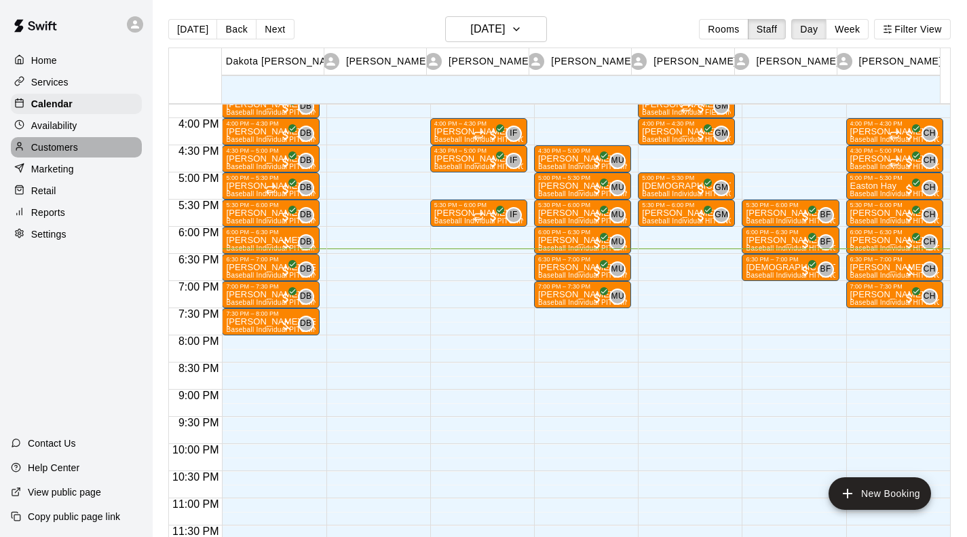
click at [71, 145] on p "Customers" at bounding box center [54, 148] width 47 height 14
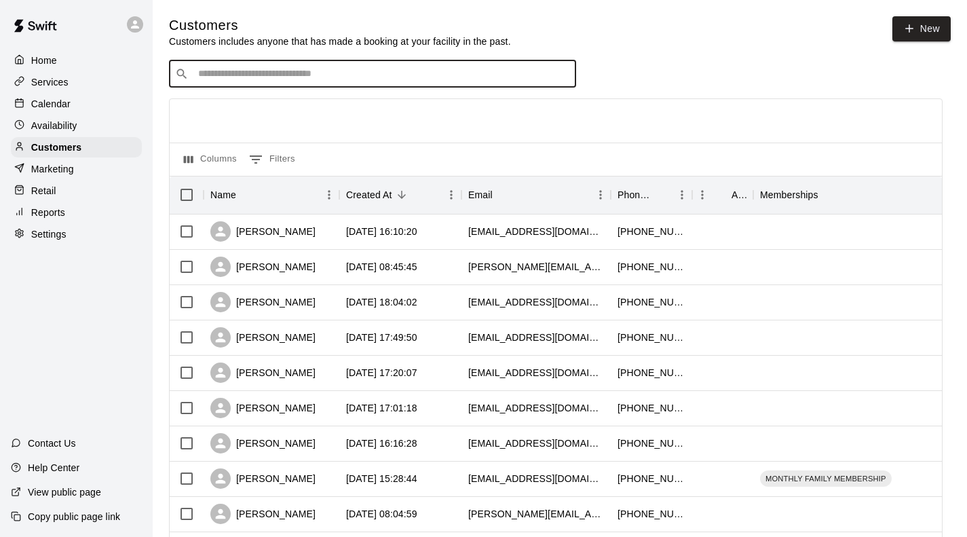
click at [228, 81] on input "Search customers by name or email" at bounding box center [382, 74] width 376 height 14
type input "*****"
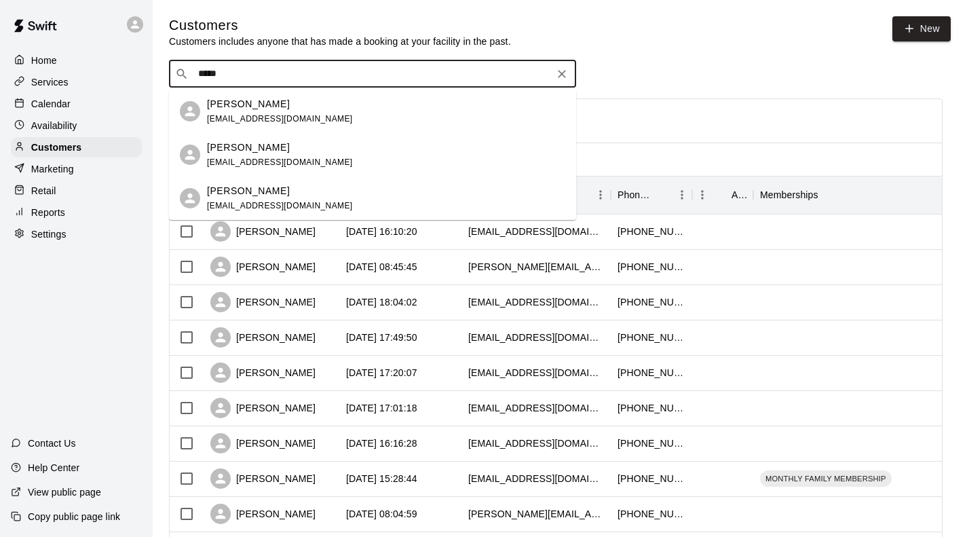
click at [227, 115] on span "[EMAIL_ADDRESS][DOMAIN_NAME]" at bounding box center [280, 119] width 146 height 10
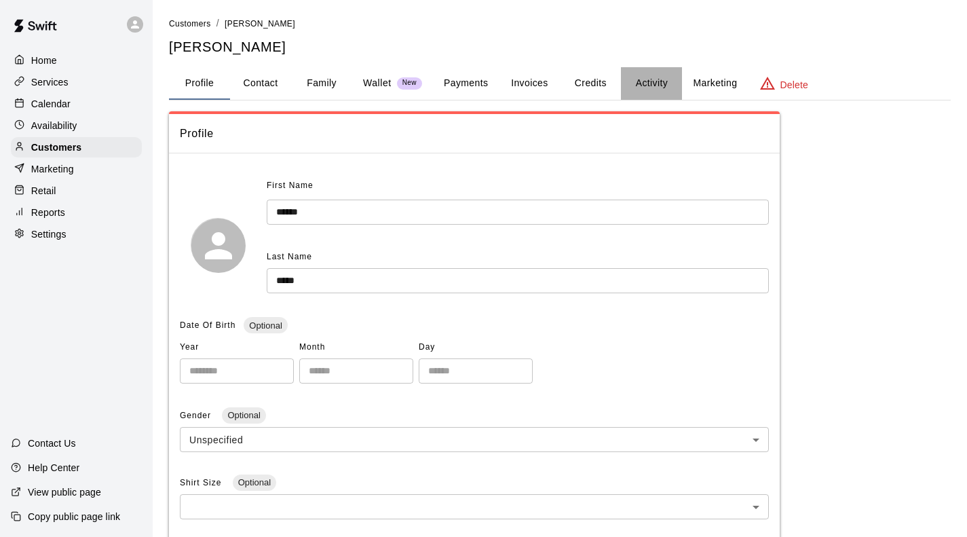
click at [661, 83] on button "Activity" at bounding box center [651, 83] width 61 height 33
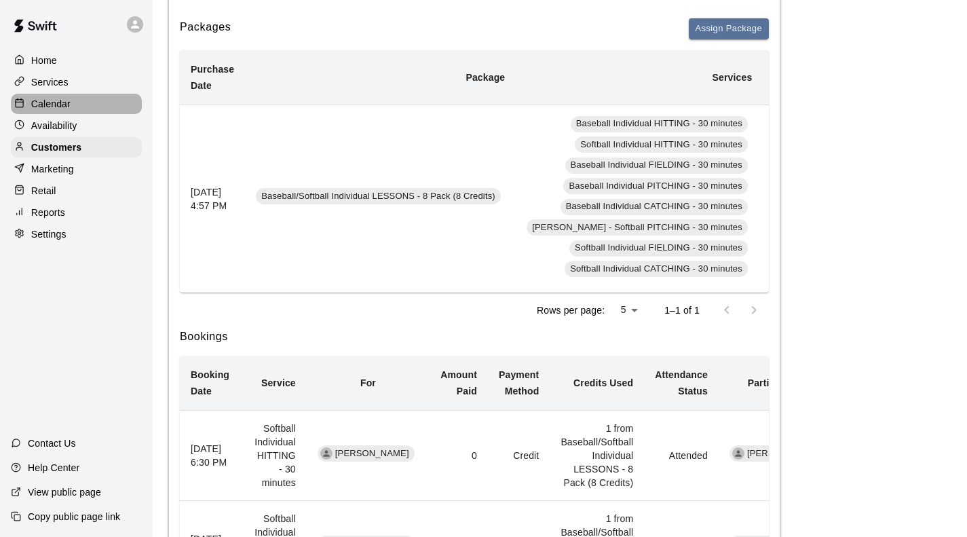
click at [41, 100] on p "Calendar" at bounding box center [50, 104] width 39 height 14
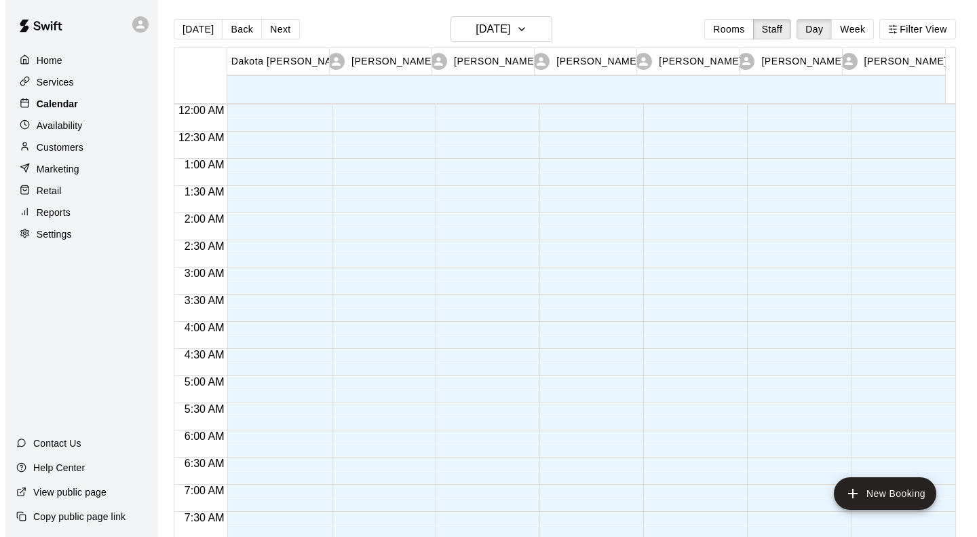
scroll to position [856, 0]
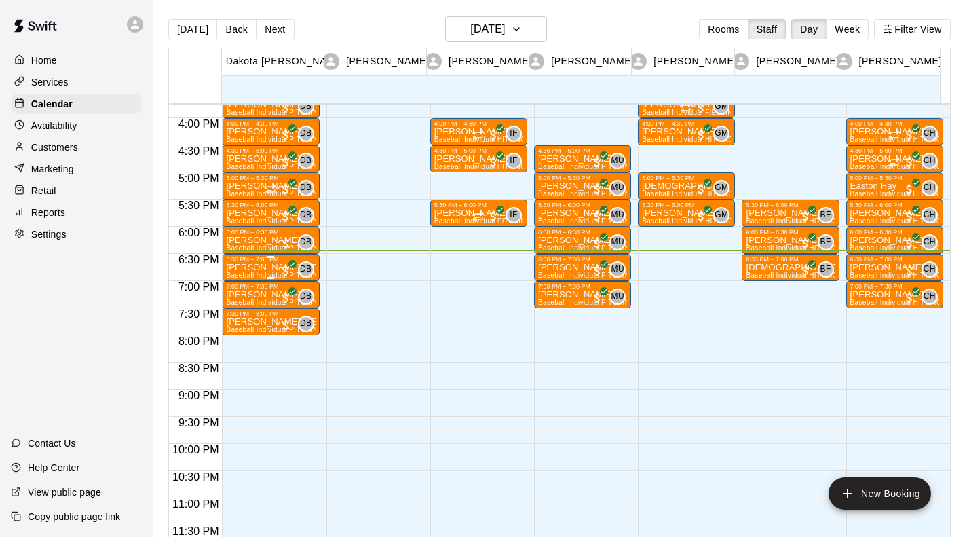
click at [259, 267] on p "[PERSON_NAME] [PERSON_NAME]" at bounding box center [270, 267] width 89 height 0
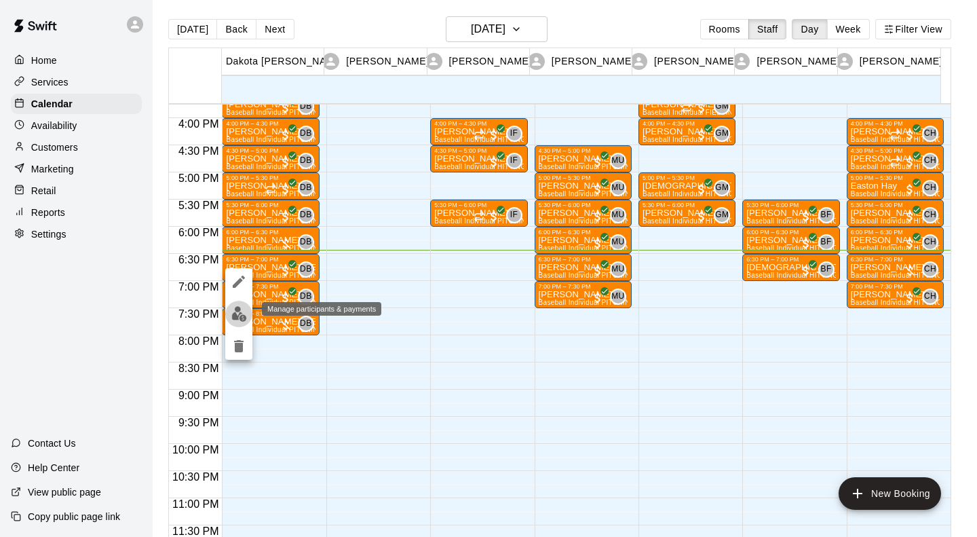
click at [241, 324] on button "edit" at bounding box center [238, 314] width 27 height 26
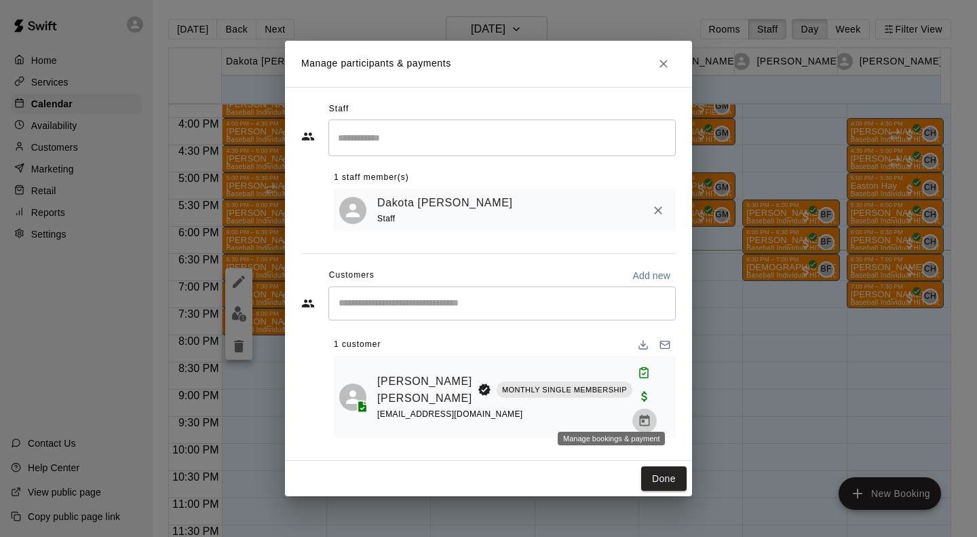
click at [640, 415] on icon "Manage bookings & payment" at bounding box center [645, 421] width 10 height 12
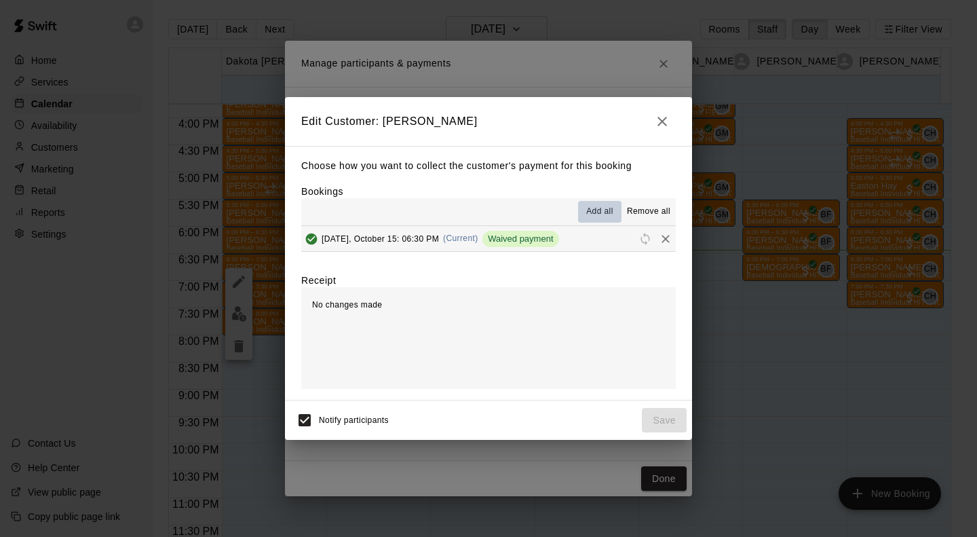
click at [599, 212] on span "Add all" at bounding box center [599, 212] width 27 height 14
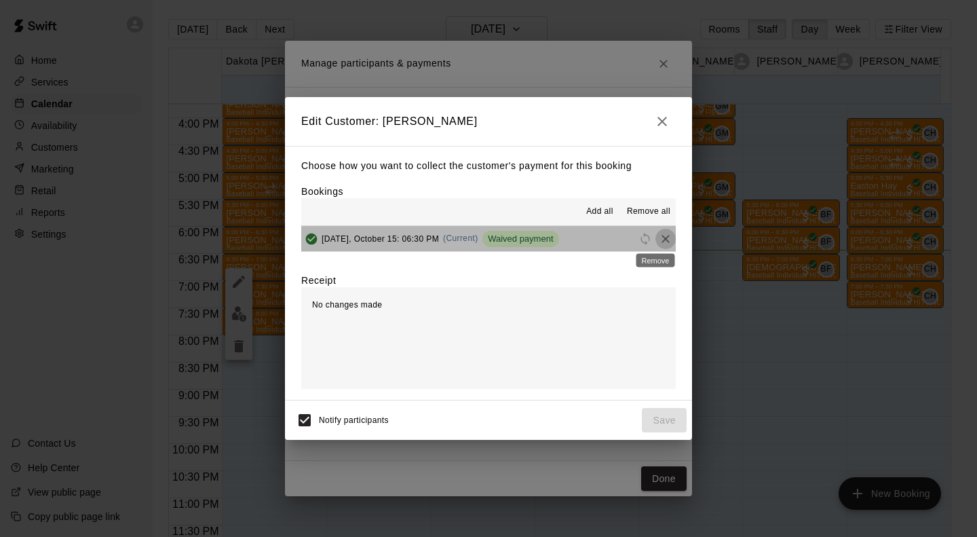
click at [659, 242] on icon "Remove" at bounding box center [666, 239] width 14 height 14
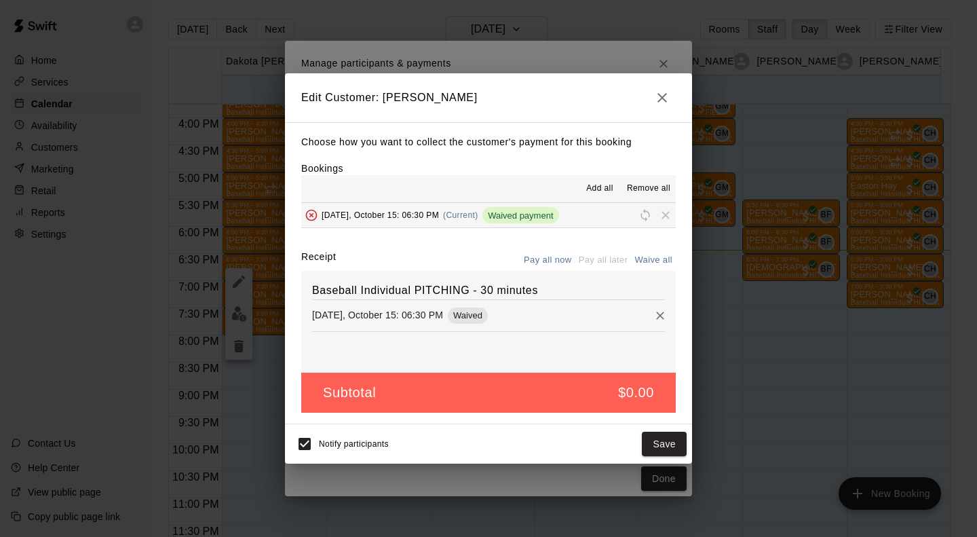
click at [545, 257] on button "Pay all now" at bounding box center [548, 260] width 55 height 21
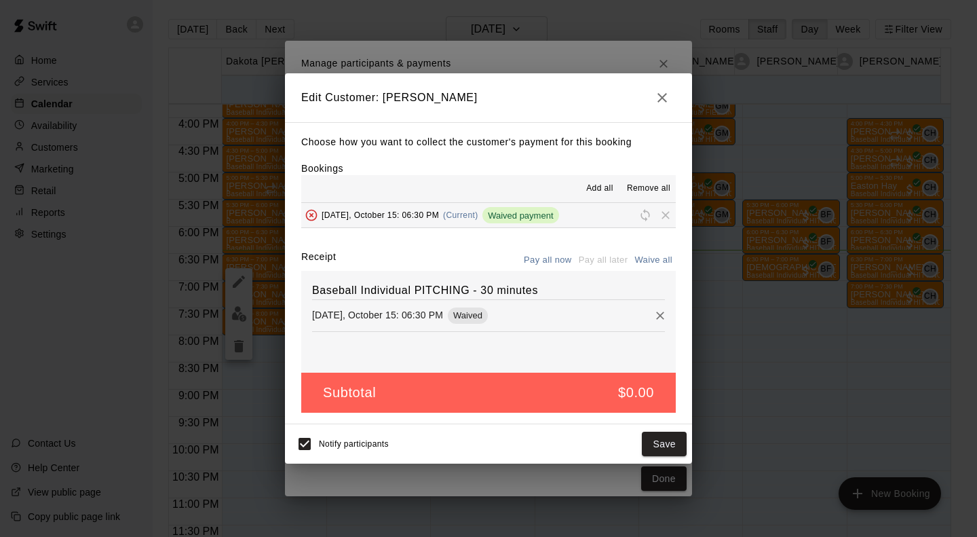
click at [545, 257] on button "Pay all now" at bounding box center [548, 260] width 55 height 21
click at [661, 445] on button "Save" at bounding box center [664, 444] width 45 height 25
click at [651, 96] on div "Edit Customer: [PERSON_NAME] Choose how you want to collect the customer's paym…" at bounding box center [488, 268] width 977 height 537
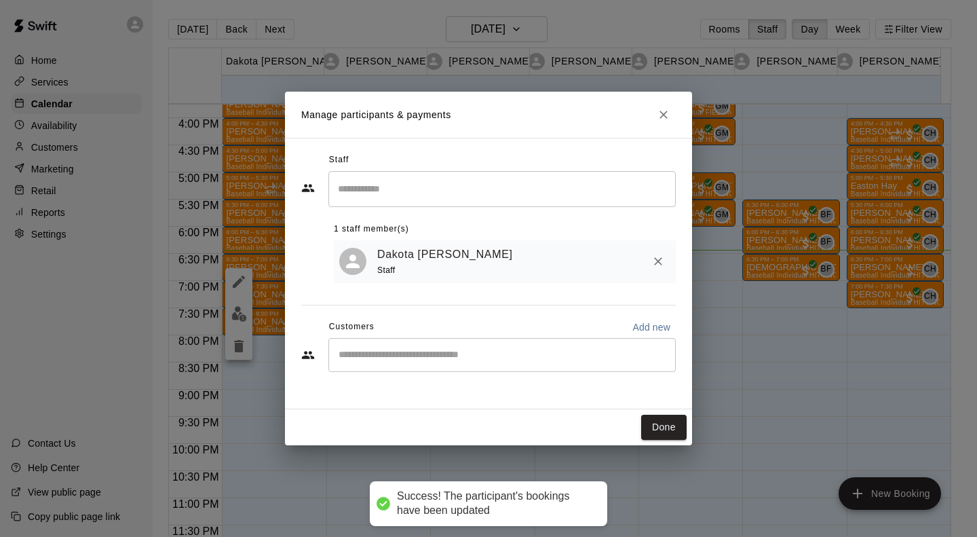
click at [662, 101] on h2 "Manage participants & payments" at bounding box center [488, 115] width 407 height 46
click at [665, 119] on icon "Close" at bounding box center [664, 115] width 14 height 14
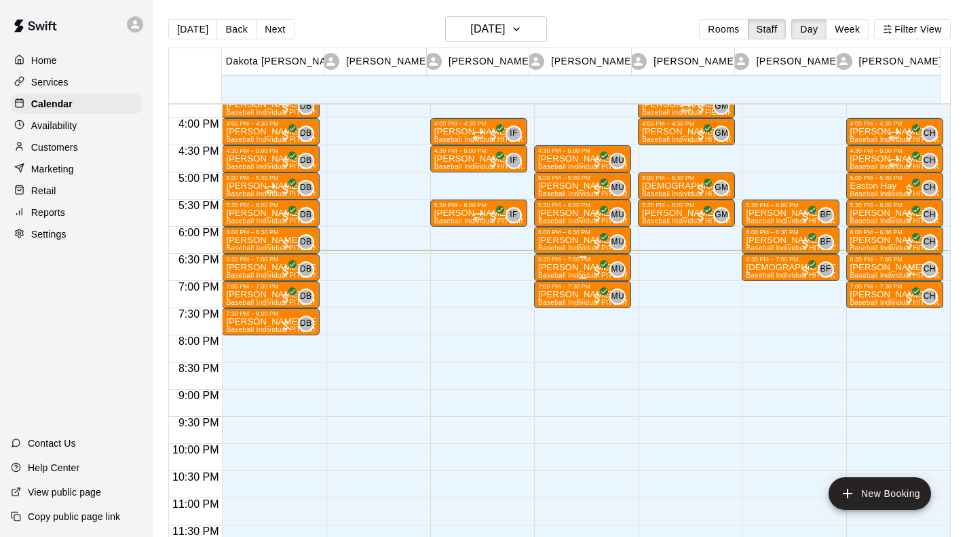
click at [552, 267] on p "[PERSON_NAME]" at bounding box center [582, 267] width 89 height 0
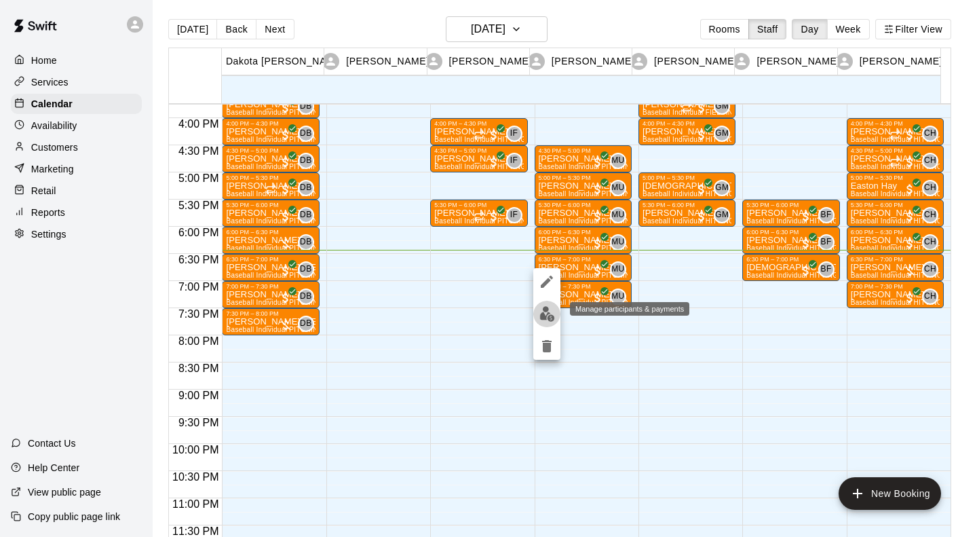
click at [550, 316] on img "edit" at bounding box center [548, 314] width 16 height 16
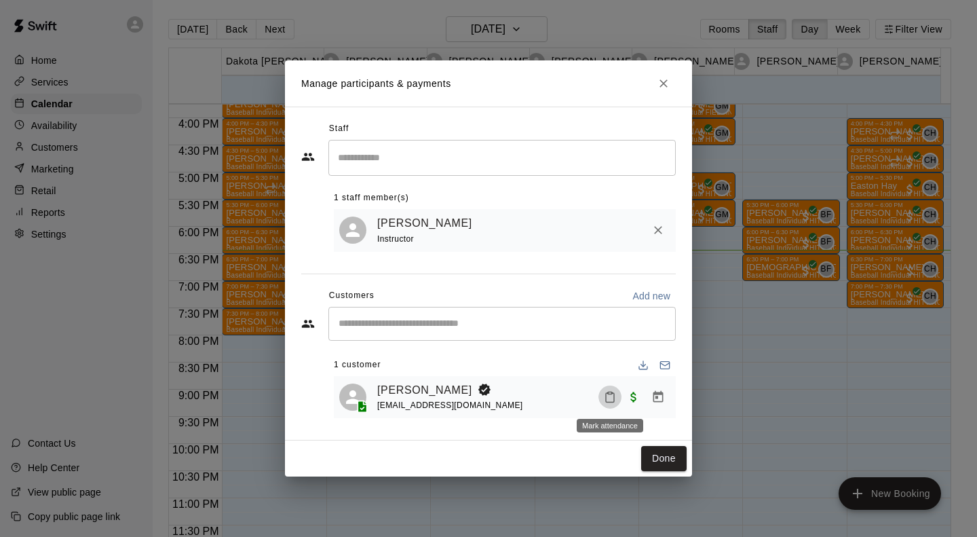
click at [612, 392] on icon "Mark attendance" at bounding box center [610, 397] width 12 height 12
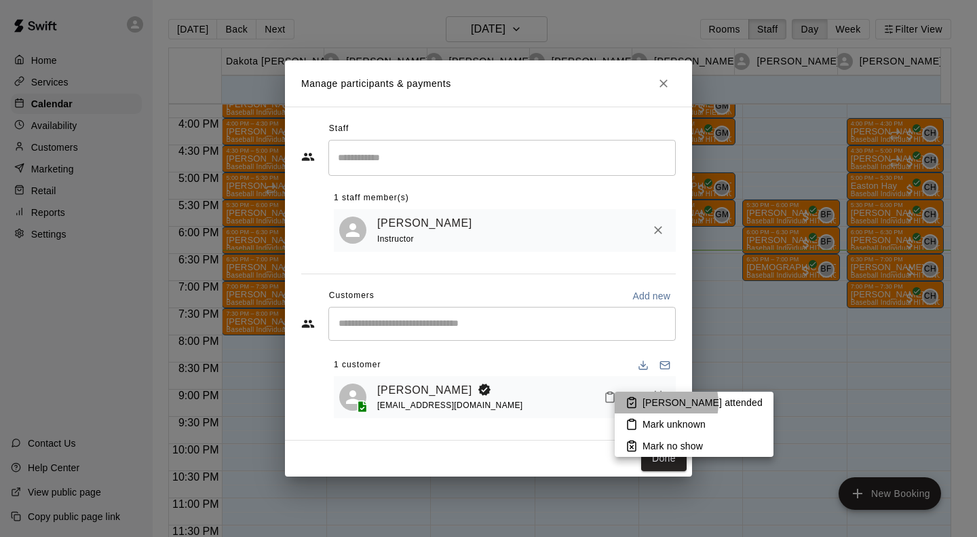
click at [658, 403] on p "[PERSON_NAME] attended" at bounding box center [703, 403] width 120 height 14
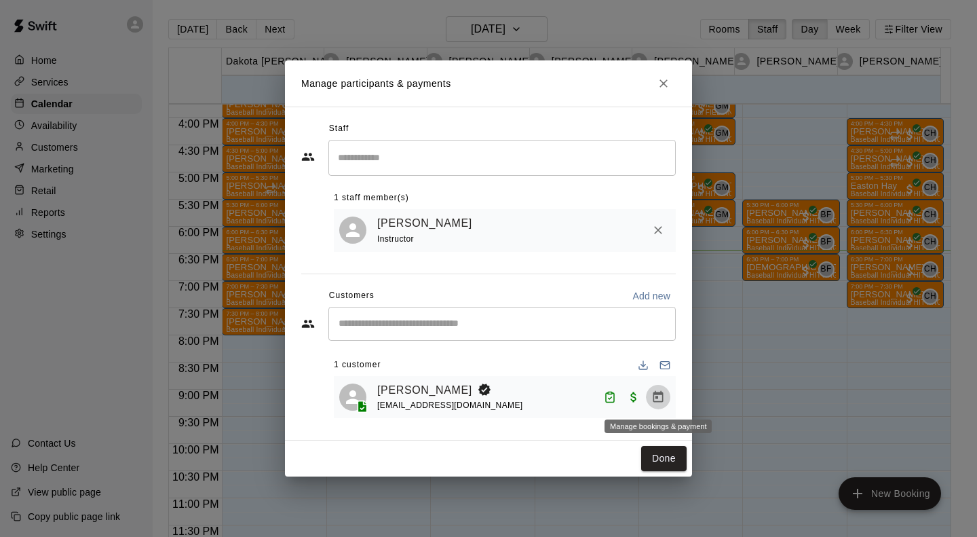
click at [660, 396] on icon "Manage bookings & payment" at bounding box center [659, 397] width 14 height 14
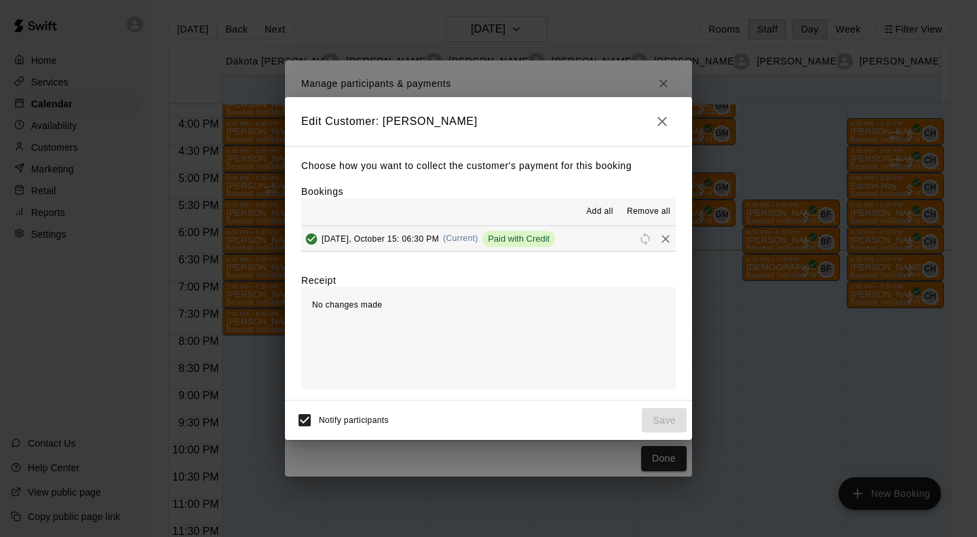
click at [667, 82] on div "Edit Customer: [PERSON_NAME] Choose how you want to collect the customer's paym…" at bounding box center [488, 268] width 977 height 537
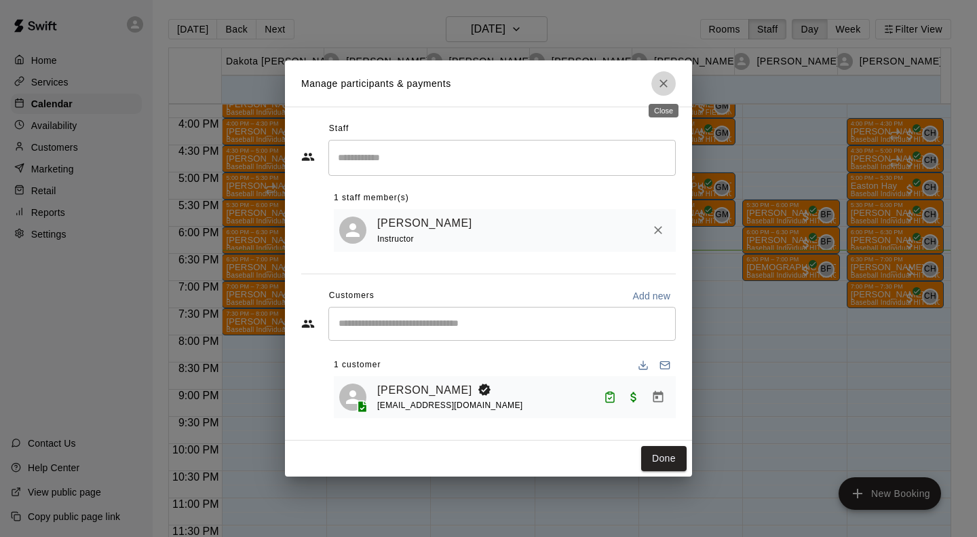
click at [663, 91] on button "Close" at bounding box center [664, 83] width 24 height 24
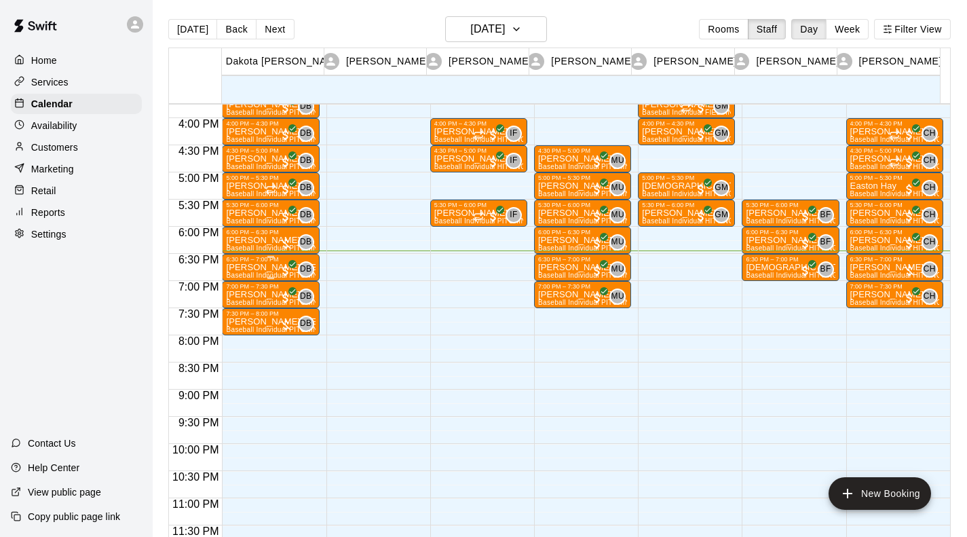
click at [244, 272] on div "[PERSON_NAME] [PERSON_NAME] Baseball Individual PITCHING - 30 minutes (Infield …" at bounding box center [270, 531] width 89 height 537
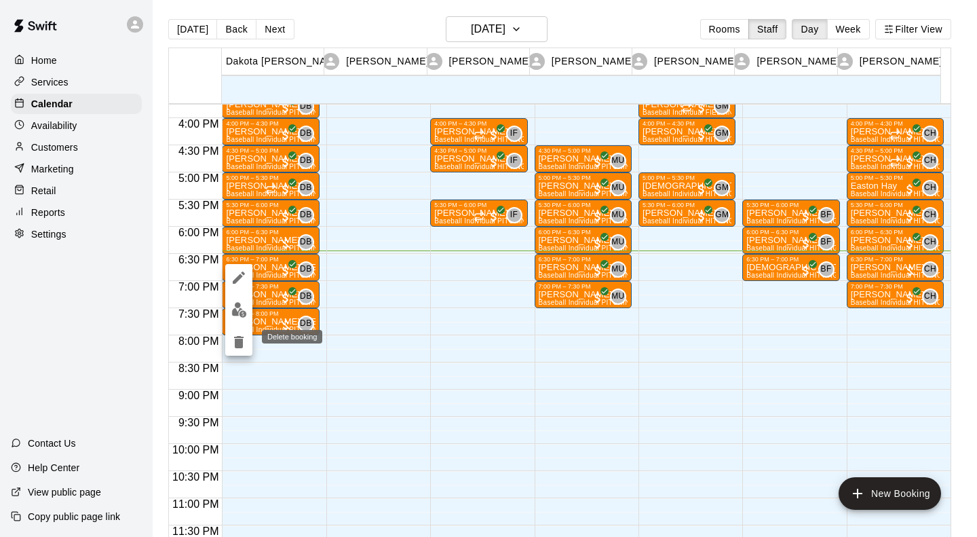
click at [238, 346] on icon "delete" at bounding box center [239, 342] width 10 height 12
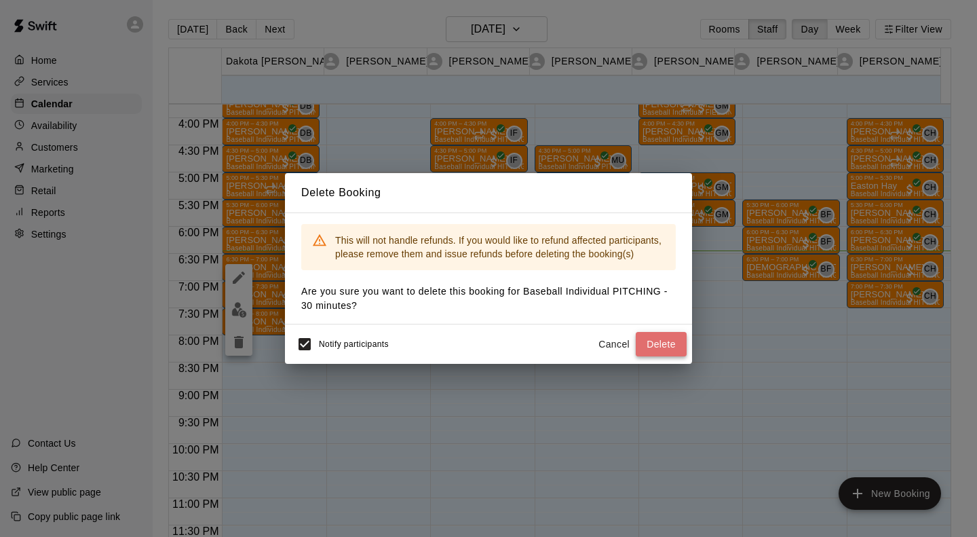
click at [683, 337] on button "Delete" at bounding box center [661, 344] width 51 height 25
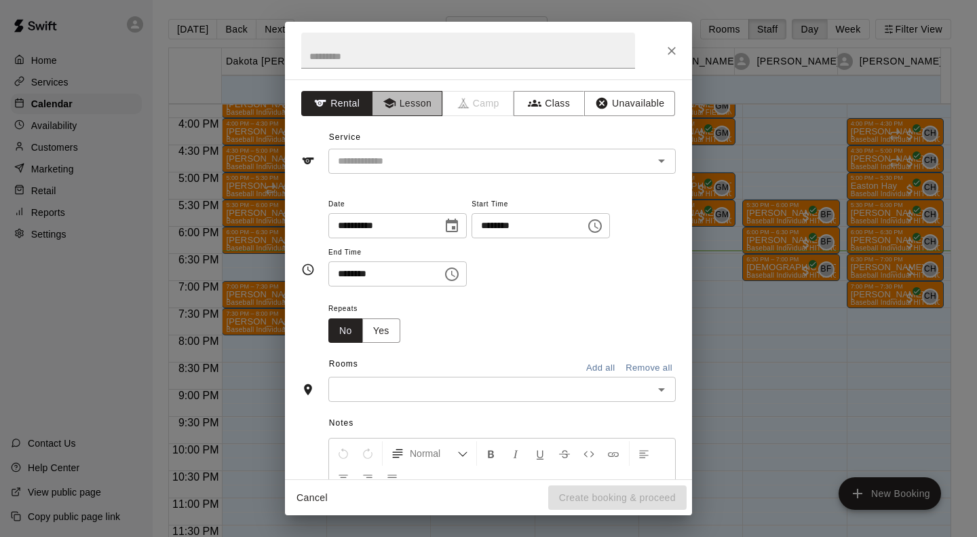
click at [401, 108] on button "Lesson" at bounding box center [407, 103] width 71 height 25
click at [396, 152] on div "​" at bounding box center [503, 161] width 348 height 25
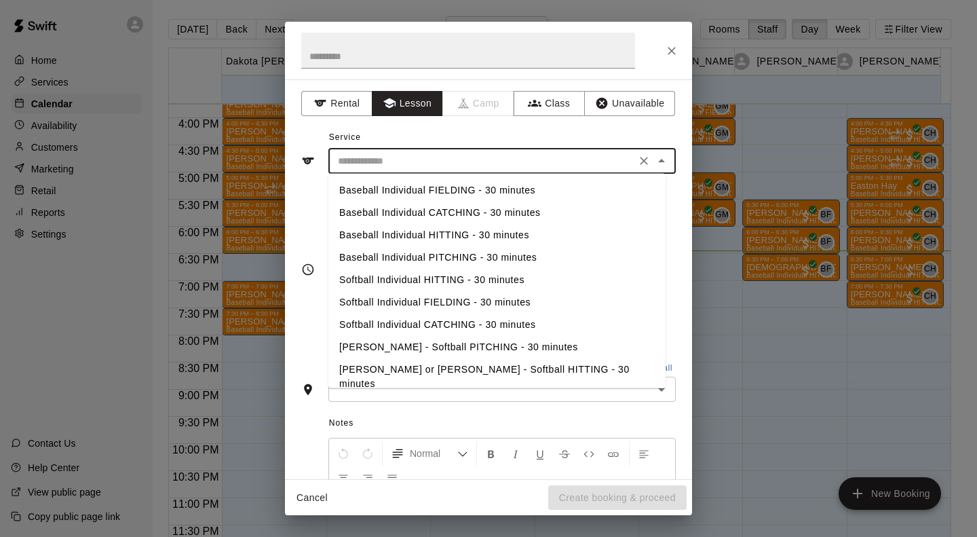
click at [397, 248] on li "Baseball Individual PITCHING - 30 minutes" at bounding box center [497, 257] width 337 height 22
type input "**********"
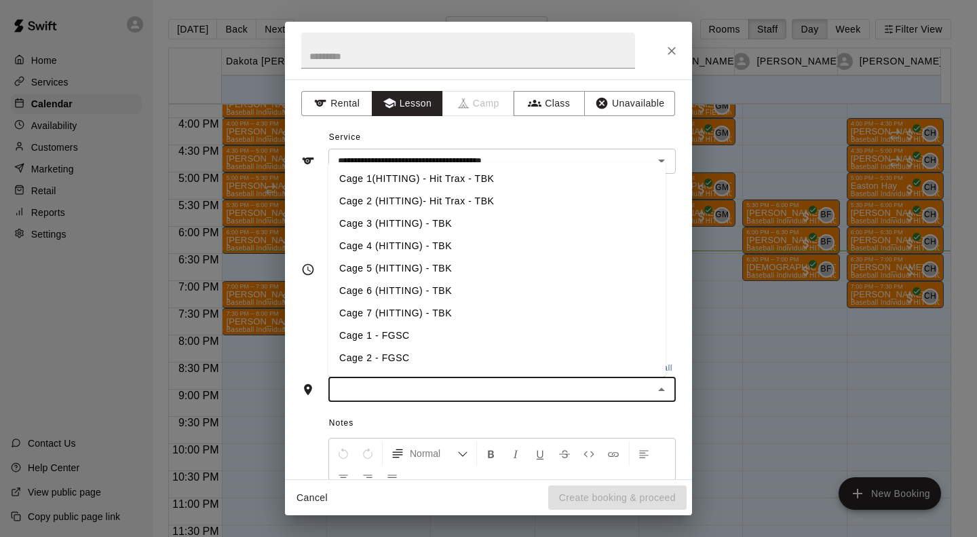
click at [395, 392] on input "text" at bounding box center [491, 389] width 317 height 17
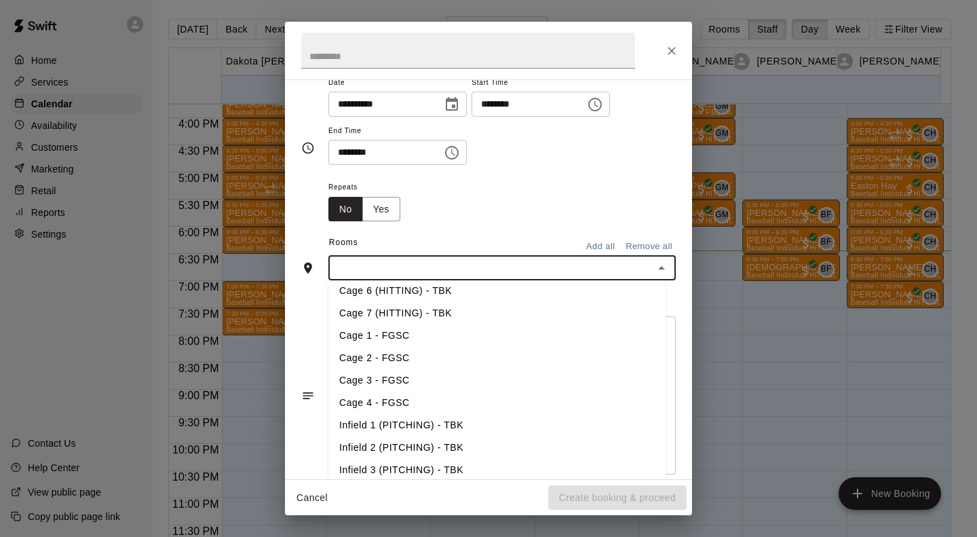
scroll to position [119, 0]
click at [384, 431] on li "Infield 1 (PITCHING) - TBK" at bounding box center [497, 424] width 337 height 22
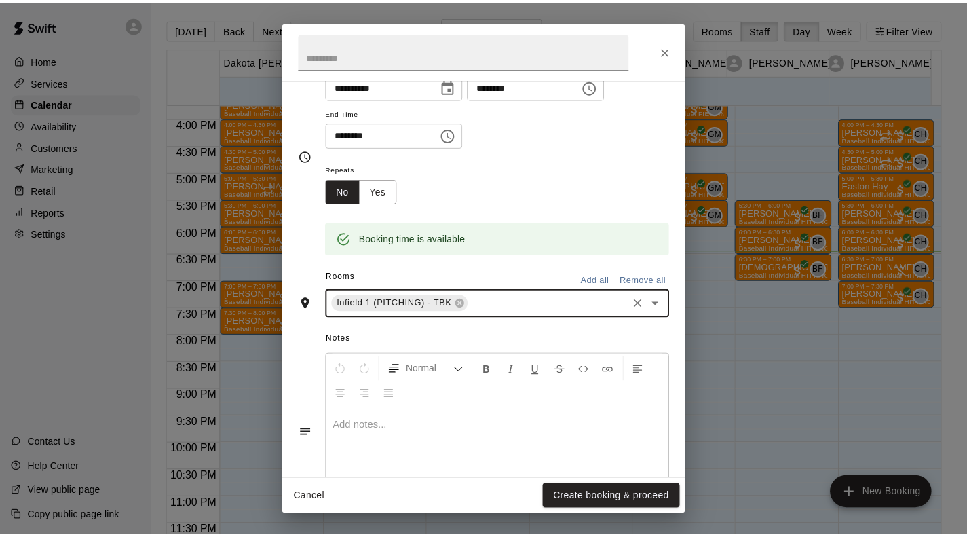
scroll to position [147, 0]
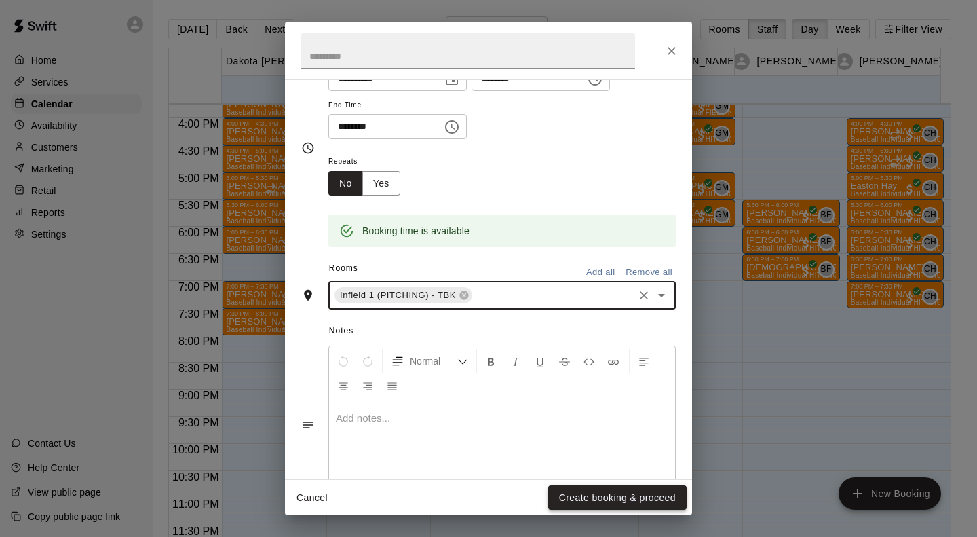
click at [581, 494] on button "Create booking & proceed" at bounding box center [617, 497] width 138 height 25
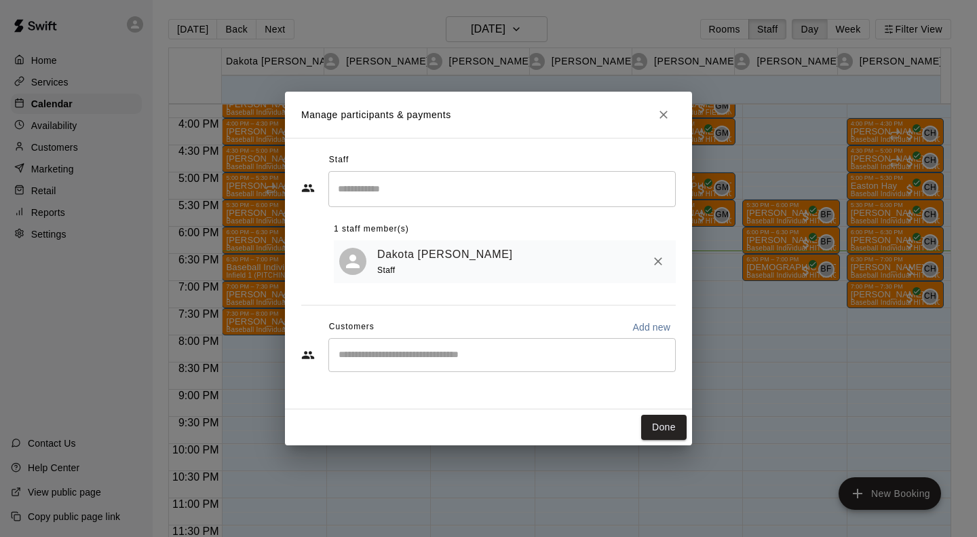
click at [415, 364] on div "​" at bounding box center [503, 355] width 348 height 34
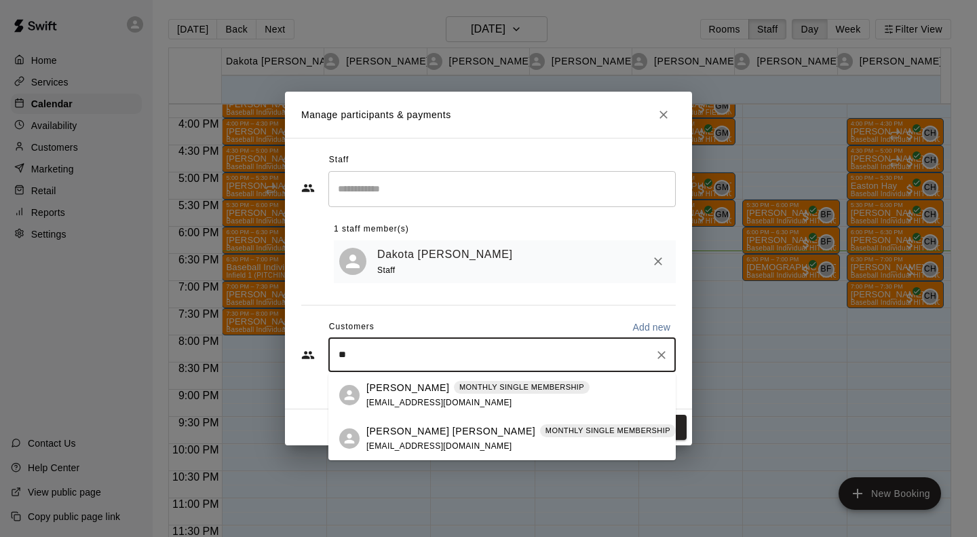
type input "***"
click at [395, 442] on span "[EMAIL_ADDRESS][DOMAIN_NAME]" at bounding box center [440, 446] width 146 height 10
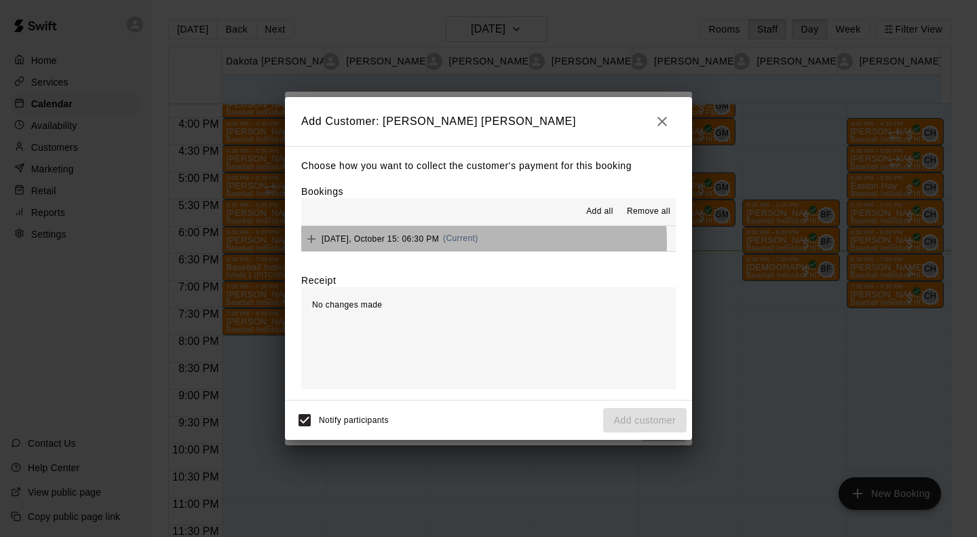
click at [417, 244] on div "[DATE], October 15: 06:30 PM (Current)" at bounding box center [389, 239] width 177 height 20
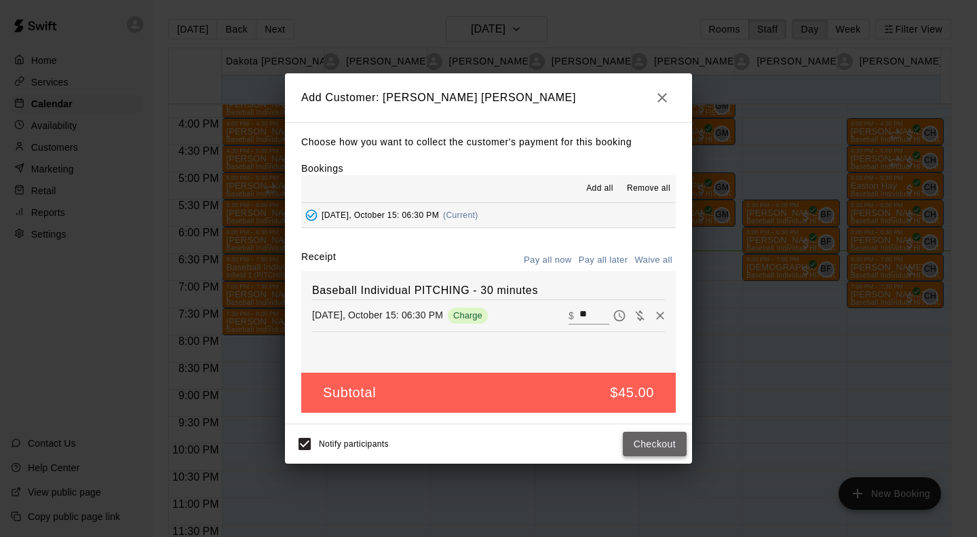
click at [663, 446] on button "Checkout" at bounding box center [655, 444] width 64 height 25
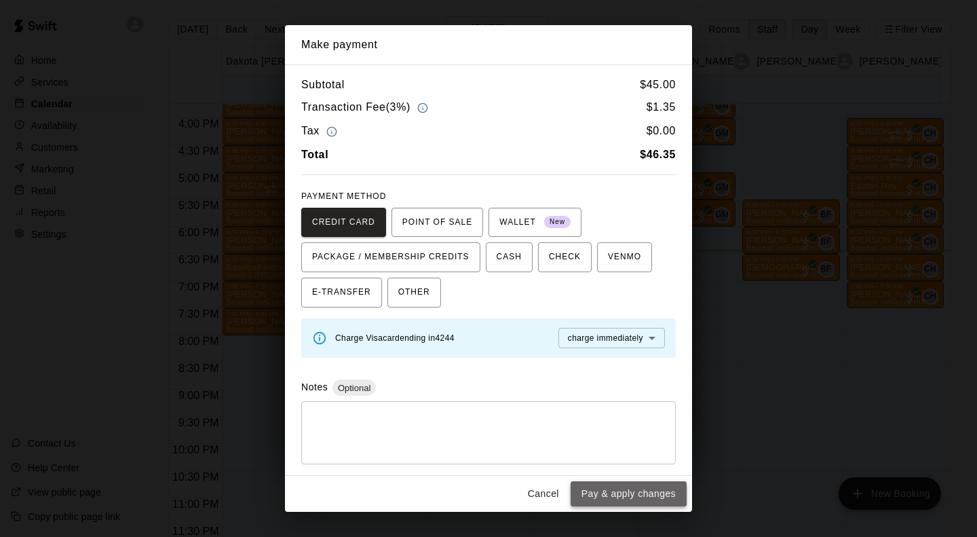
click at [607, 494] on button "Pay & apply changes" at bounding box center [629, 493] width 116 height 25
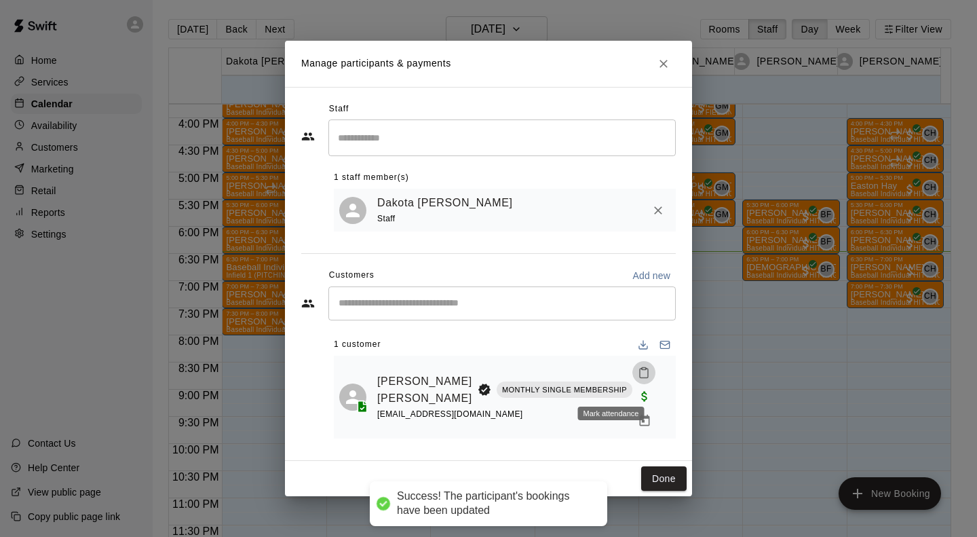
click at [633, 378] on button "Mark attendance" at bounding box center [644, 372] width 23 height 23
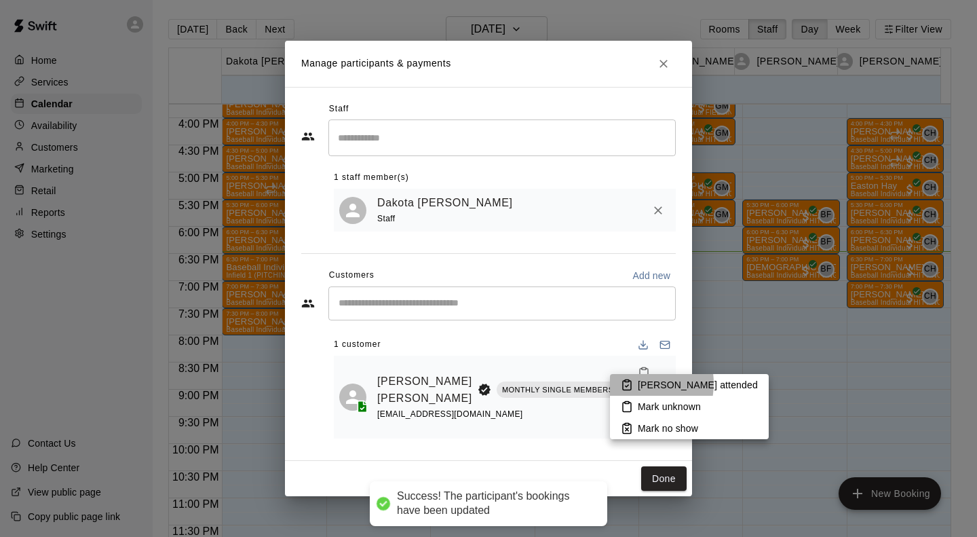
click at [636, 384] on li "[PERSON_NAME] attended" at bounding box center [689, 385] width 159 height 22
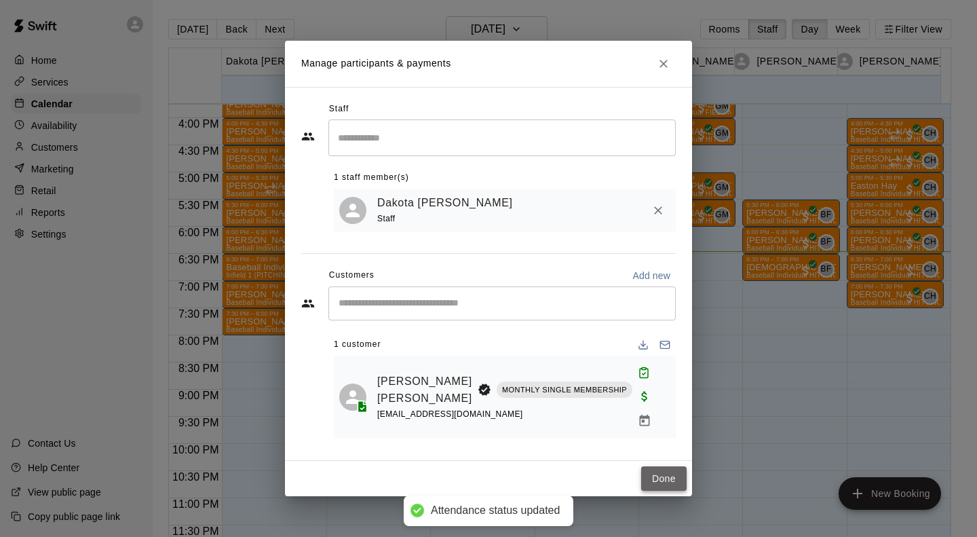
click at [662, 467] on button "Done" at bounding box center [663, 478] width 45 height 25
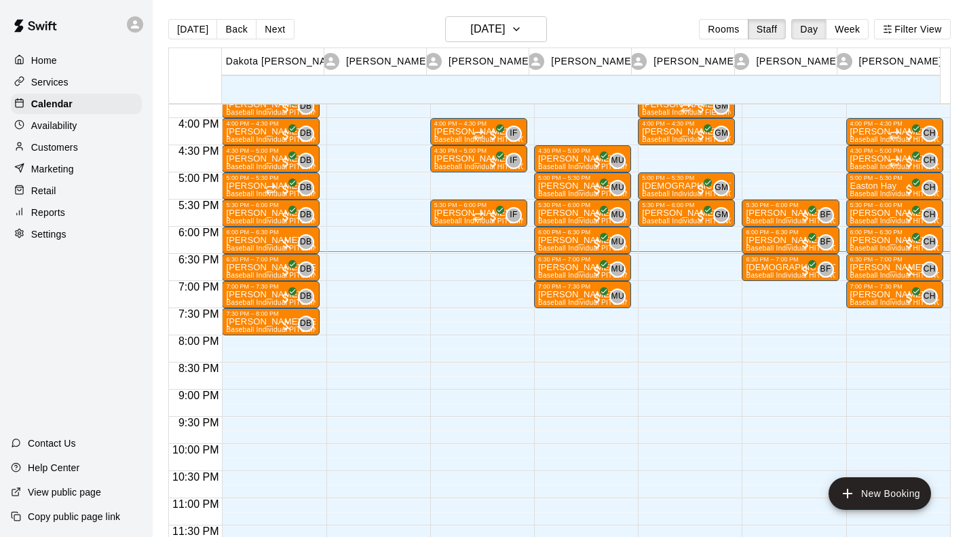
scroll to position [731, 0]
